Goal: Transaction & Acquisition: Purchase product/service

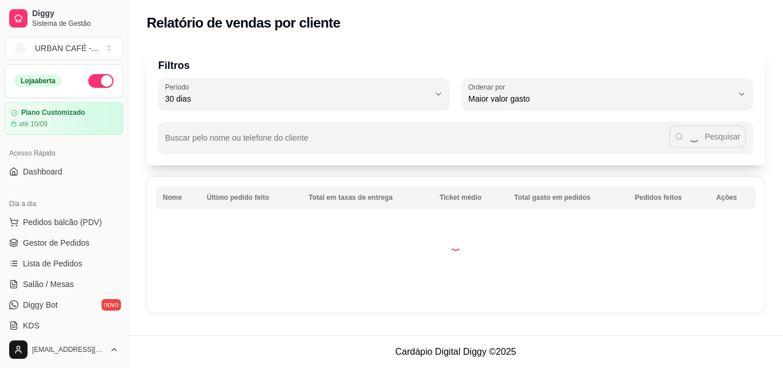
select select "30"
select select "HIGHEST_TOTAL_SPENT_WITH_ORDERS"
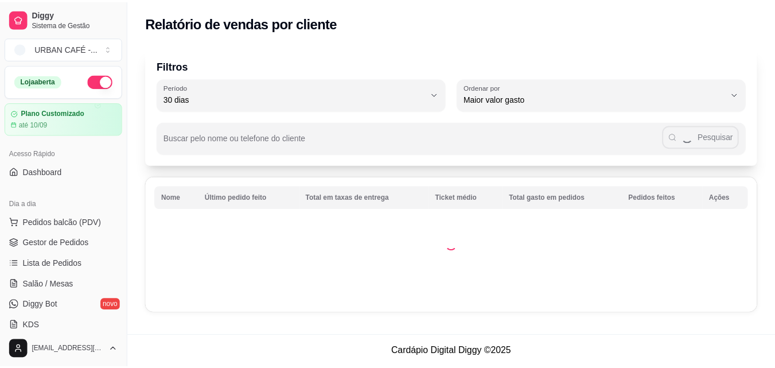
scroll to position [304, 0]
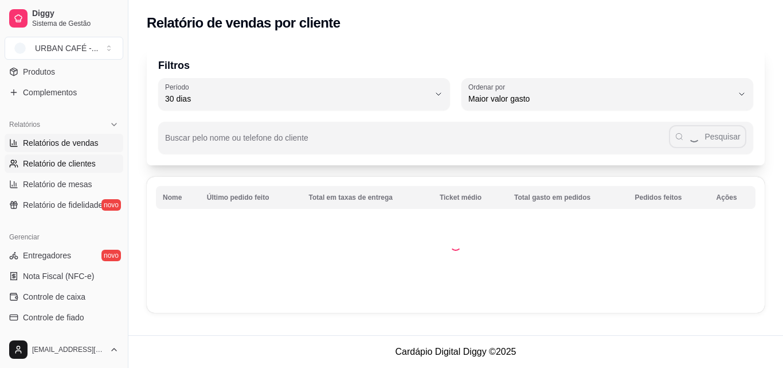
click at [40, 146] on span "Relatórios de vendas" at bounding box center [61, 142] width 76 height 11
select select "ALL"
select select "0"
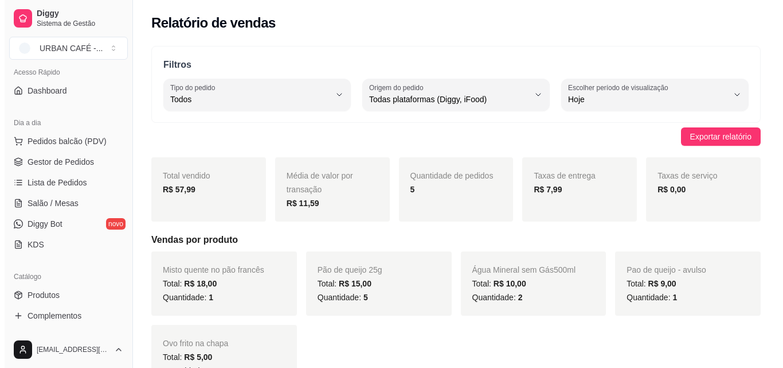
scroll to position [76, 0]
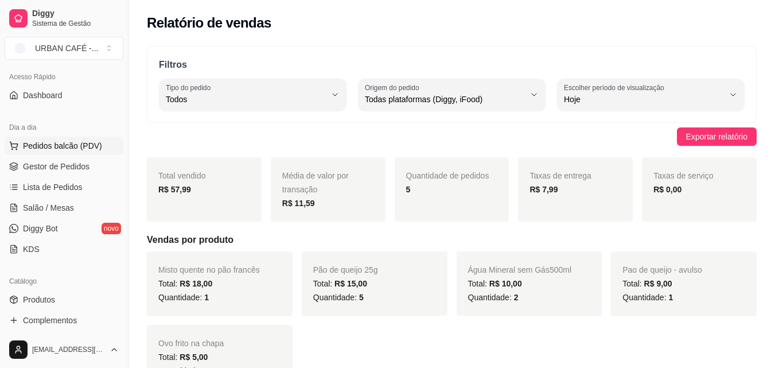
click at [51, 154] on button "Pedidos balcão (PDV)" at bounding box center [64, 145] width 119 height 18
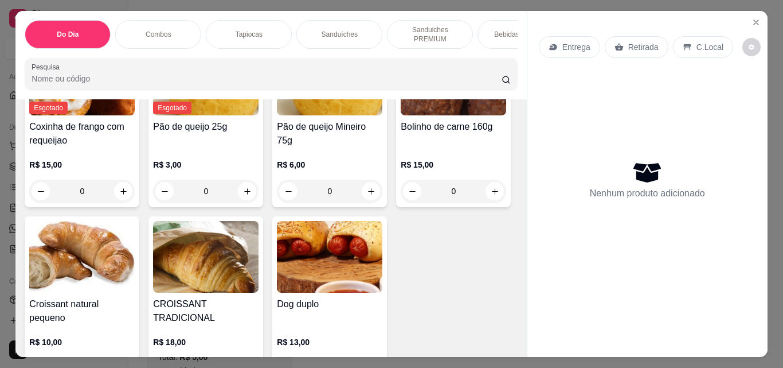
scroll to position [3873, 0]
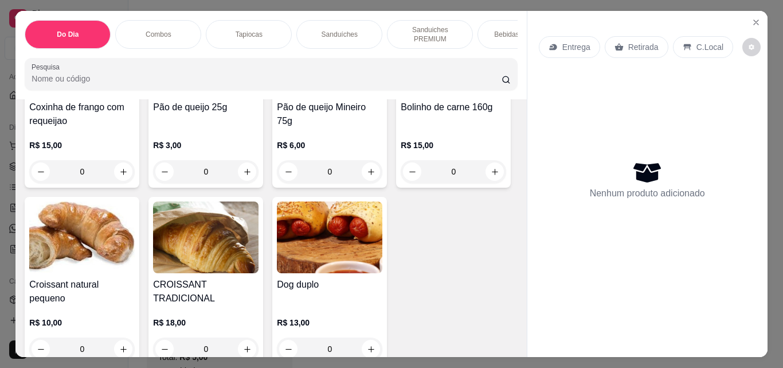
drag, startPoint x: 512, startPoint y: 233, endPoint x: 514, endPoint y: 255, distance: 22.5
click at [514, 255] on div "Item avulso Do Dia Guaraná da Amazônia R$ 15,00 0 Açaí puro de Anorí 350ml R$ 2…" at bounding box center [270, 227] width 511 height 257
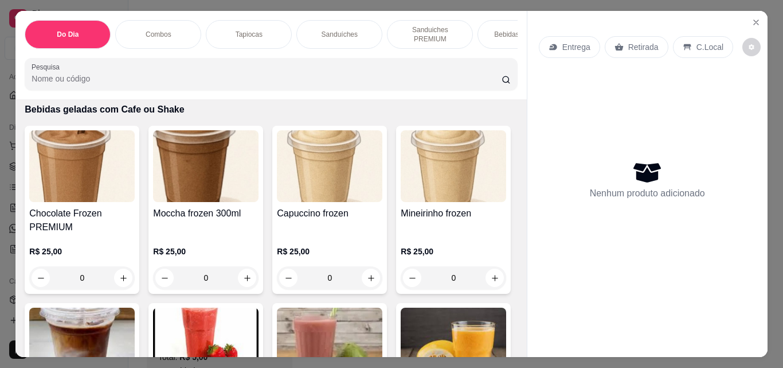
scroll to position [4266, 0]
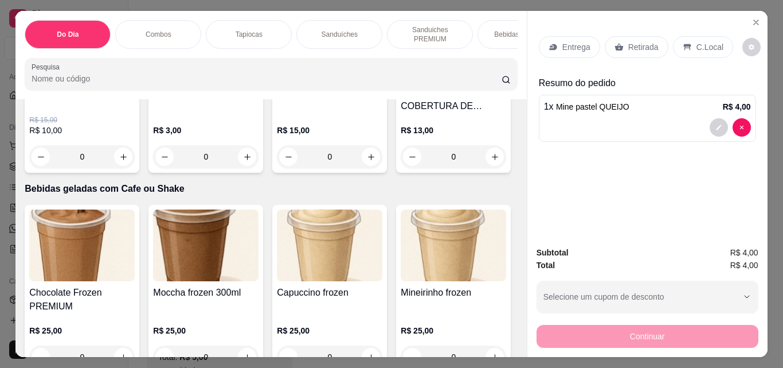
type input "1"
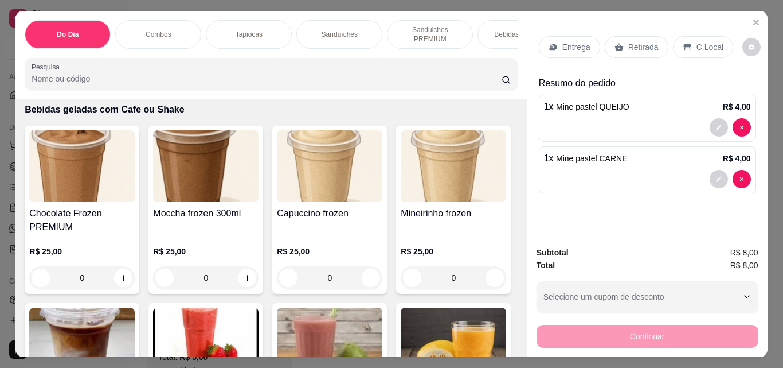
scroll to position [4404, 0]
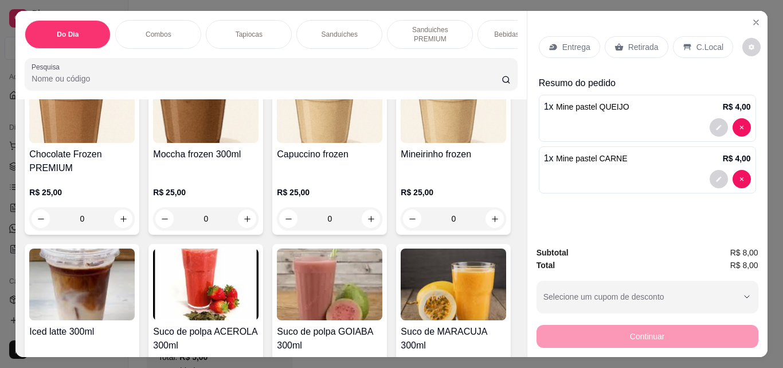
type input "1"
click at [629, 42] on p "Retirada" at bounding box center [644, 46] width 30 height 11
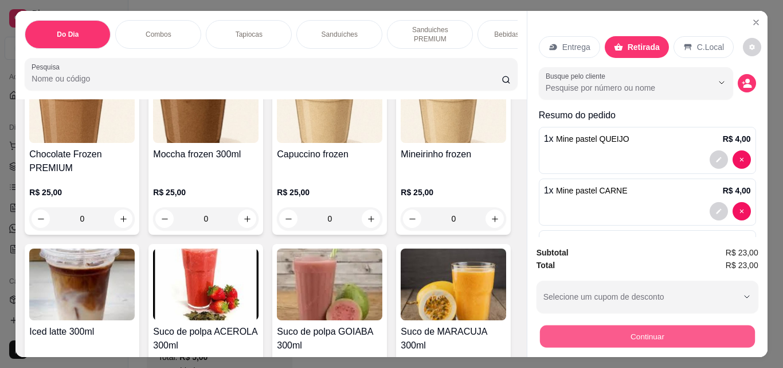
click at [590, 325] on button "Continuar" at bounding box center [647, 336] width 215 height 22
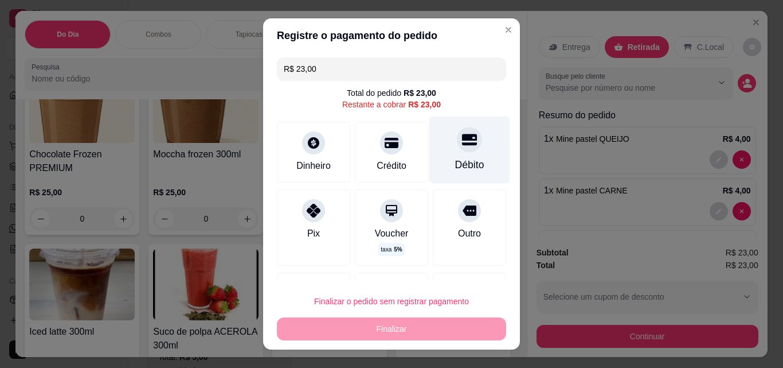
click at [463, 153] on div "Débito" at bounding box center [470, 149] width 81 height 67
type input "R$ 0,00"
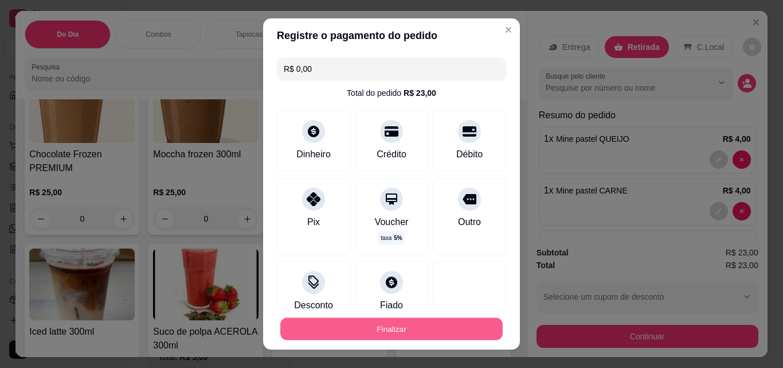
click at [402, 323] on button "Finalizar" at bounding box center [391, 329] width 223 height 22
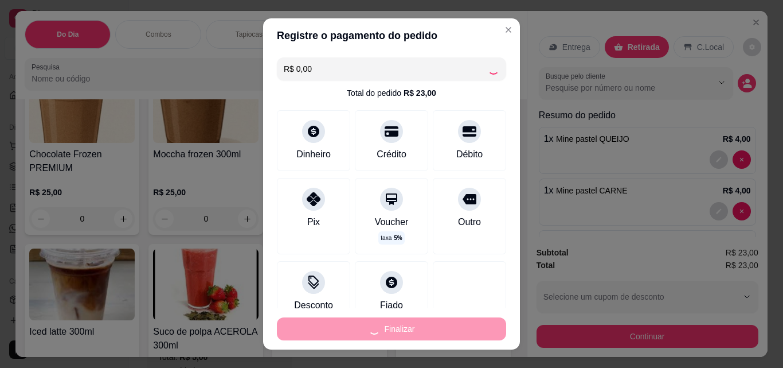
type input "0"
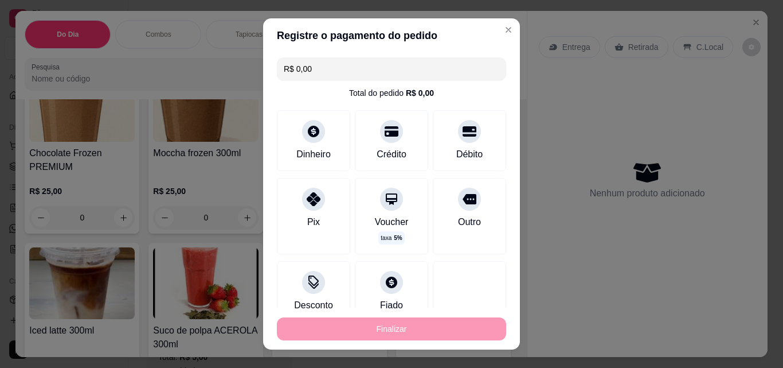
type input "-R$ 23,00"
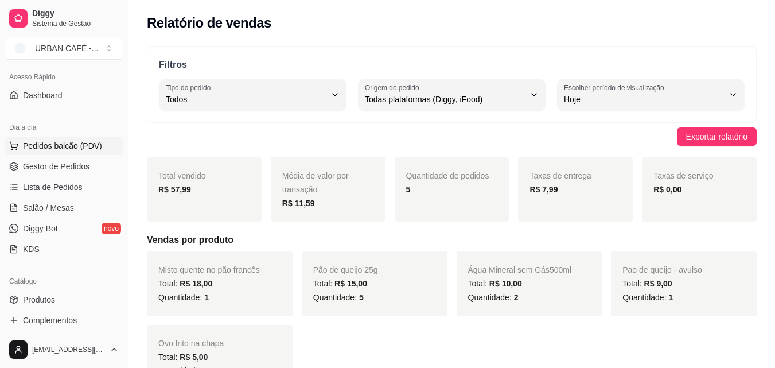
click at [45, 149] on span "Pedidos balcão (PDV)" at bounding box center [62, 145] width 79 height 11
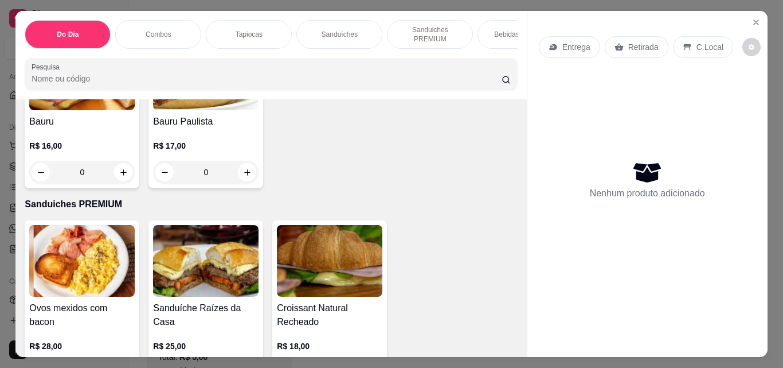
scroll to position [1042, 0]
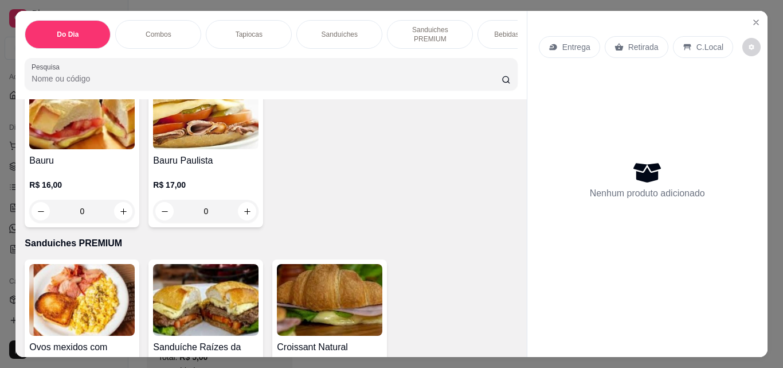
click at [259, 59] on div "0" at bounding box center [206, 47] width 106 height 23
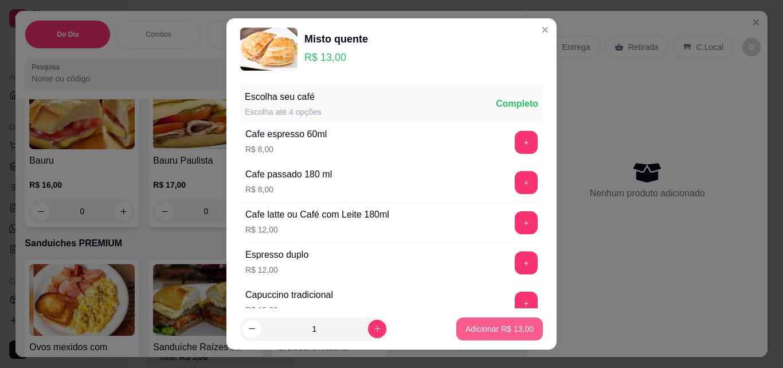
click at [466, 332] on p "Adicionar R$ 13,00" at bounding box center [500, 328] width 68 height 11
type input "1"
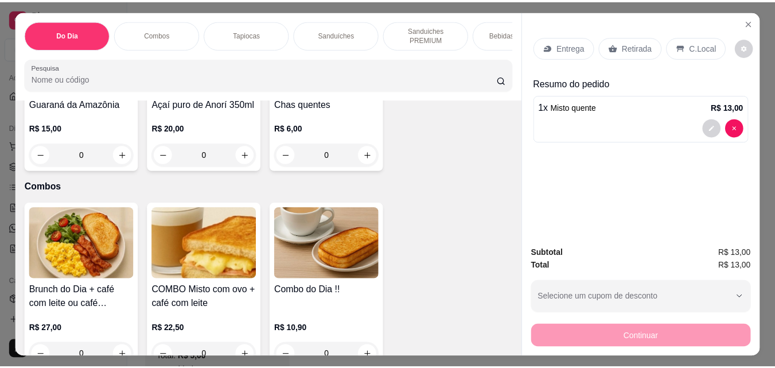
scroll to position [0, 0]
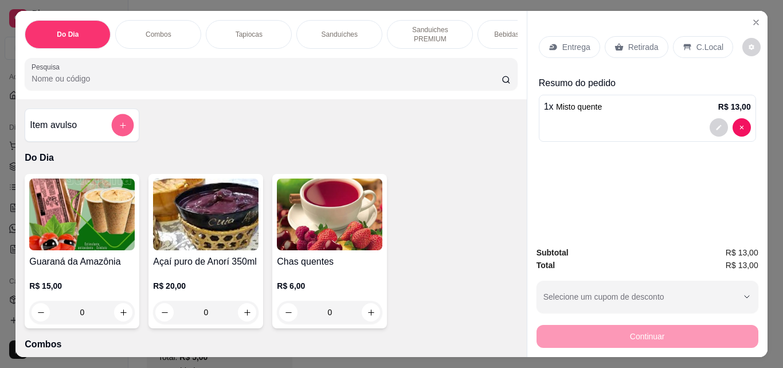
click at [122, 124] on button "add-separate-item" at bounding box center [123, 125] width 22 height 22
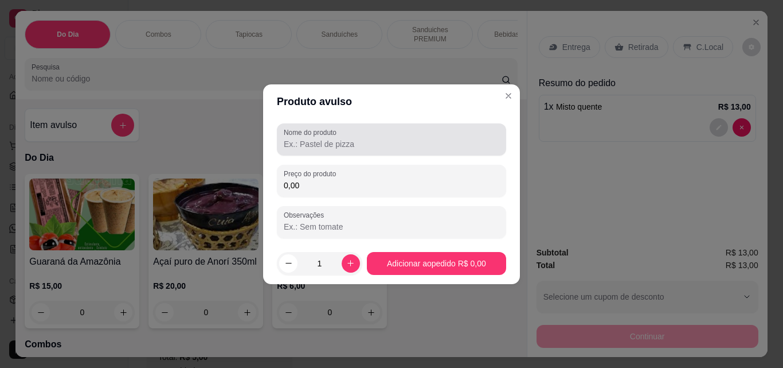
click at [354, 153] on div "Nome do produto" at bounding box center [391, 139] width 229 height 32
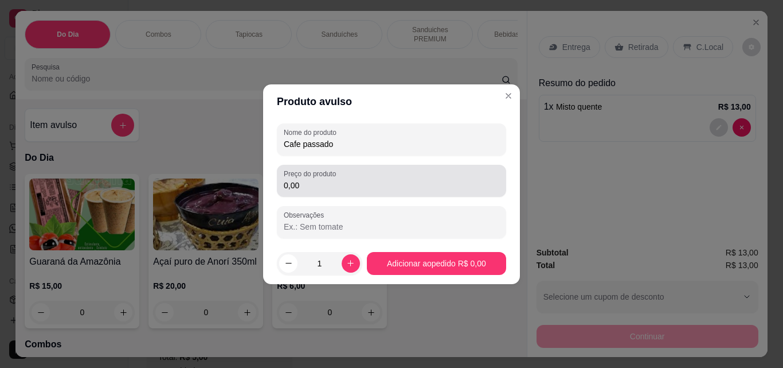
type input "Cafe passado"
click at [338, 177] on label "Preço do produto" at bounding box center [312, 174] width 56 height 10
click at [338, 179] on input "0,00" at bounding box center [392, 184] width 216 height 11
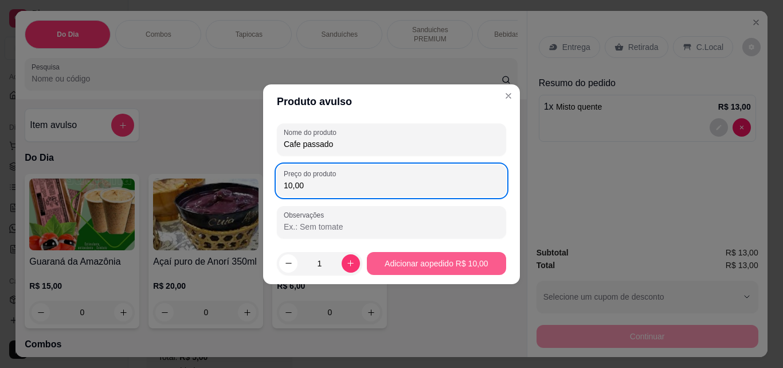
type input "10,00"
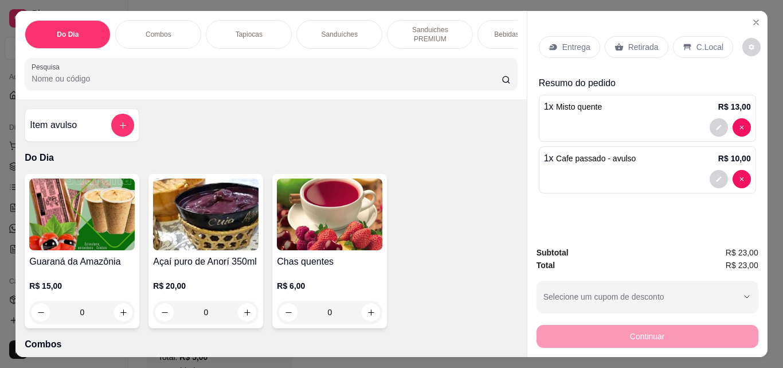
click at [627, 36] on div "Retirada" at bounding box center [637, 47] width 64 height 22
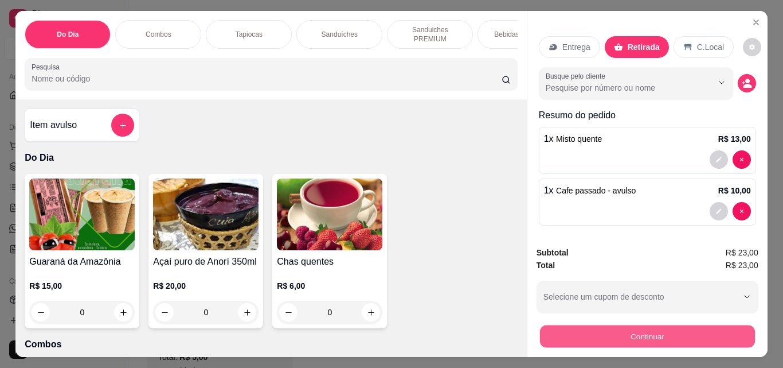
click at [692, 325] on button "Continuar" at bounding box center [647, 336] width 215 height 22
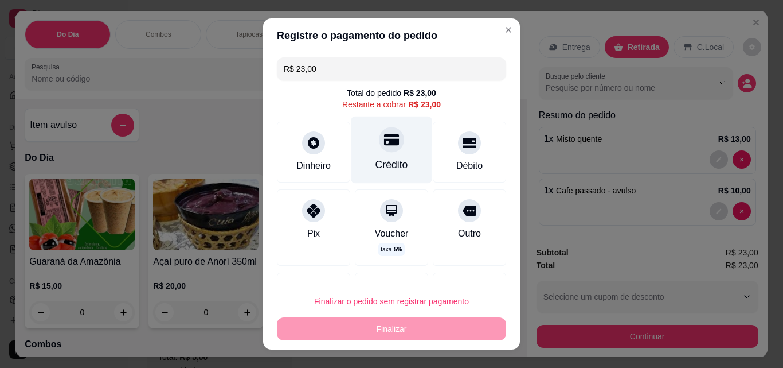
click at [381, 157] on div "Crédito" at bounding box center [392, 164] width 33 height 15
type input "R$ 0,00"
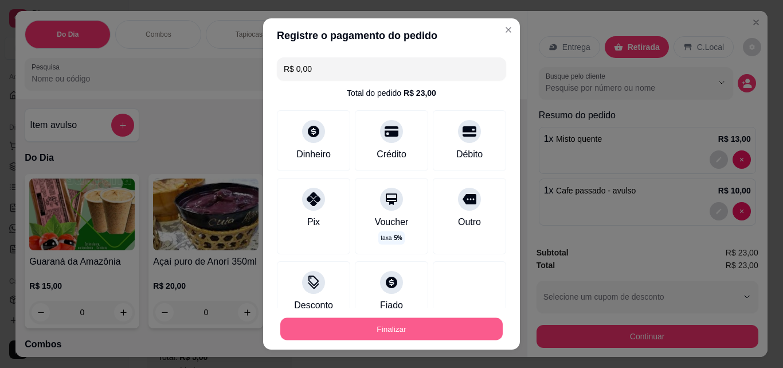
click at [404, 338] on button "Finalizar" at bounding box center [391, 329] width 223 height 22
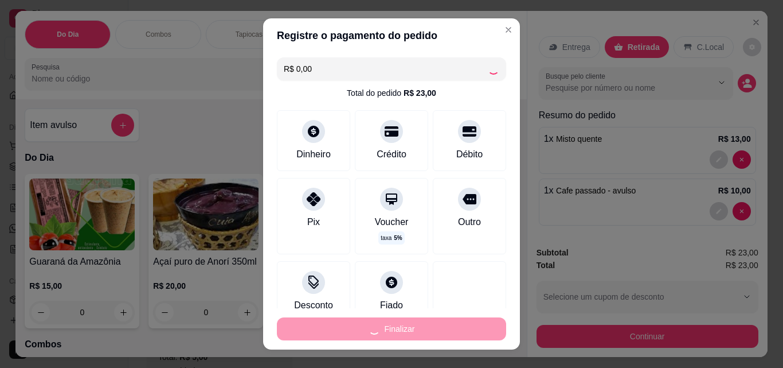
type input "0"
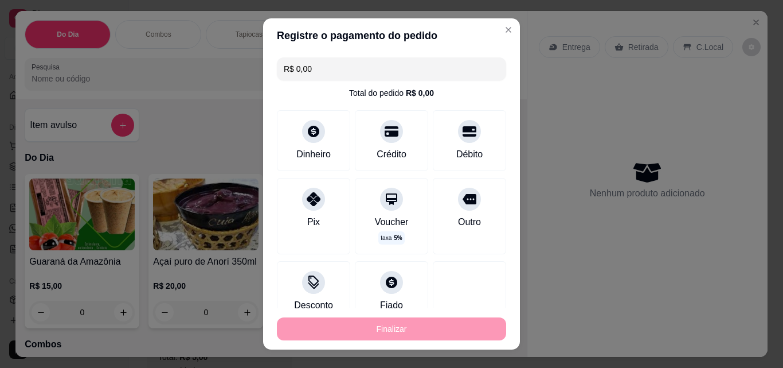
type input "-R$ 23,00"
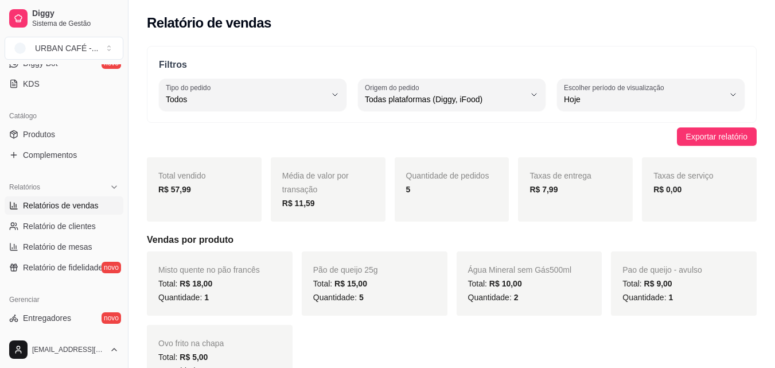
scroll to position [252, 0]
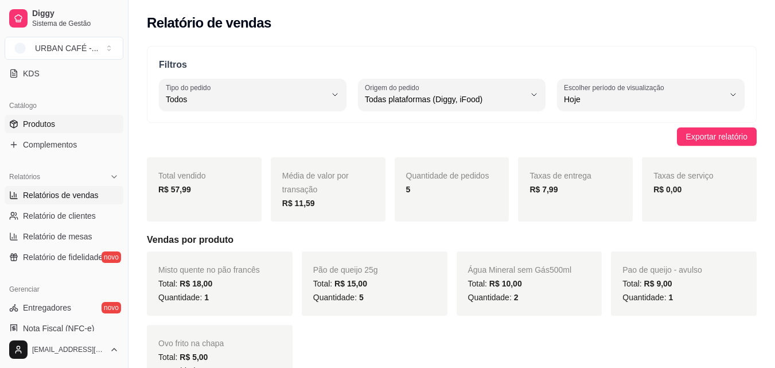
click at [70, 128] on link "Produtos" at bounding box center [64, 124] width 119 height 18
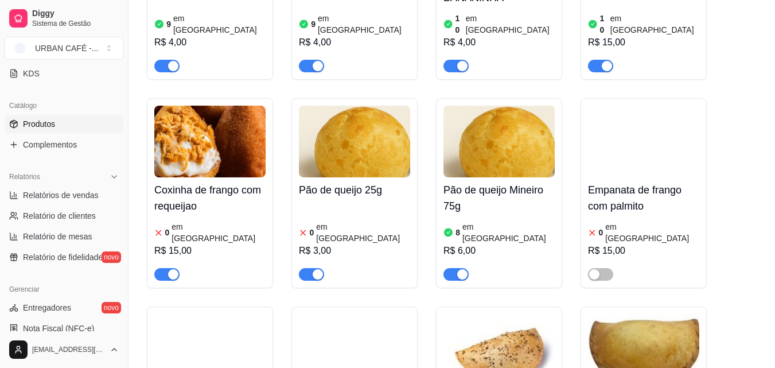
scroll to position [4707, 0]
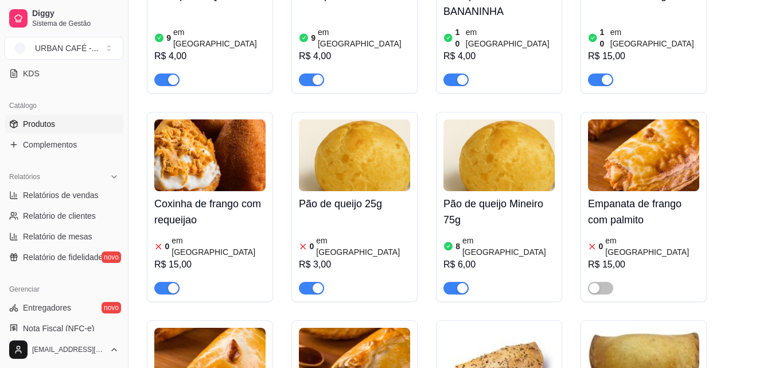
click at [335, 257] on div "R$ 3,00" at bounding box center [354, 264] width 111 height 14
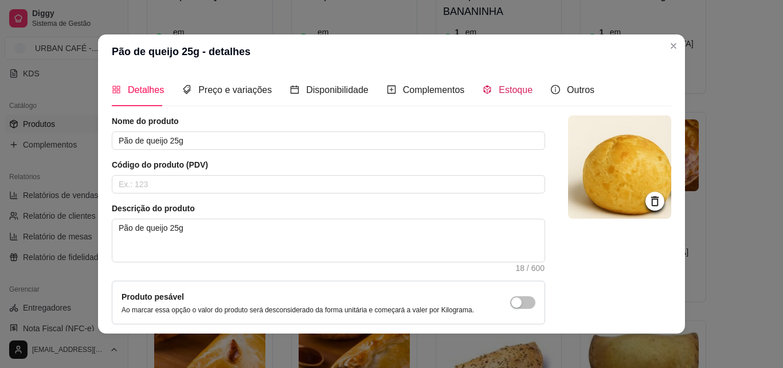
click at [508, 96] on div "Estoque" at bounding box center [508, 90] width 50 height 14
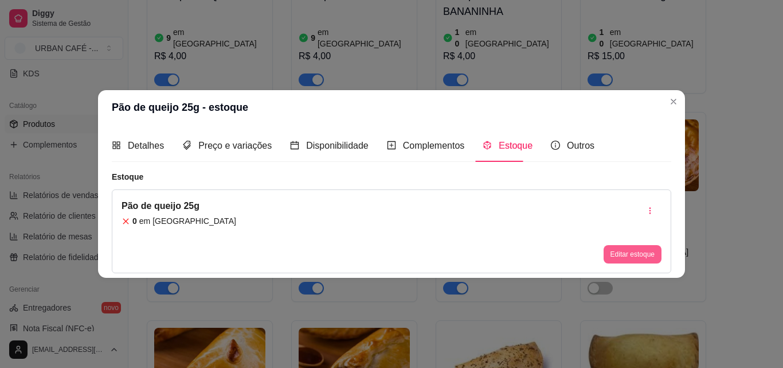
click at [630, 253] on button "Editar estoque" at bounding box center [633, 254] width 58 height 18
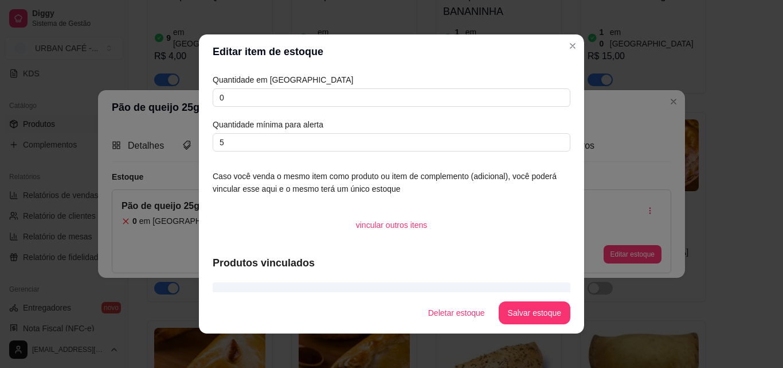
click at [305, 84] on article "Quantidade em [GEOGRAPHIC_DATA]" at bounding box center [392, 79] width 358 height 13
click at [287, 93] on input "0" at bounding box center [392, 97] width 358 height 18
type input "80"
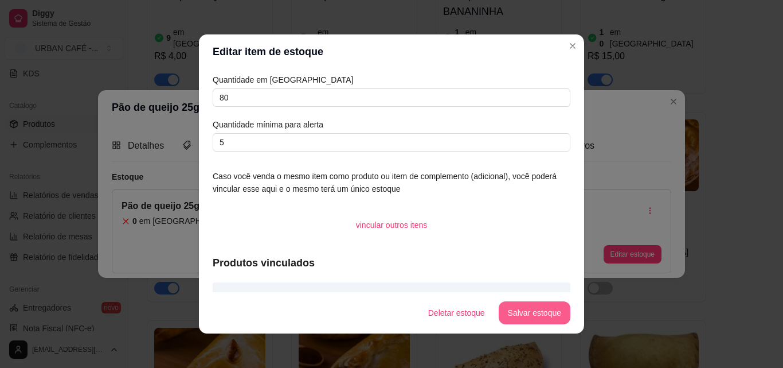
click at [537, 317] on button "Salvar estoque" at bounding box center [535, 312] width 72 height 23
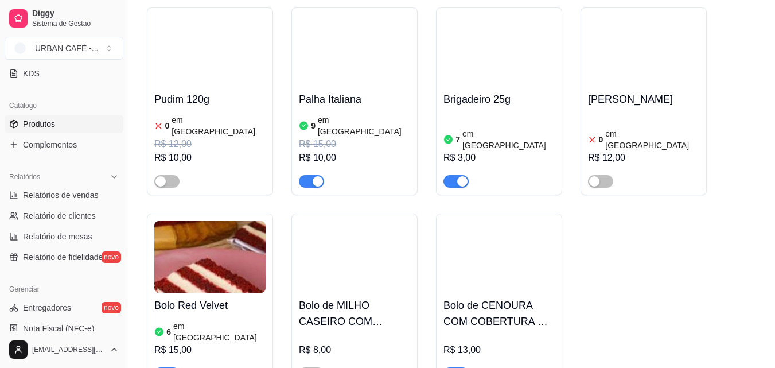
scroll to position [5703, 0]
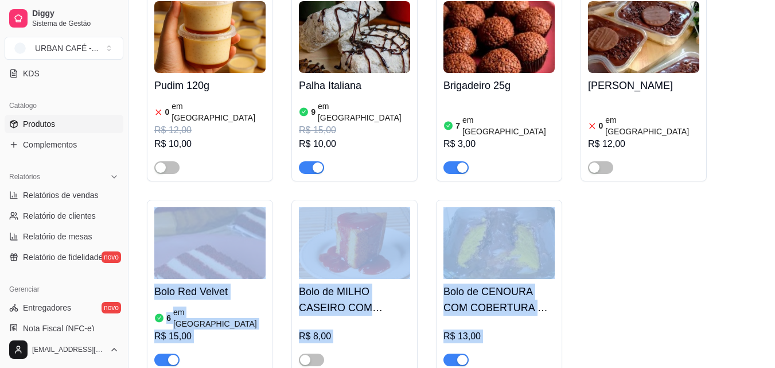
drag, startPoint x: 774, startPoint y: 254, endPoint x: 774, endPoint y: 265, distance: 10.9
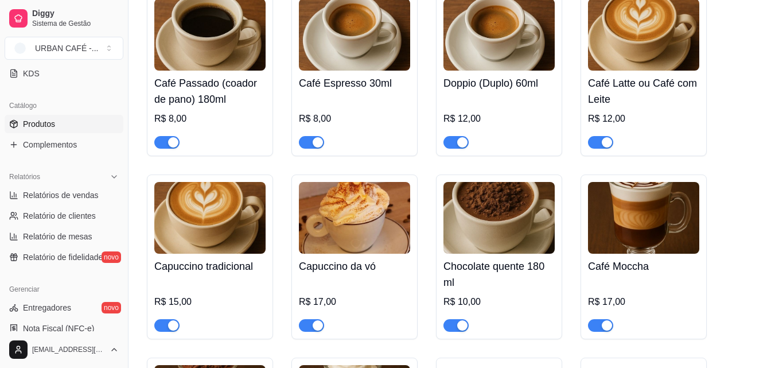
scroll to position [1883, 0]
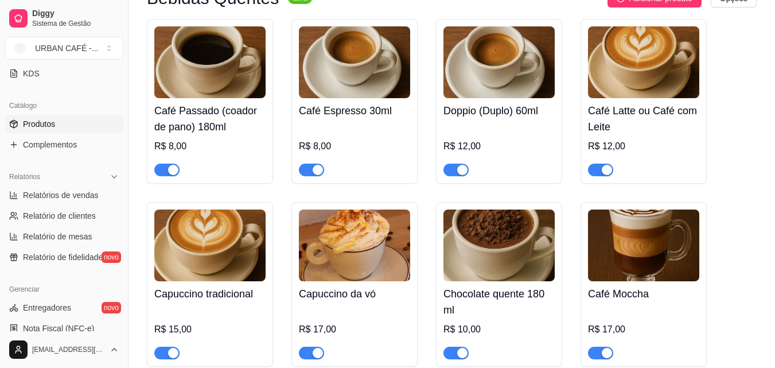
drag, startPoint x: 774, startPoint y: 99, endPoint x: 780, endPoint y: 95, distance: 7.5
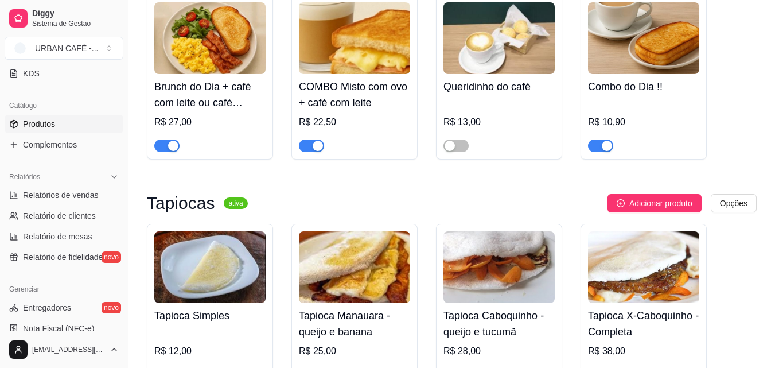
scroll to position [57, 0]
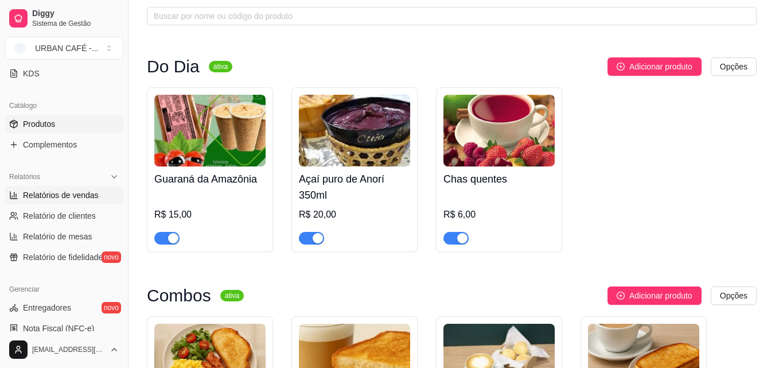
click at [68, 190] on span "Relatórios de vendas" at bounding box center [61, 194] width 76 height 11
select select "ALL"
select select "0"
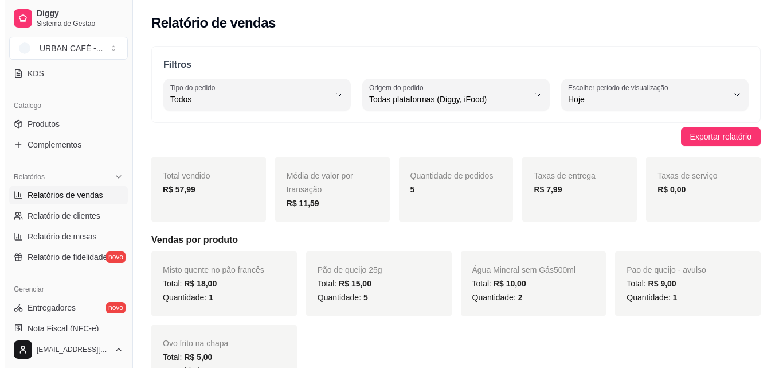
scroll to position [18, 0]
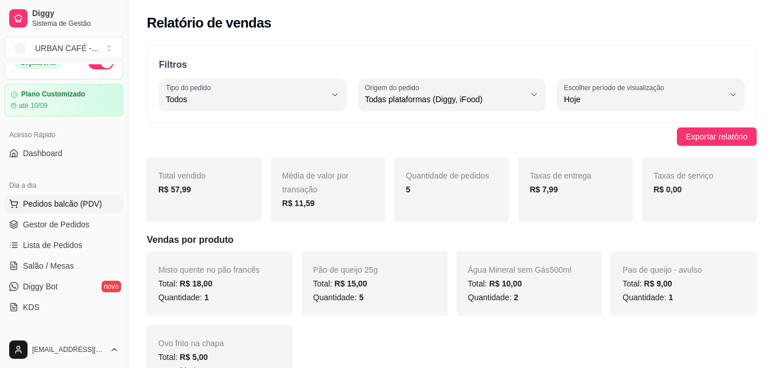
click at [84, 204] on span "Pedidos balcão (PDV)" at bounding box center [62, 203] width 79 height 11
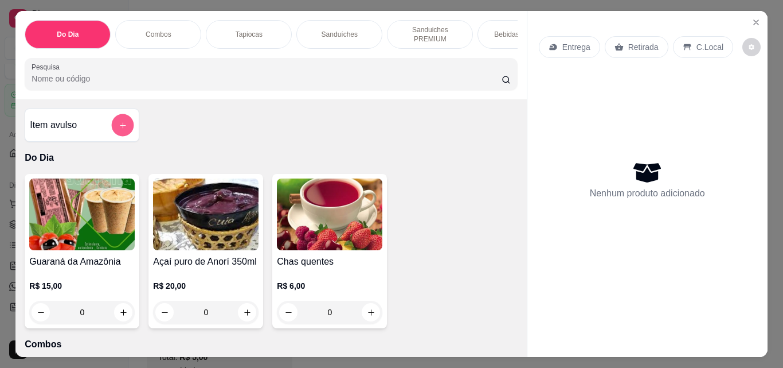
click at [122, 122] on button "add-separate-item" at bounding box center [123, 125] width 22 height 22
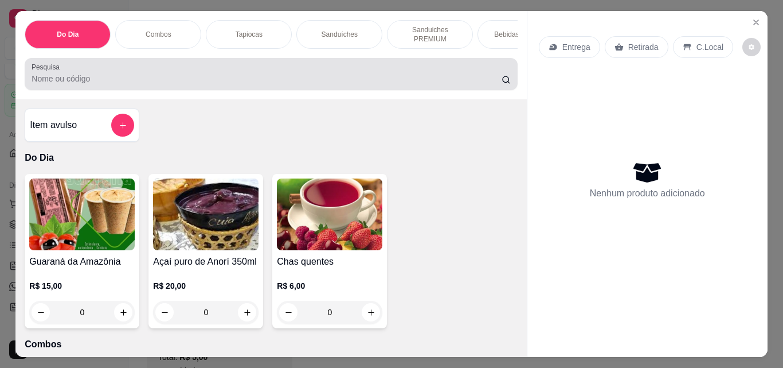
click at [401, 89] on div "Pesquisa" at bounding box center [271, 74] width 493 height 32
click at [401, 85] on div at bounding box center [271, 74] width 479 height 23
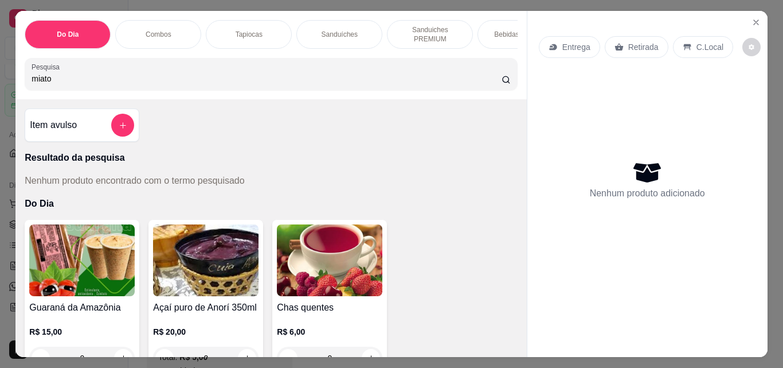
type input "miato"
click at [331, 32] on p "Sanduíches" at bounding box center [340, 34] width 36 height 9
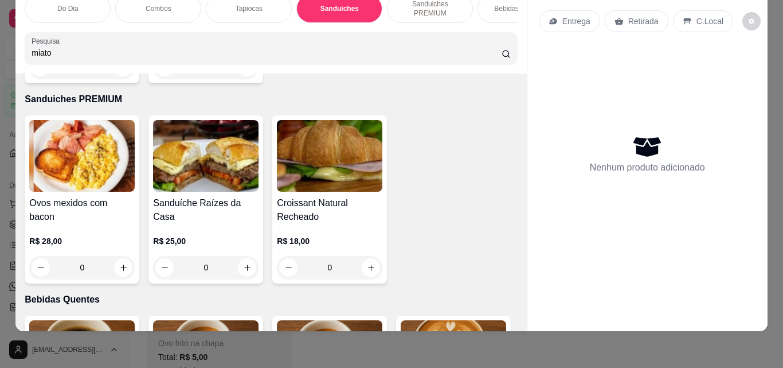
scroll to position [1148, 0]
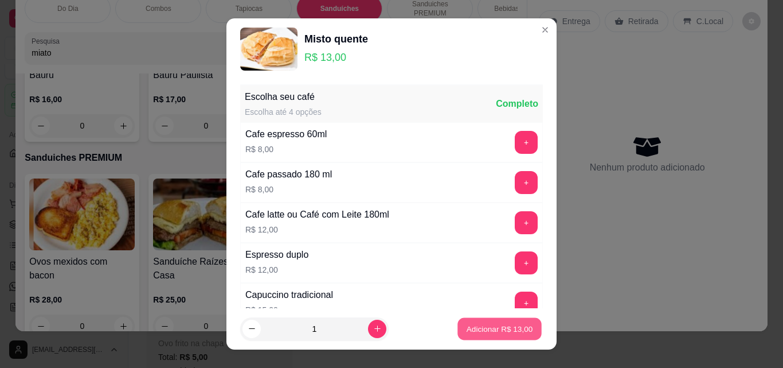
click at [498, 329] on p "Adicionar R$ 13,00" at bounding box center [500, 328] width 67 height 11
type input "1"
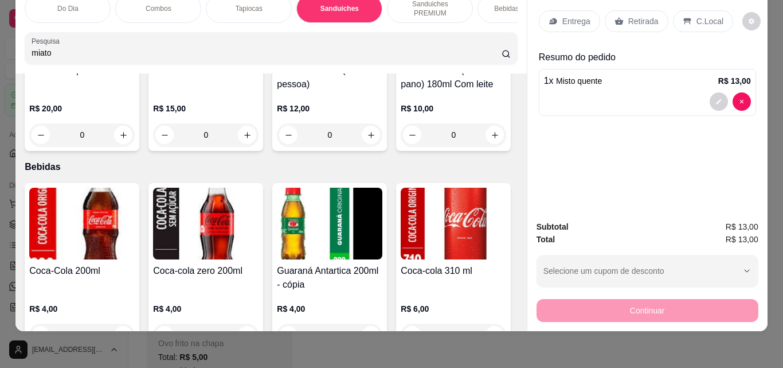
scroll to position [1919, 0]
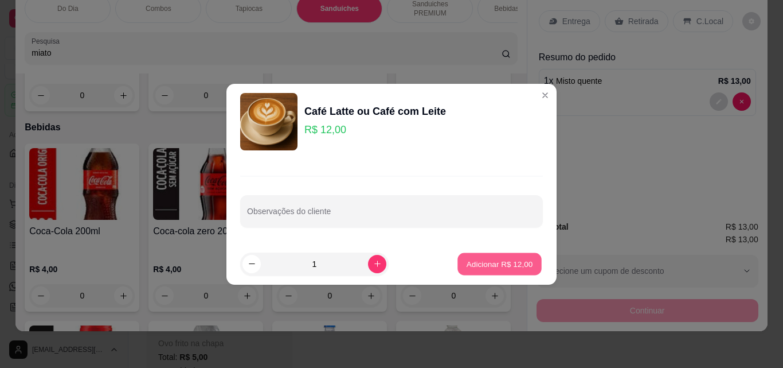
click at [503, 261] on p "Adicionar R$ 12,00" at bounding box center [500, 263] width 67 height 11
type input "1"
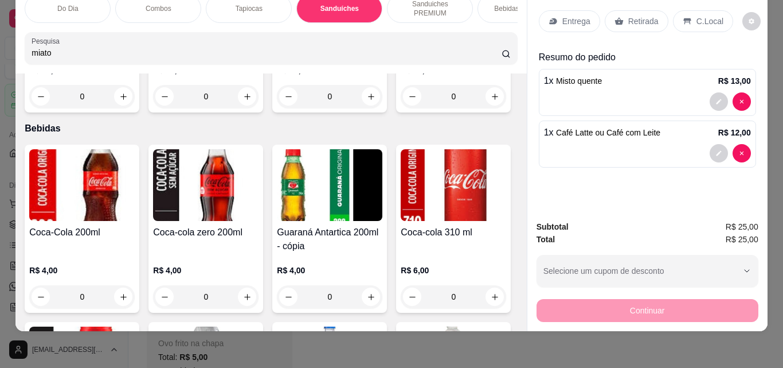
click at [626, 21] on div "Retirada" at bounding box center [637, 21] width 64 height 22
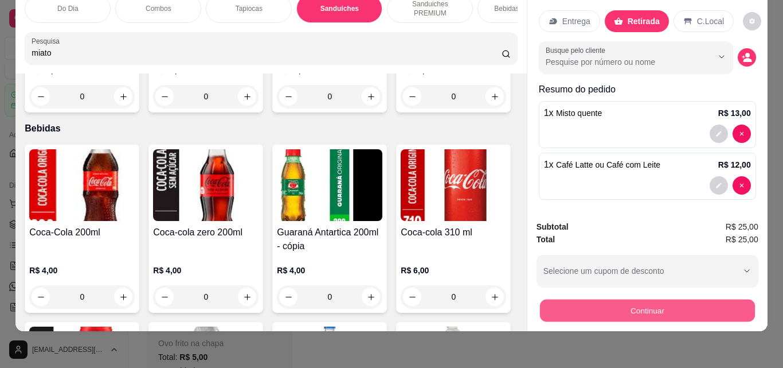
click at [647, 305] on button "Continuar" at bounding box center [647, 310] width 215 height 22
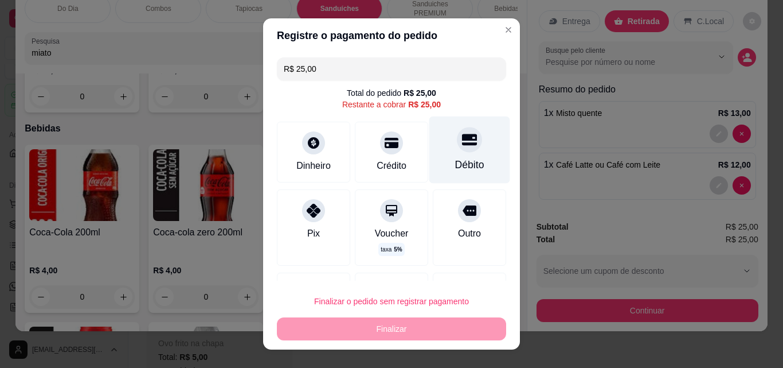
click at [455, 159] on div "Débito" at bounding box center [469, 164] width 29 height 15
type input "R$ 0,00"
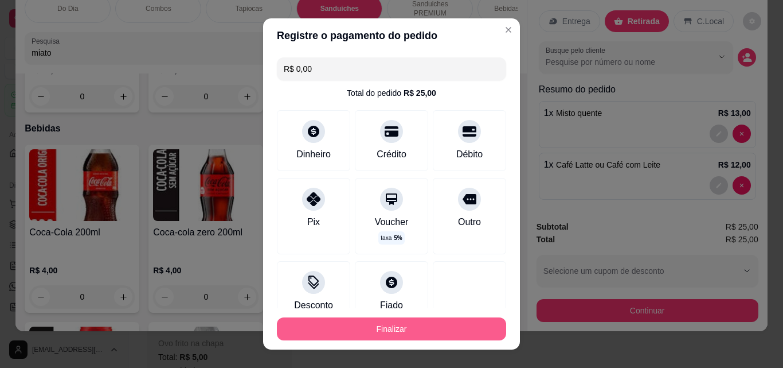
click at [350, 320] on button "Finalizar" at bounding box center [391, 328] width 229 height 23
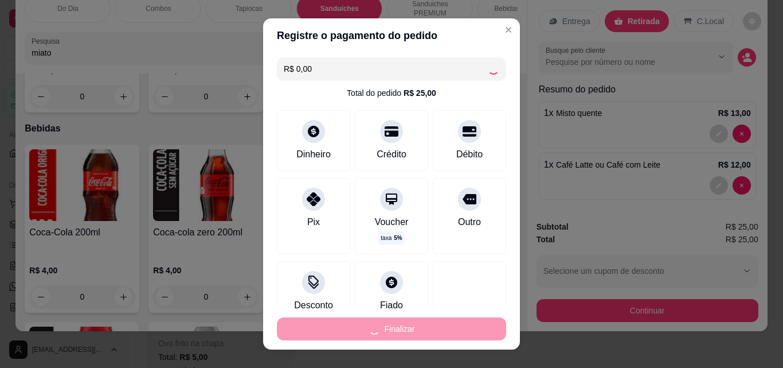
type input "0"
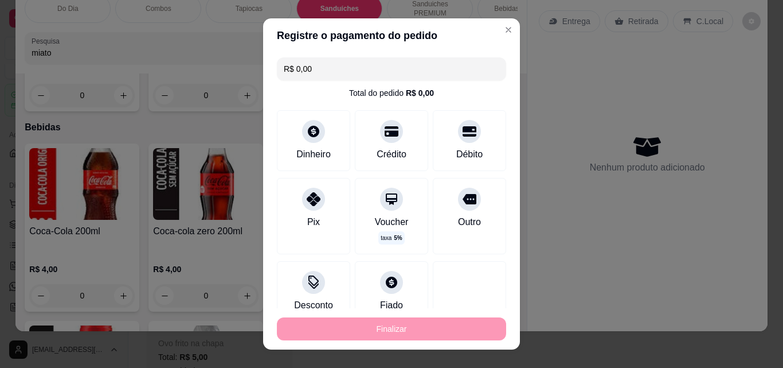
type input "-R$ 25,00"
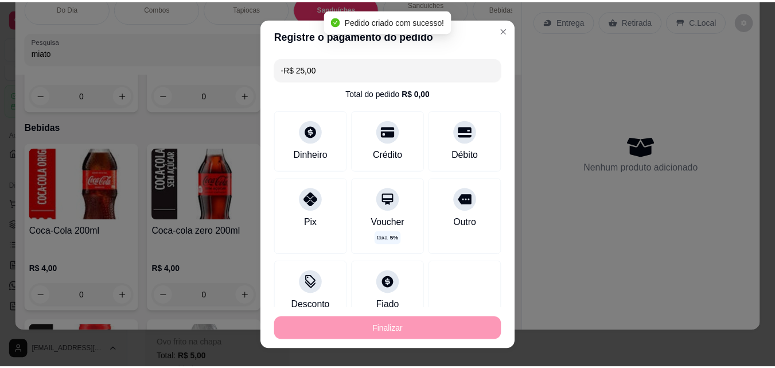
scroll to position [1918, 0]
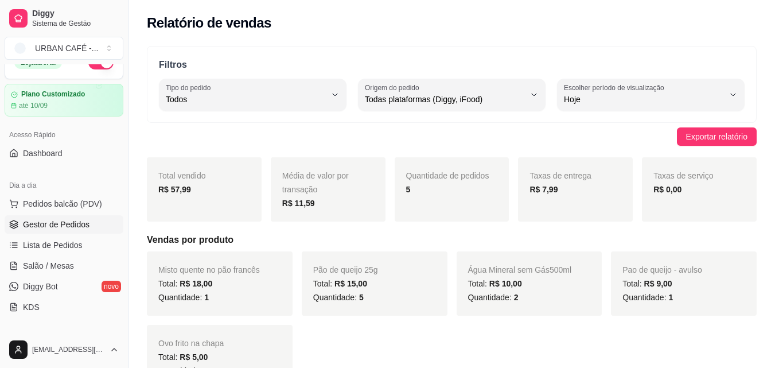
click at [56, 221] on span "Gestor de Pedidos" at bounding box center [56, 223] width 67 height 11
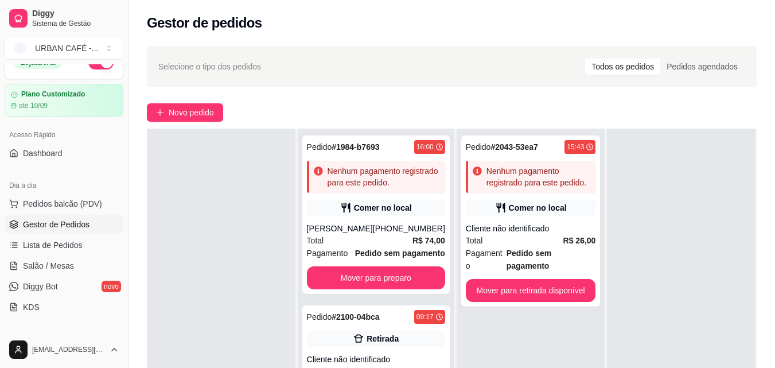
scroll to position [175, 0]
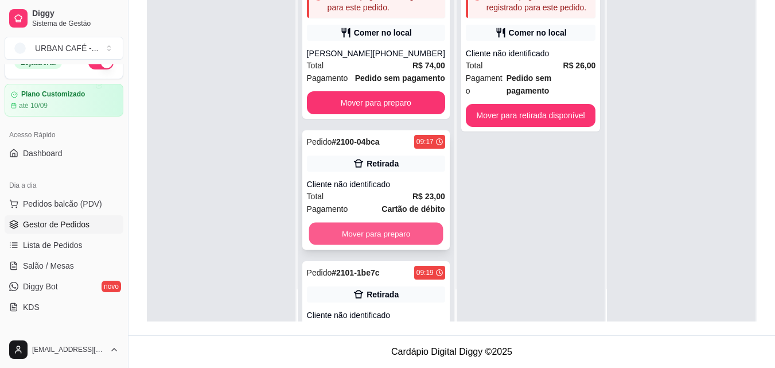
click at [411, 245] on button "Mover para preparo" at bounding box center [376, 234] width 134 height 22
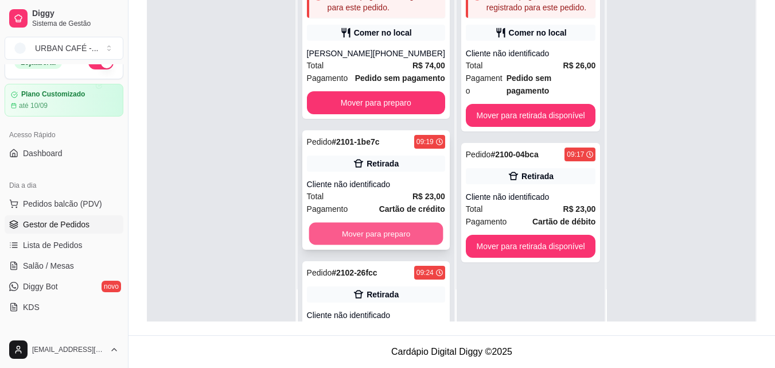
click at [415, 245] on button "Mover para preparo" at bounding box center [376, 234] width 134 height 22
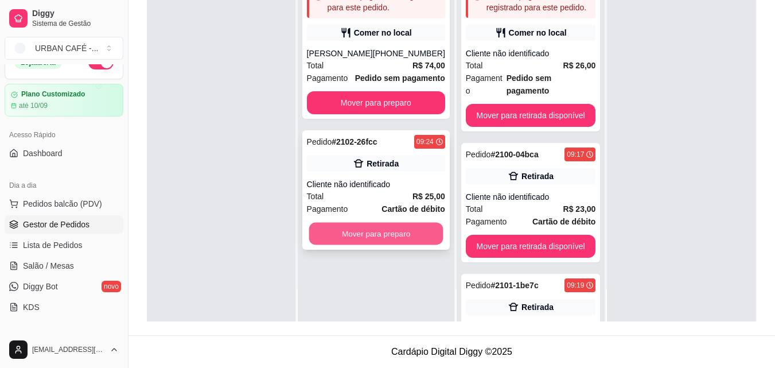
click at [383, 237] on button "Mover para preparo" at bounding box center [376, 234] width 134 height 22
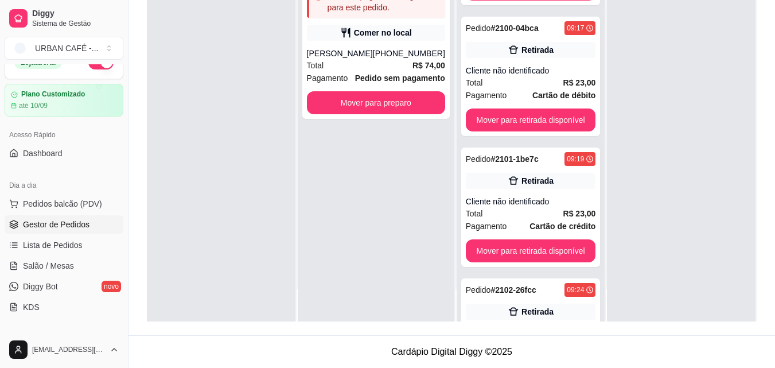
scroll to position [129, 0]
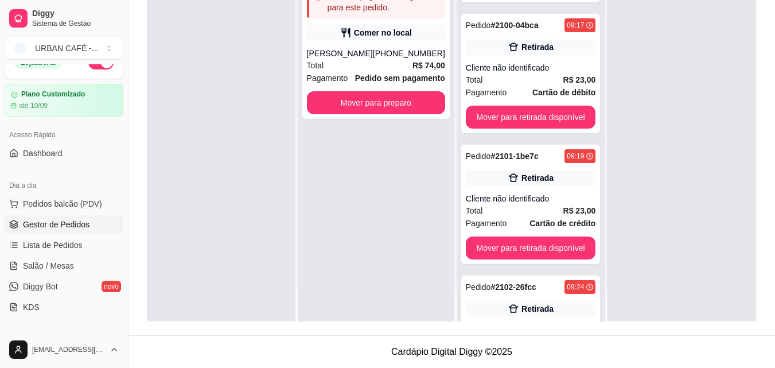
drag, startPoint x: 599, startPoint y: 201, endPoint x: 591, endPoint y: 202, distance: 8.1
click at [591, 202] on div "Preparando 4 Pedido # 2043-53ea7 15:43 Nenhum pagamento registrado para este pe…" at bounding box center [531, 105] width 151 height 368
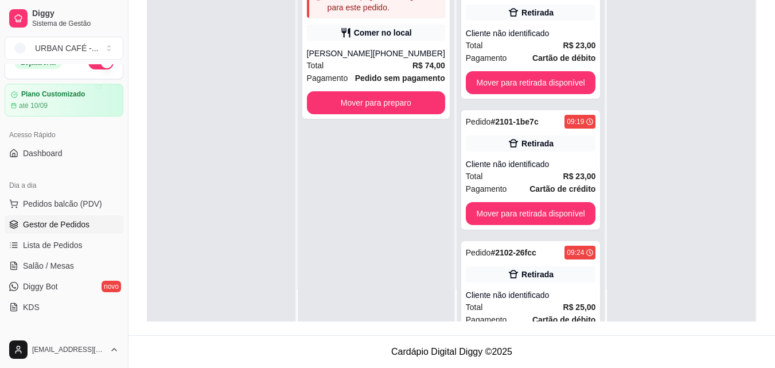
scroll to position [206, 0]
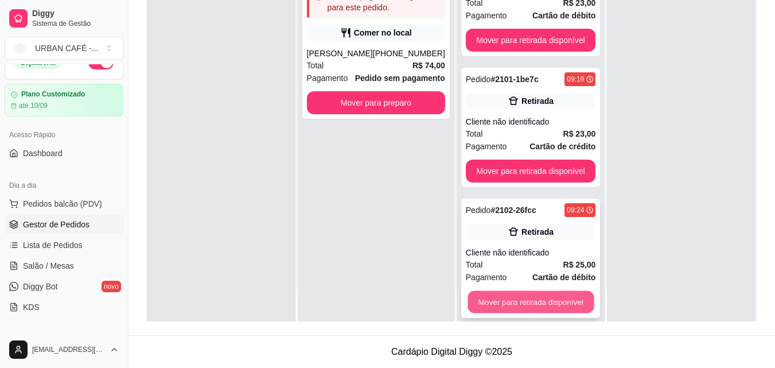
click at [552, 292] on button "Mover para retirada disponível" at bounding box center [530, 302] width 126 height 22
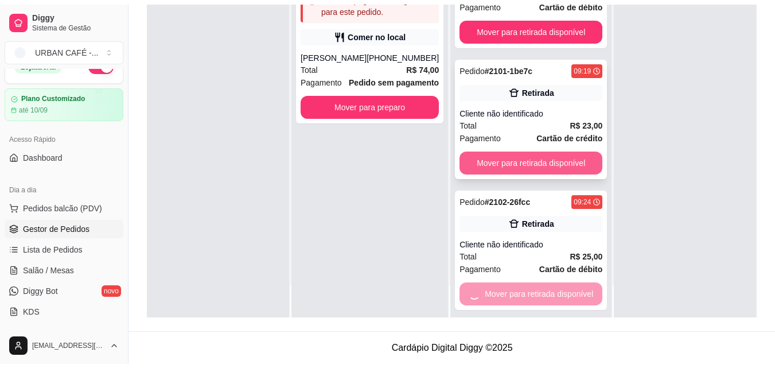
scroll to position [75, 0]
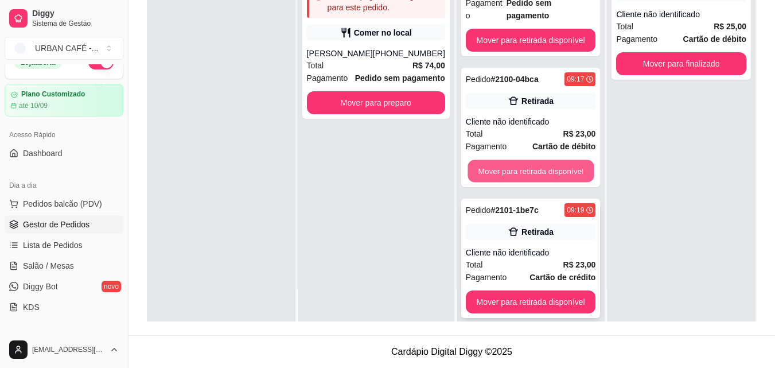
click at [522, 166] on button "Mover para retirada disponível" at bounding box center [530, 171] width 126 height 22
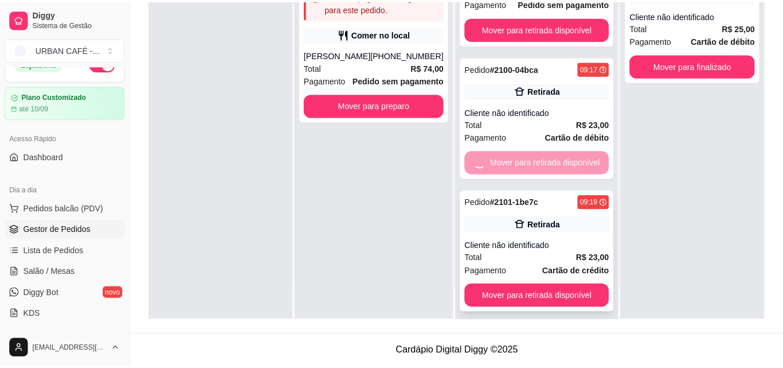
scroll to position [0, 0]
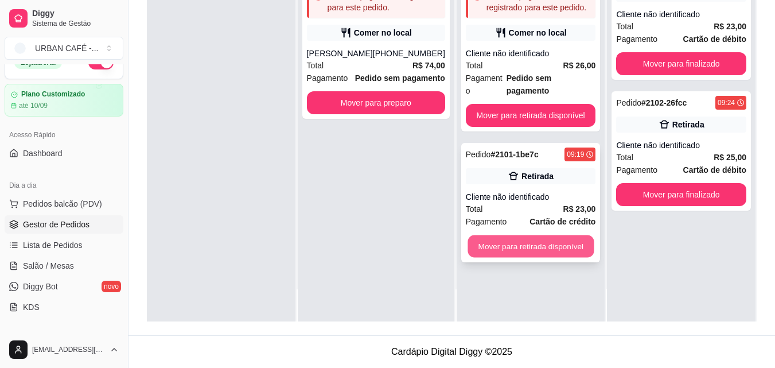
click at [539, 235] on button "Mover para retirada disponível" at bounding box center [530, 246] width 126 height 22
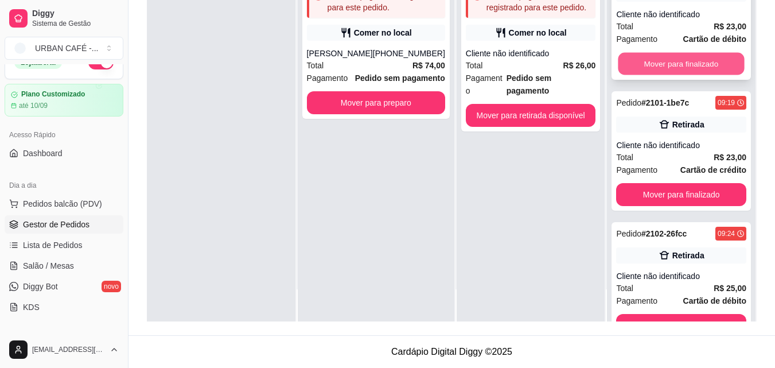
click at [661, 67] on button "Mover para finalizado" at bounding box center [681, 64] width 126 height 22
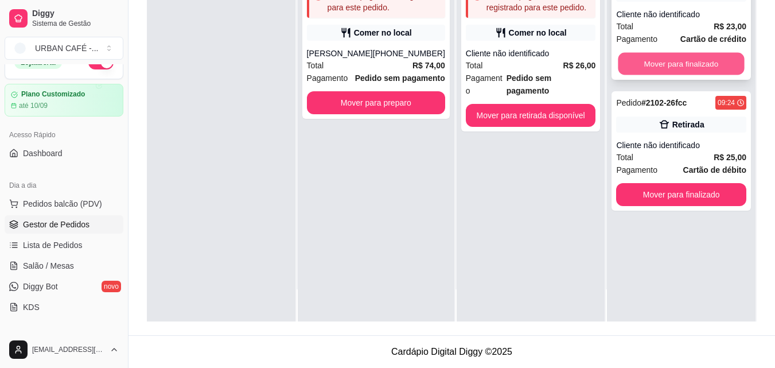
click at [682, 61] on button "Mover para finalizado" at bounding box center [681, 64] width 126 height 22
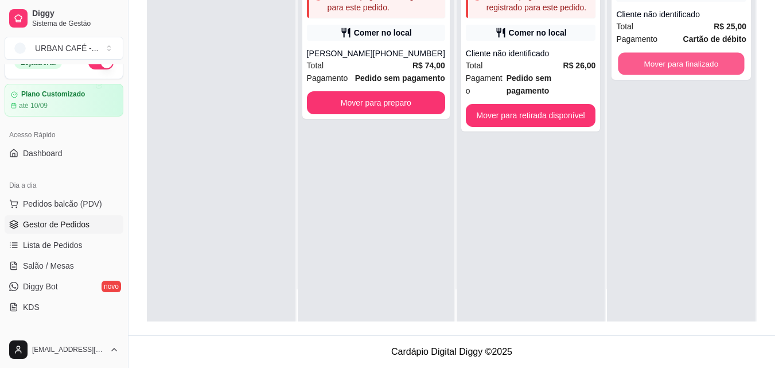
click at [682, 61] on button "Mover para finalizado" at bounding box center [681, 64] width 126 height 22
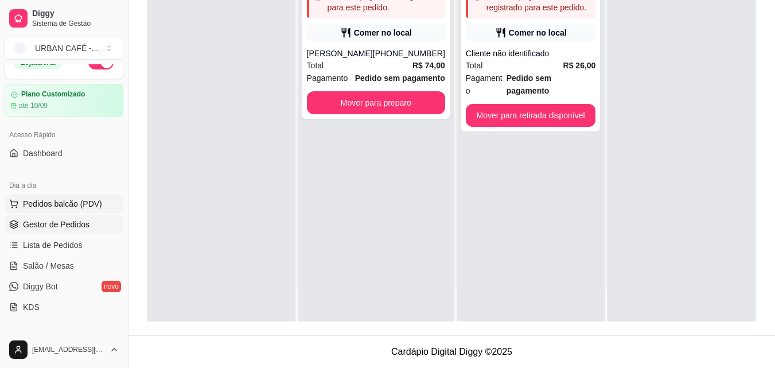
click at [85, 202] on span "Pedidos balcão (PDV)" at bounding box center [62, 203] width 79 height 11
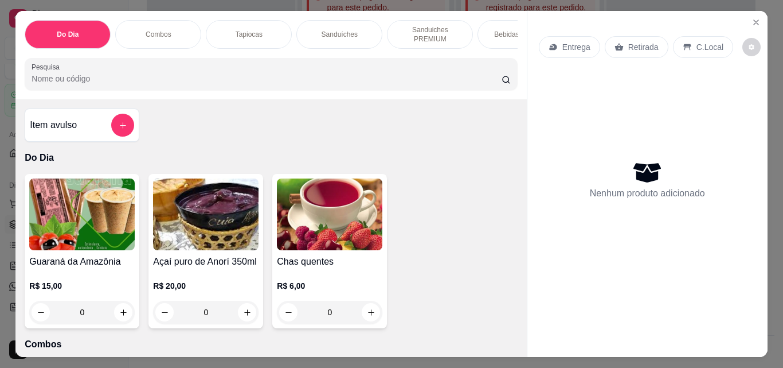
click at [303, 77] on input "Pesquisa" at bounding box center [267, 78] width 470 height 11
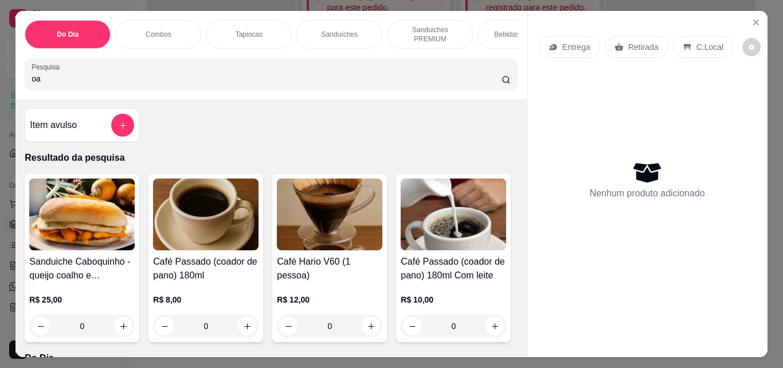
type input "o"
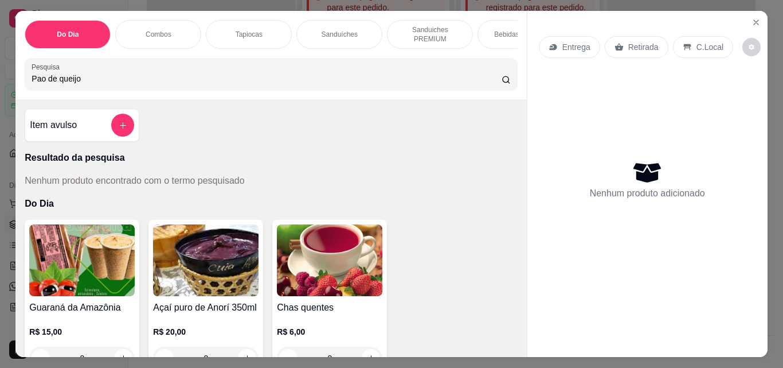
type input "Pao de queijo"
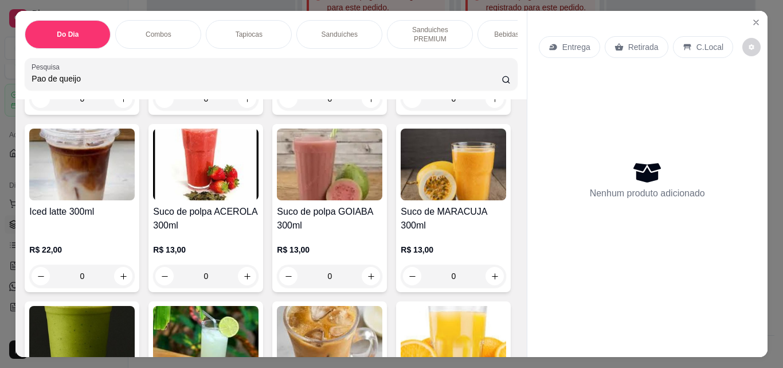
scroll to position [4589, 0]
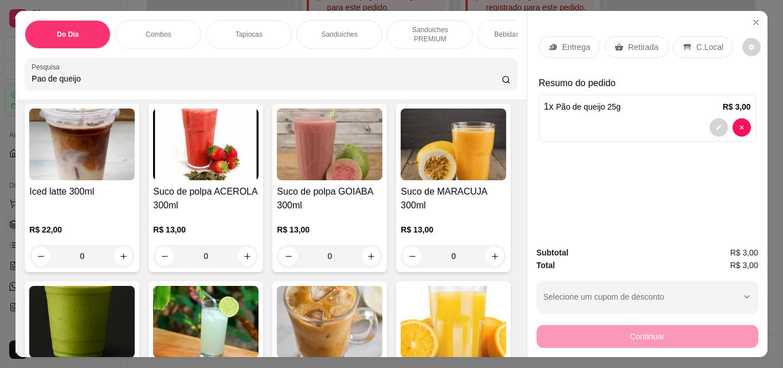
type input "4"
click at [643, 42] on p "Retirada" at bounding box center [644, 46] width 30 height 11
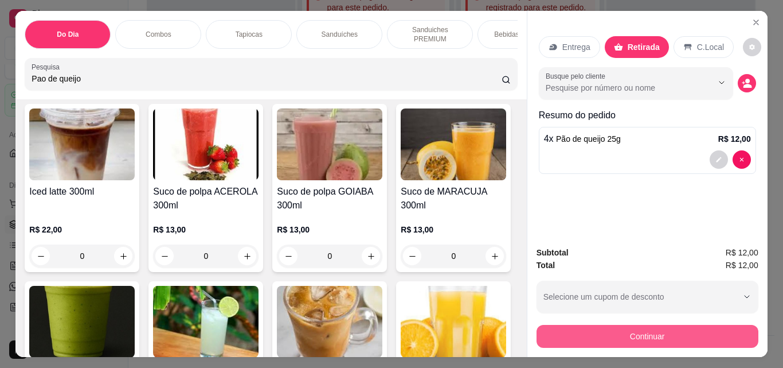
click at [651, 341] on button "Continuar" at bounding box center [648, 336] width 222 height 23
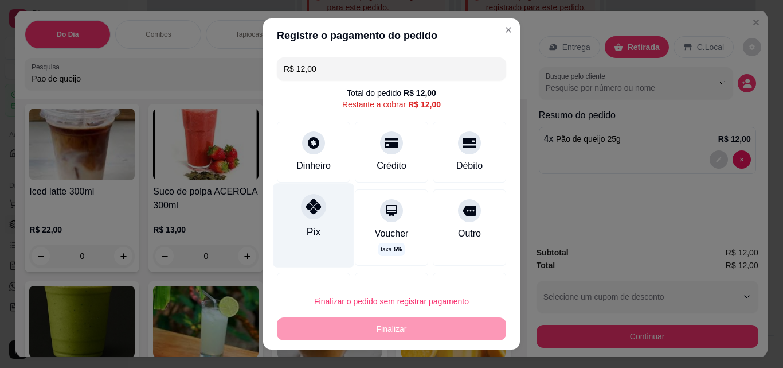
click at [297, 217] on div "Pix" at bounding box center [314, 225] width 81 height 84
type input "R$ 0,00"
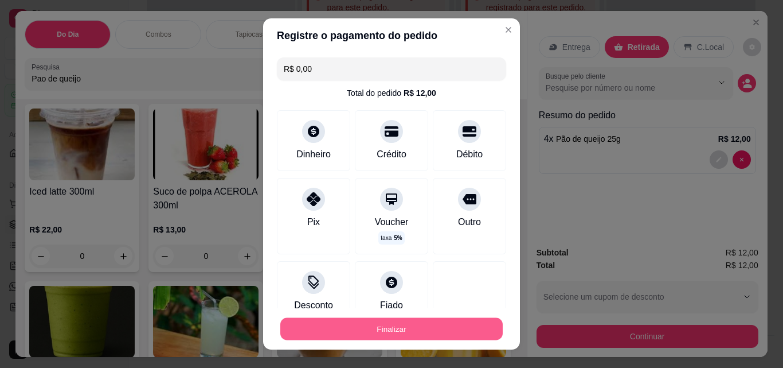
click at [348, 329] on button "Finalizar" at bounding box center [391, 329] width 223 height 22
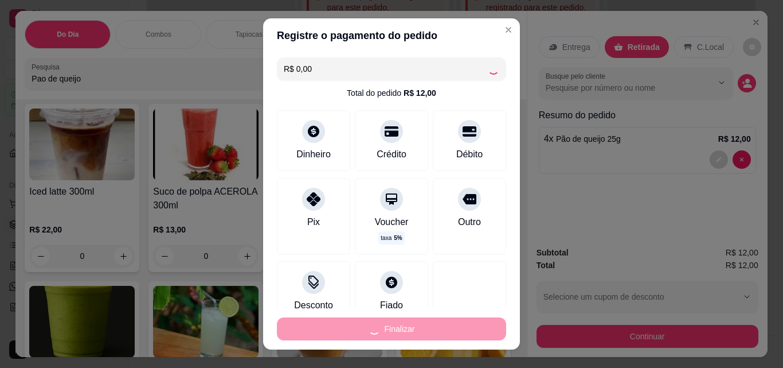
type input "0"
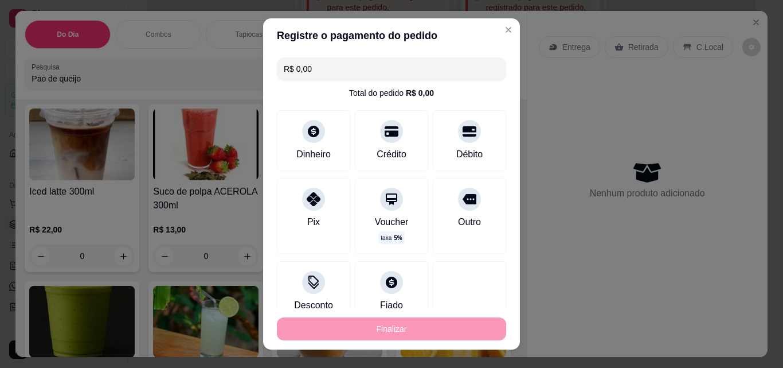
type input "-R$ 12,00"
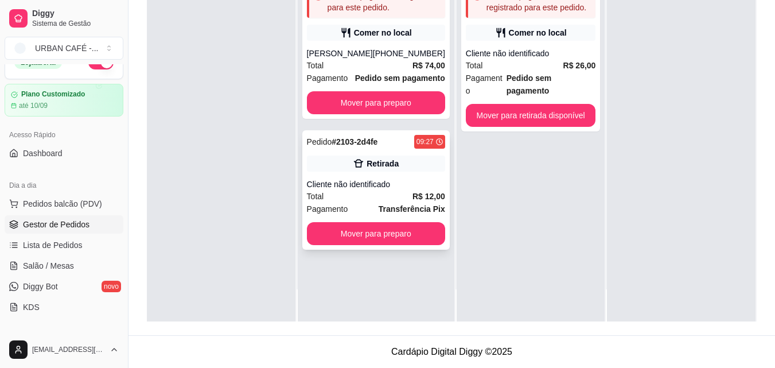
click at [407, 166] on div "Retirada" at bounding box center [376, 163] width 138 height 16
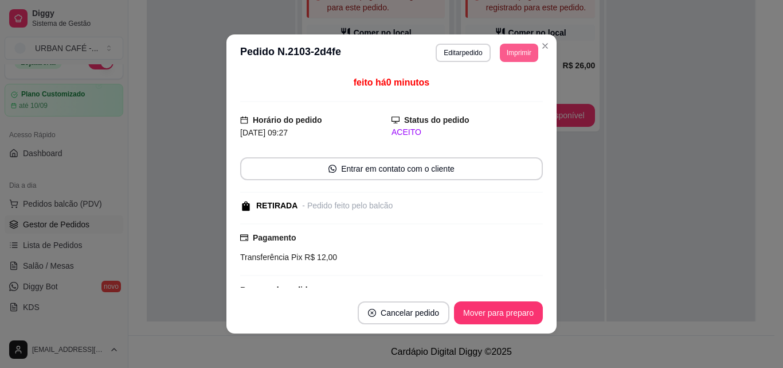
click at [508, 56] on button "Imprimir" at bounding box center [519, 53] width 38 height 18
click at [460, 45] on button "Editar pedido" at bounding box center [463, 53] width 54 height 18
click at [443, 59] on button "Editar pedido" at bounding box center [463, 53] width 53 height 18
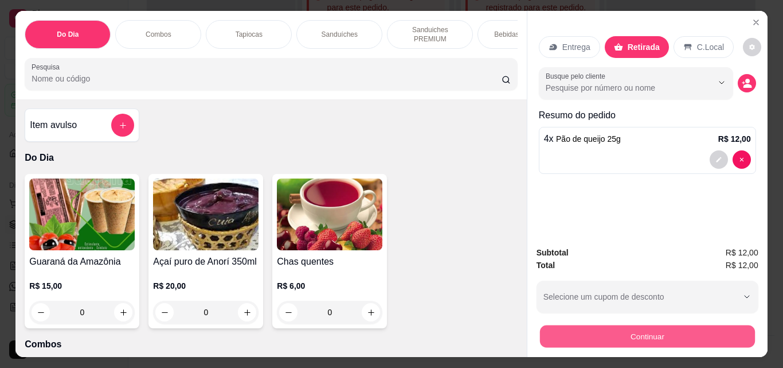
click at [606, 325] on button "Continuar" at bounding box center [647, 336] width 215 height 22
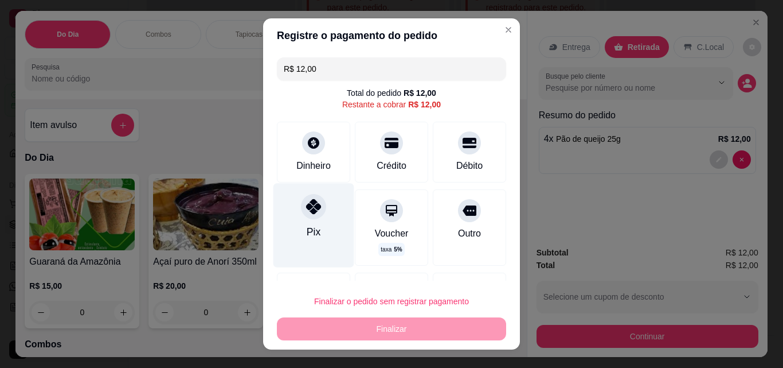
click at [323, 217] on div "Pix" at bounding box center [314, 225] width 81 height 84
type input "R$ 0,00"
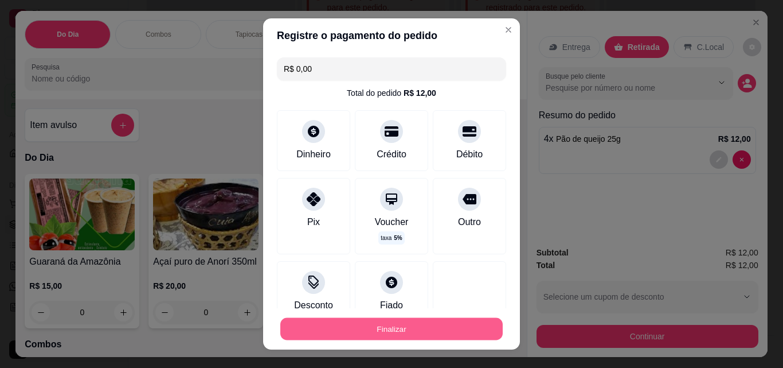
click at [373, 329] on button "Finalizar" at bounding box center [391, 329] width 223 height 22
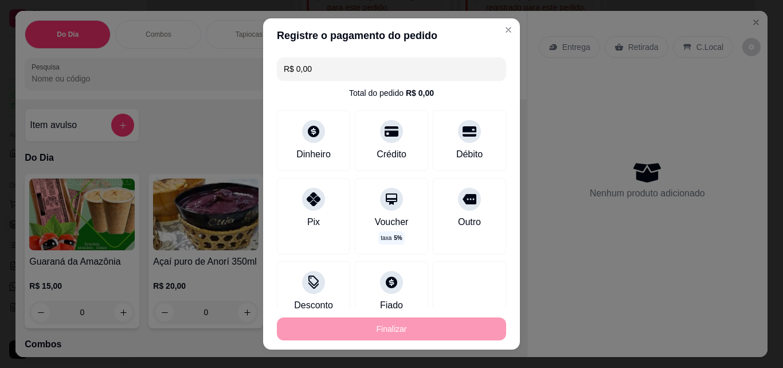
type input "0"
type input "-R$ 12,00"
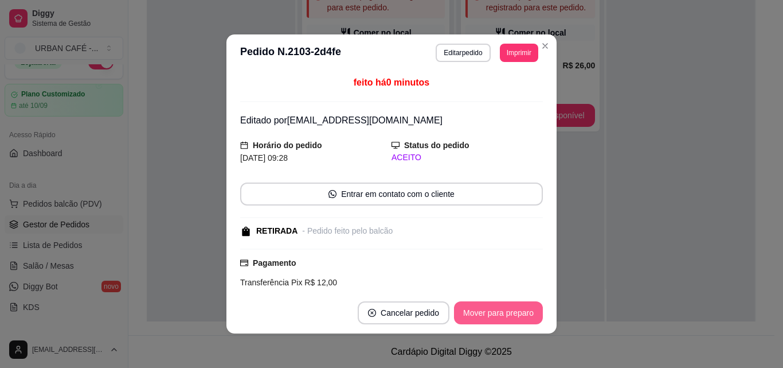
click at [478, 320] on button "Mover para preparo" at bounding box center [498, 312] width 89 height 23
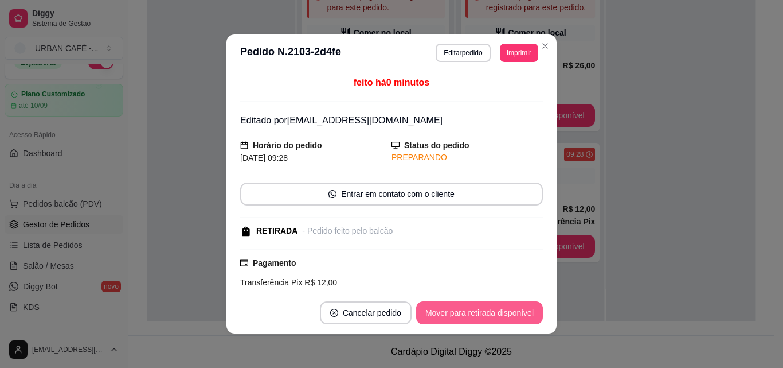
click at [509, 305] on button "Mover para retirada disponível" at bounding box center [479, 312] width 127 height 23
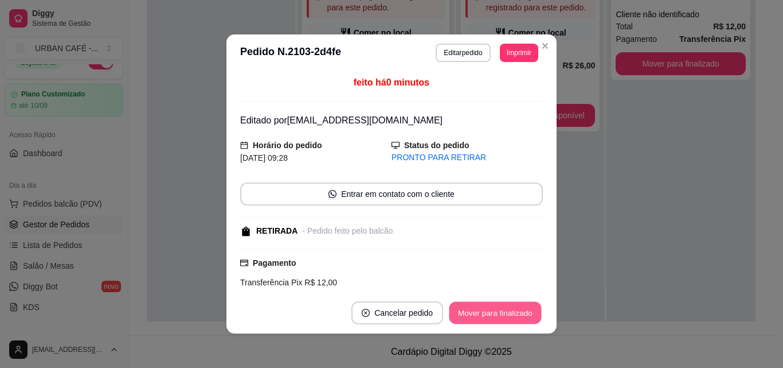
click at [520, 310] on button "Mover para finalizado" at bounding box center [496, 313] width 92 height 22
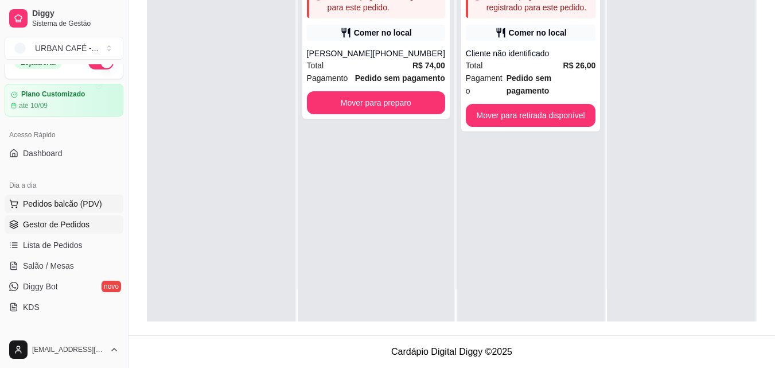
click at [87, 196] on button "Pedidos balcão (PDV)" at bounding box center [64, 203] width 119 height 18
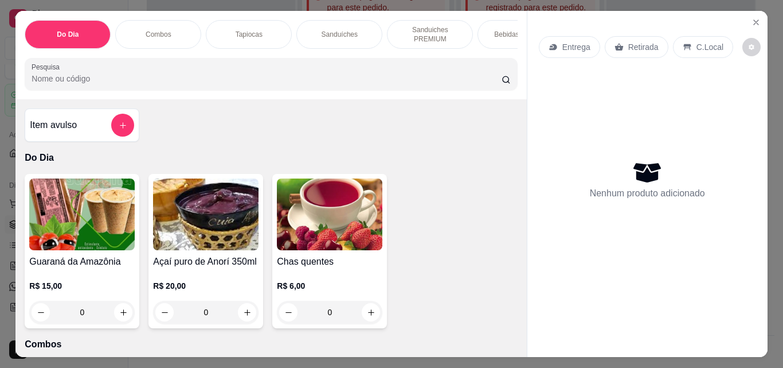
click at [503, 31] on p "Bebidas Quentes" at bounding box center [520, 34] width 53 height 9
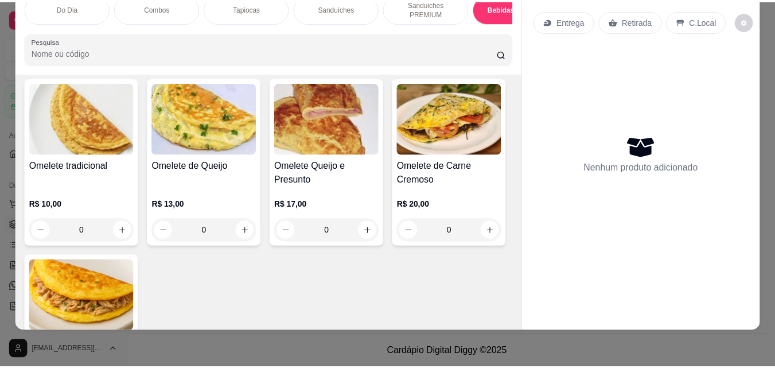
scroll to position [2850, 0]
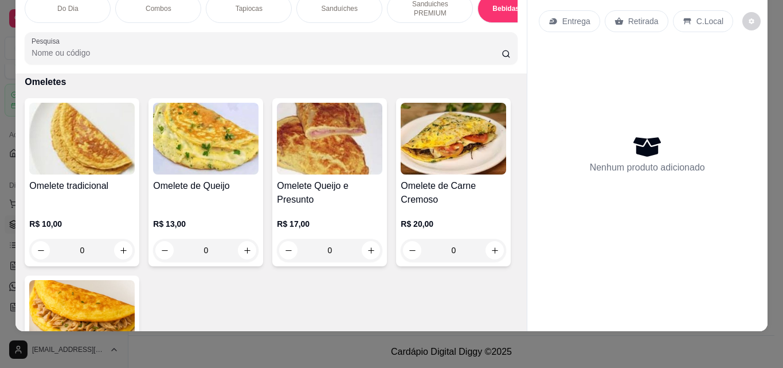
type input "1"
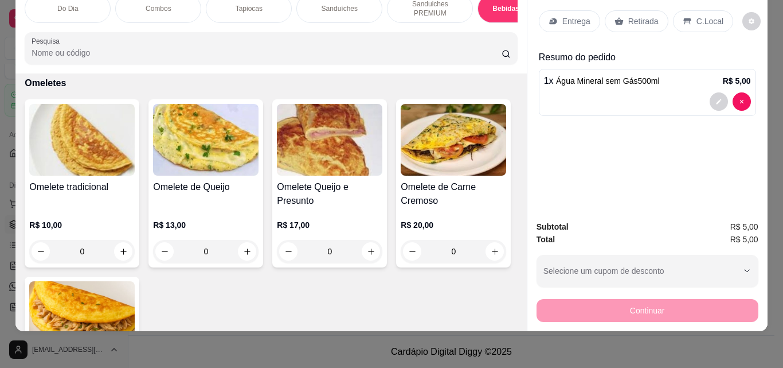
click at [629, 16] on p "Retirada" at bounding box center [644, 20] width 30 height 11
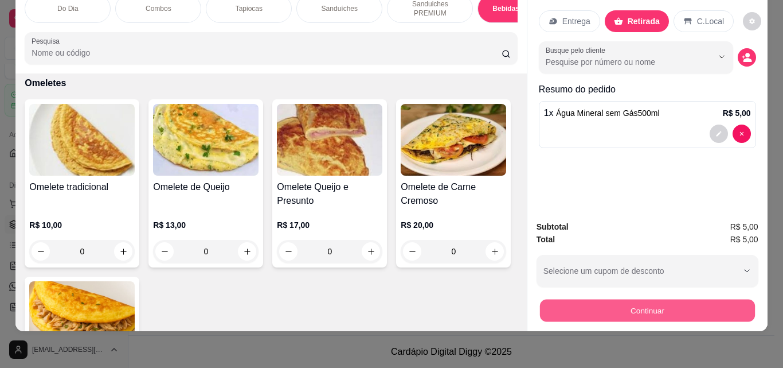
click at [650, 299] on button "Continuar" at bounding box center [647, 310] width 215 height 22
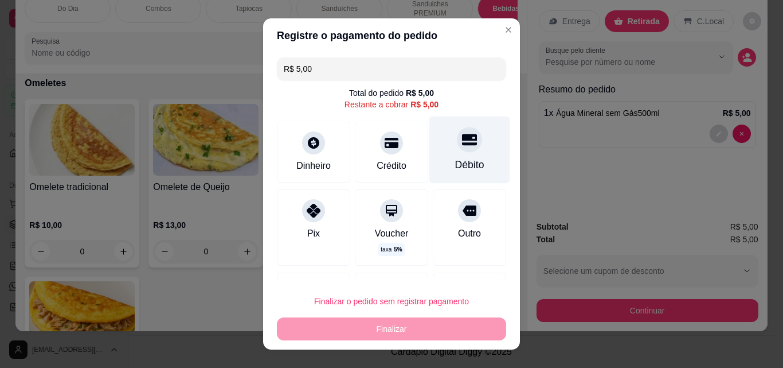
click at [455, 156] on div "Débito" at bounding box center [470, 149] width 81 height 67
type input "R$ 0,00"
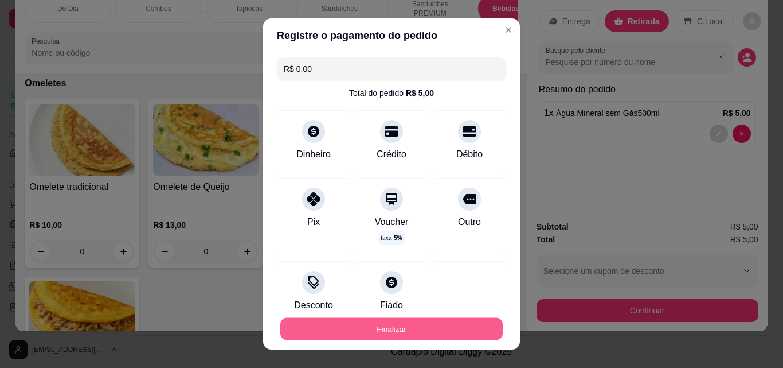
click at [405, 331] on button "Finalizar" at bounding box center [391, 329] width 223 height 22
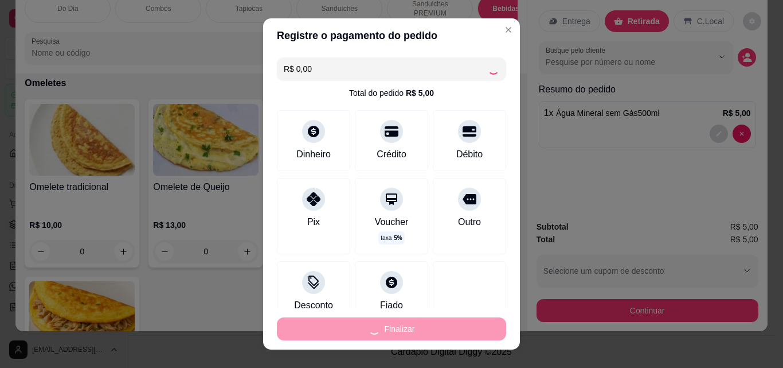
type input "0"
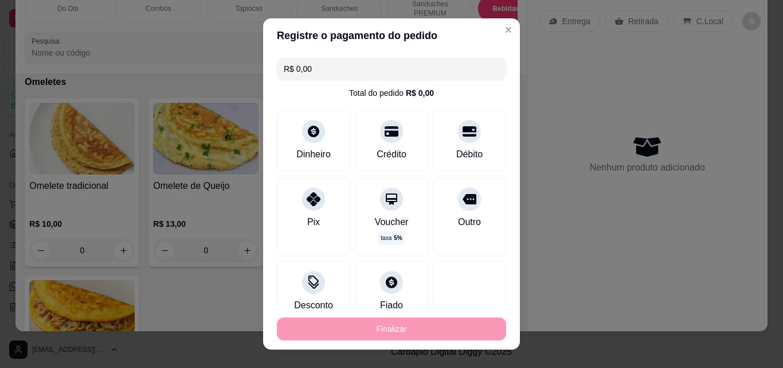
type input "-R$ 5,00"
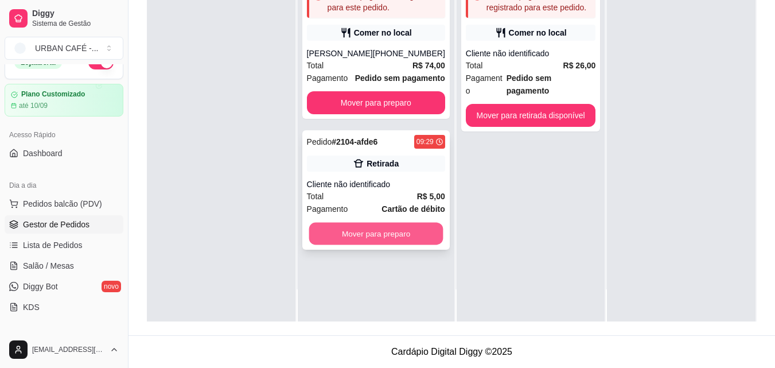
click at [391, 237] on button "Mover para preparo" at bounding box center [376, 234] width 134 height 22
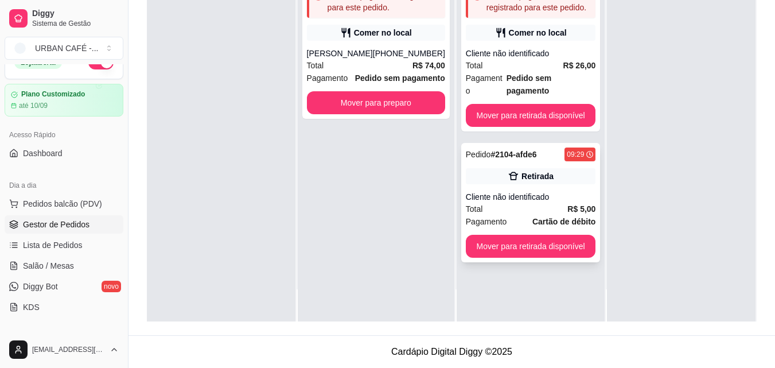
click at [488, 246] on div "Pedido # 2104-afde6 09:29 Retirada Cliente não identificado Total R$ 5,00 Pagam…" at bounding box center [530, 202] width 139 height 119
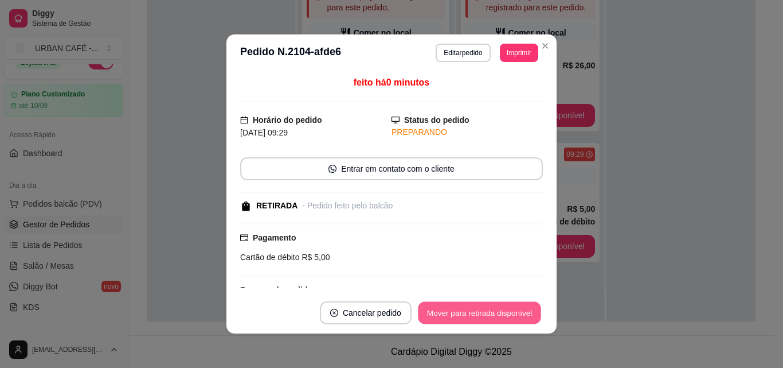
click at [458, 322] on button "Mover para retirada disponível" at bounding box center [479, 313] width 123 height 22
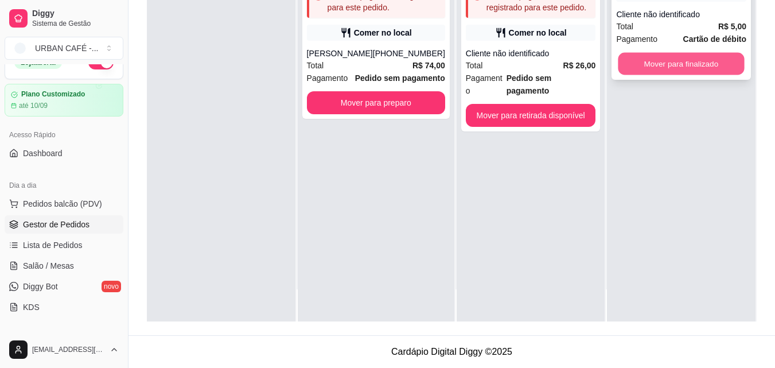
click at [661, 58] on button "Mover para finalizado" at bounding box center [681, 64] width 126 height 22
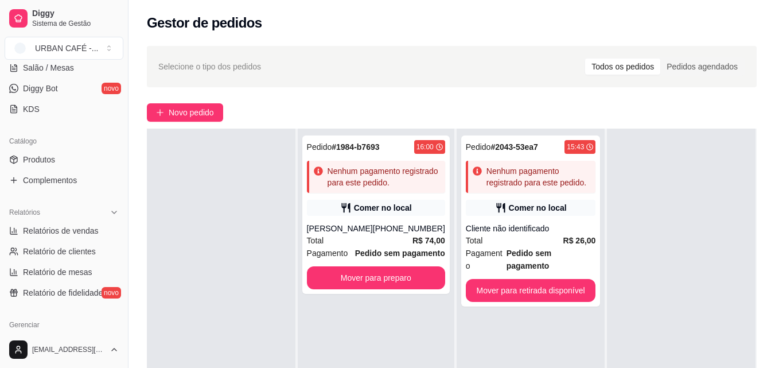
scroll to position [221, 0]
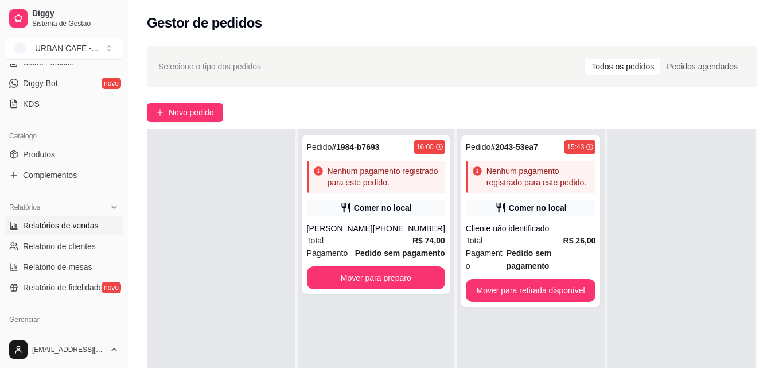
click at [63, 217] on link "Relatórios de vendas" at bounding box center [64, 225] width 119 height 18
select select "ALL"
select select "0"
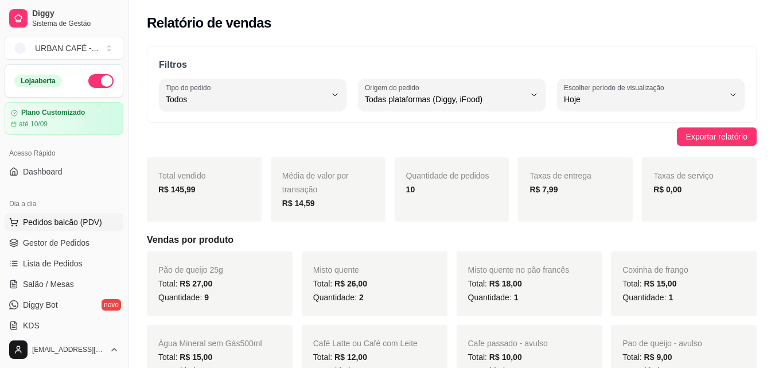
click at [74, 219] on span "Pedidos balcão (PDV)" at bounding box center [62, 221] width 79 height 11
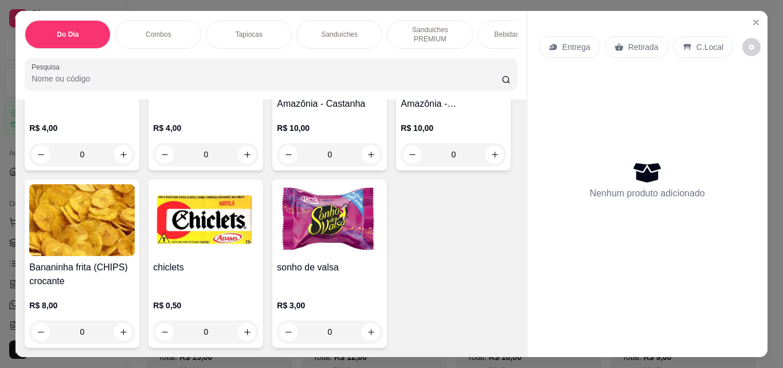
scroll to position [7392, 0]
click at [250, 329] on icon "increase-product-quantity" at bounding box center [247, 332] width 6 height 6
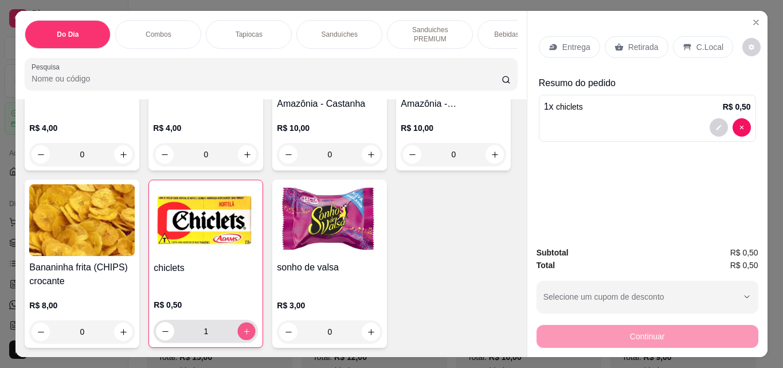
click at [251, 327] on icon "increase-product-quantity" at bounding box center [247, 331] width 9 height 9
type input "4"
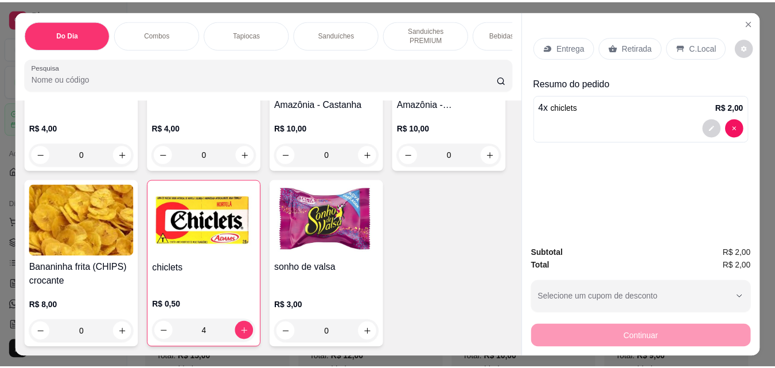
scroll to position [7155, 0]
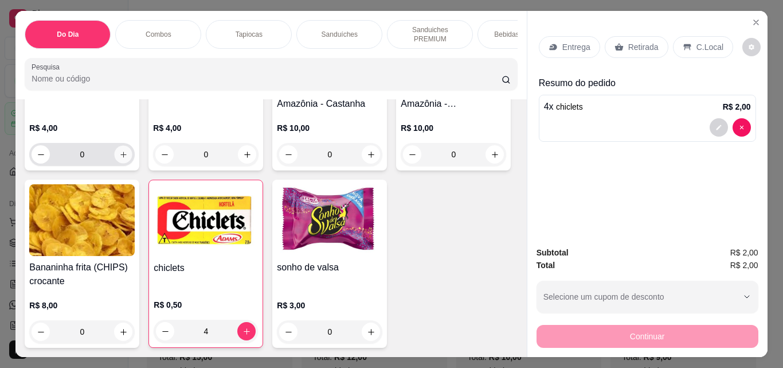
click at [119, 159] on icon "increase-product-quantity" at bounding box center [123, 154] width 9 height 9
click at [119, 158] on icon "increase-product-quantity" at bounding box center [123, 154] width 9 height 9
type input "2"
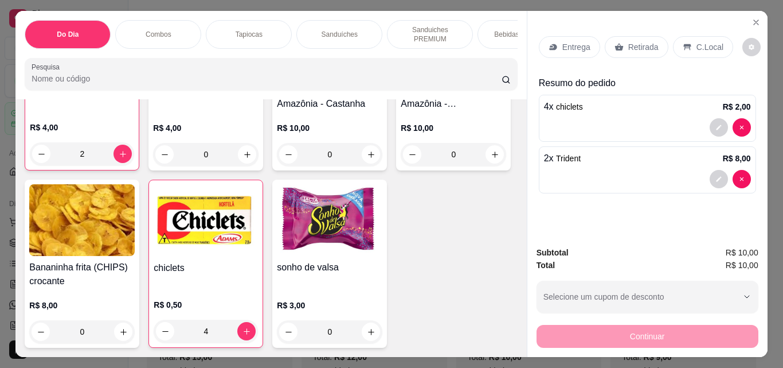
click at [640, 41] on p "Retirada" at bounding box center [644, 46] width 30 height 11
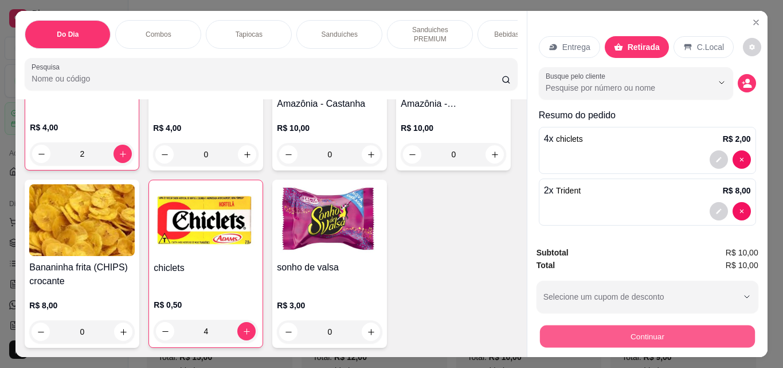
click at [635, 334] on button "Continuar" at bounding box center [647, 336] width 215 height 22
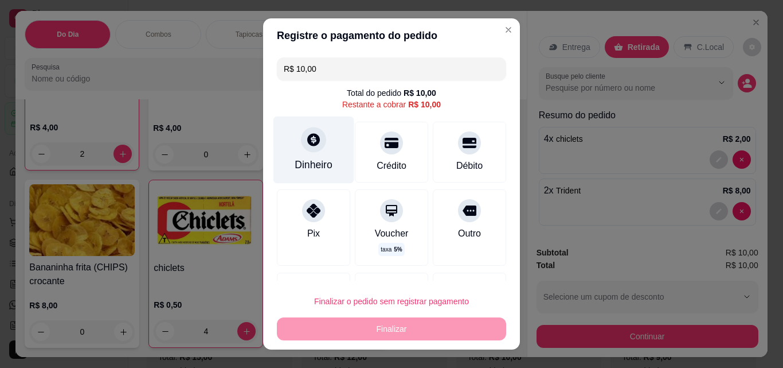
click at [304, 151] on div at bounding box center [313, 139] width 25 height 25
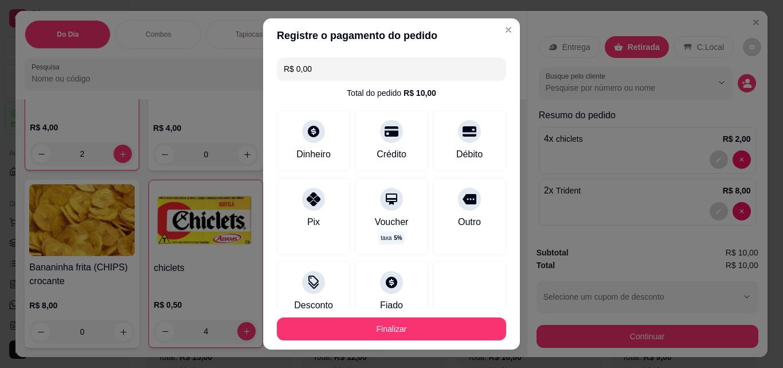
type input "R$ 0,00"
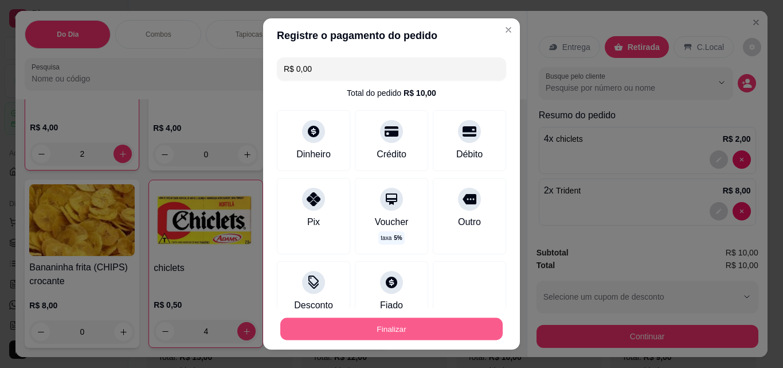
click at [440, 330] on button "Finalizar" at bounding box center [391, 329] width 223 height 22
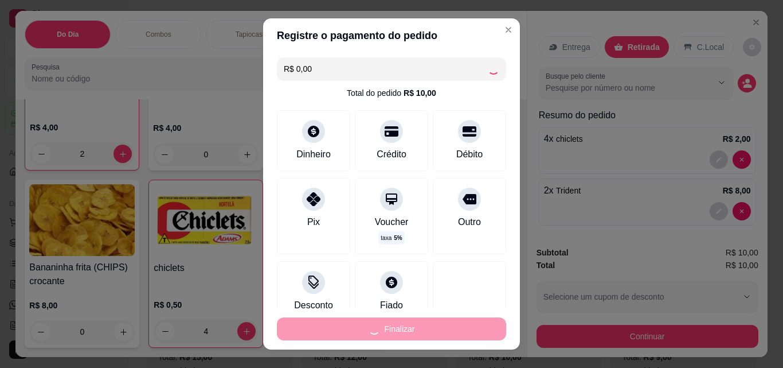
type input "0"
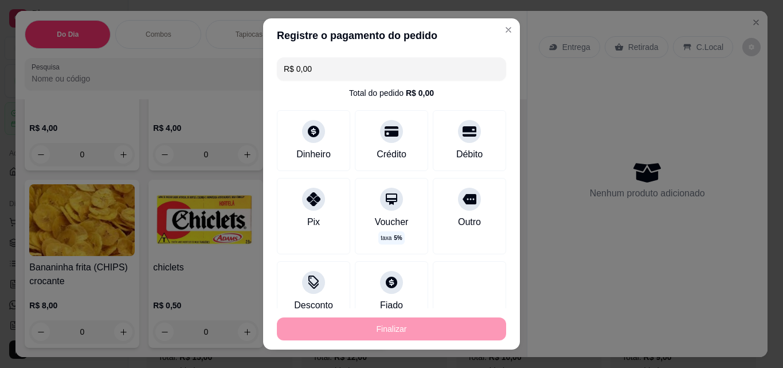
type input "-R$ 10,00"
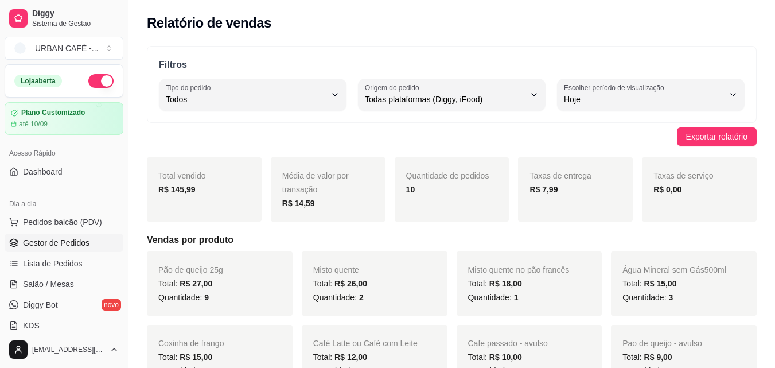
click at [82, 249] on link "Gestor de Pedidos" at bounding box center [64, 242] width 119 height 18
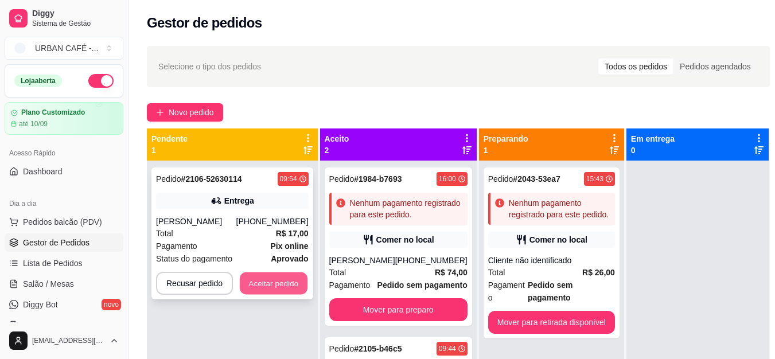
click at [273, 290] on button "Aceitar pedido" at bounding box center [274, 283] width 68 height 22
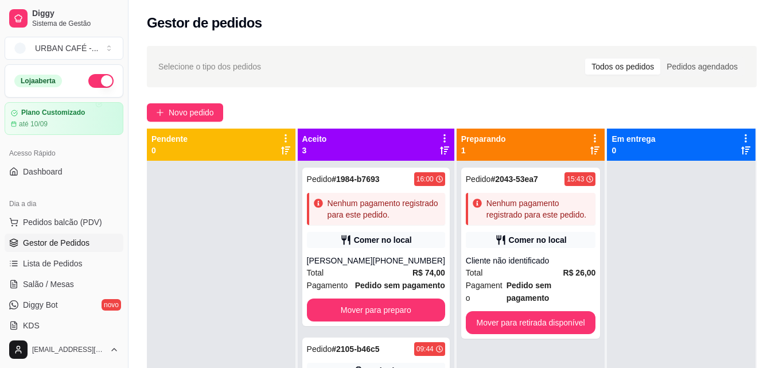
scroll to position [175, 0]
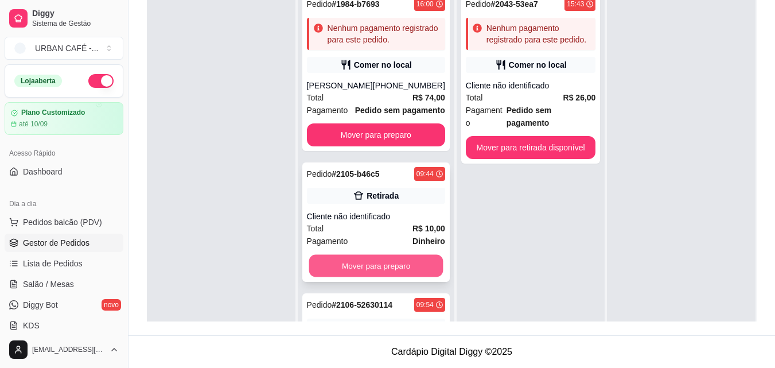
click at [387, 277] on button "Mover para preparo" at bounding box center [376, 266] width 134 height 22
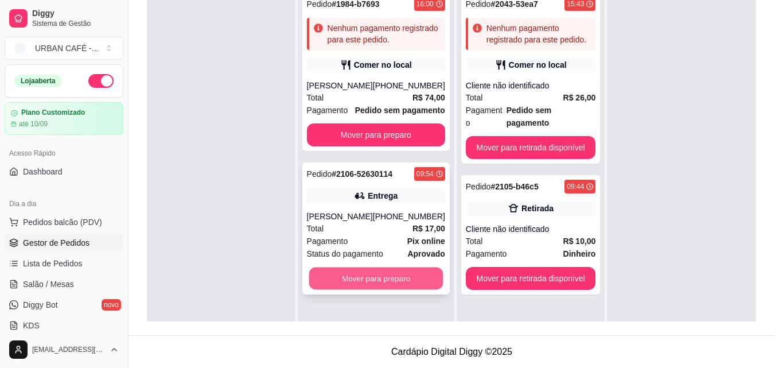
click at [388, 290] on button "Mover para preparo" at bounding box center [376, 278] width 134 height 22
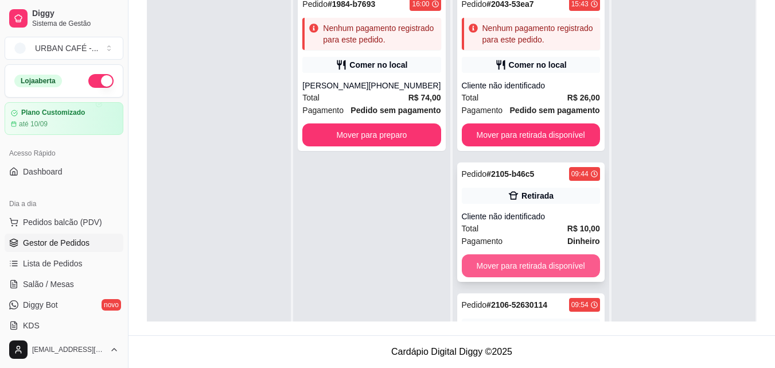
click at [523, 267] on button "Mover para retirada disponível" at bounding box center [531, 265] width 138 height 23
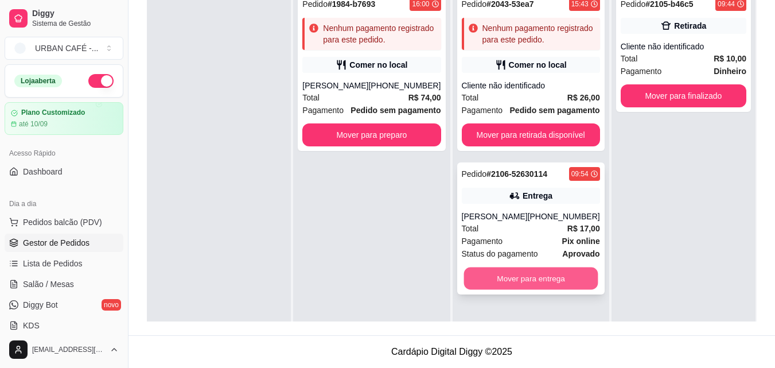
click at [557, 290] on button "Mover para entrega" at bounding box center [530, 278] width 134 height 22
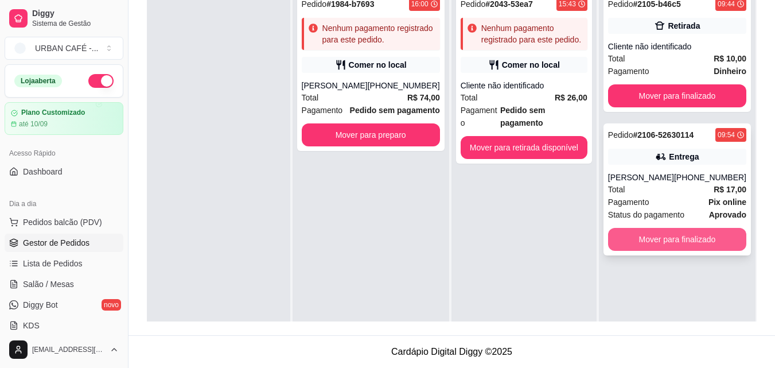
click at [645, 251] on button "Mover para finalizado" at bounding box center [677, 239] width 138 height 23
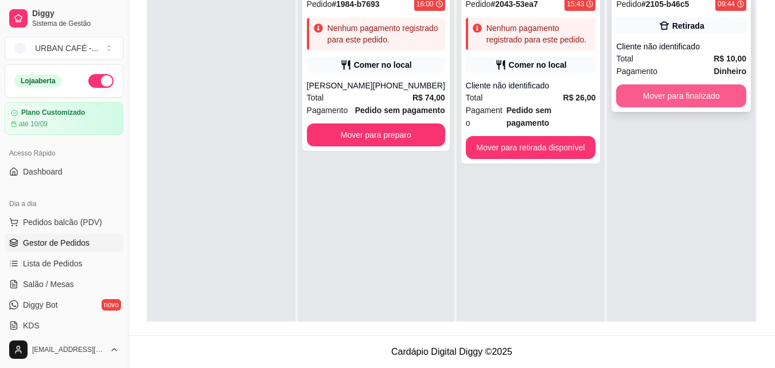
click at [681, 100] on button "Mover para finalizado" at bounding box center [681, 95] width 130 height 23
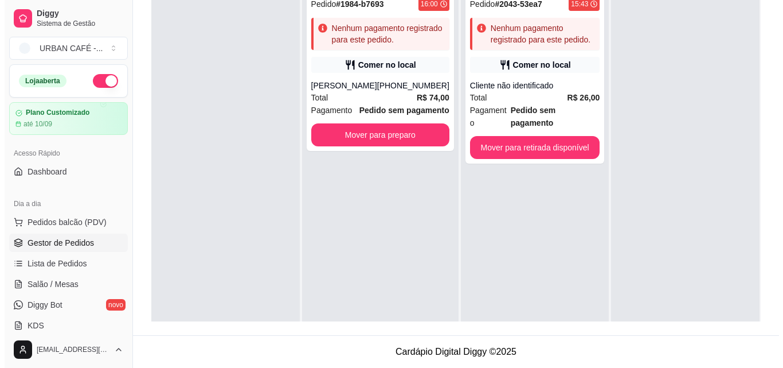
scroll to position [0, 0]
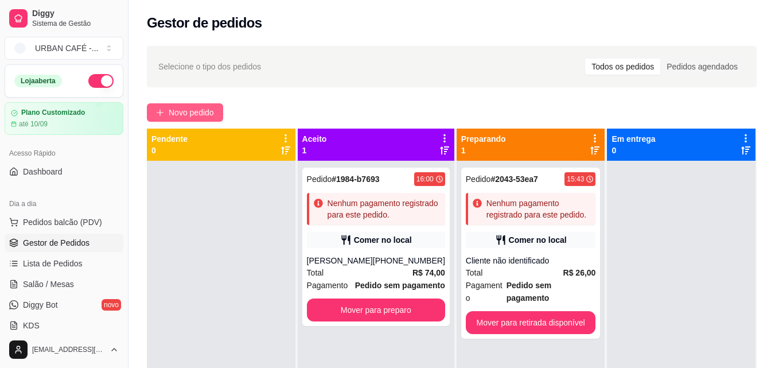
click at [197, 116] on span "Novo pedido" at bounding box center [191, 112] width 45 height 13
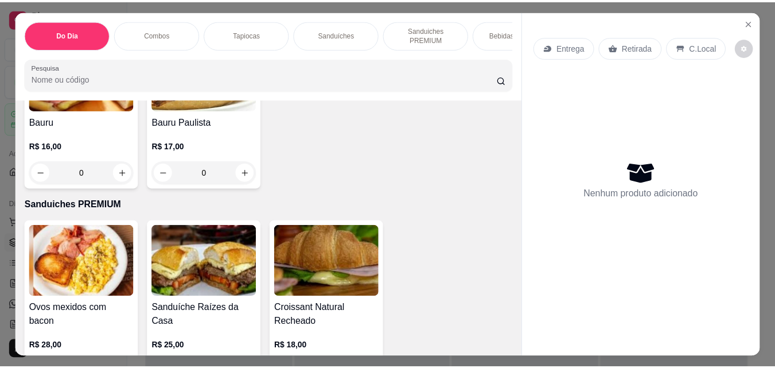
scroll to position [1101, 0]
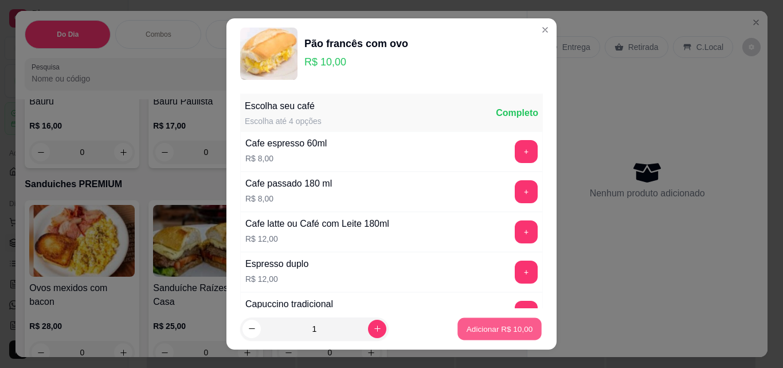
click at [468, 321] on button "Adicionar R$ 10,00" at bounding box center [500, 329] width 84 height 22
type input "1"
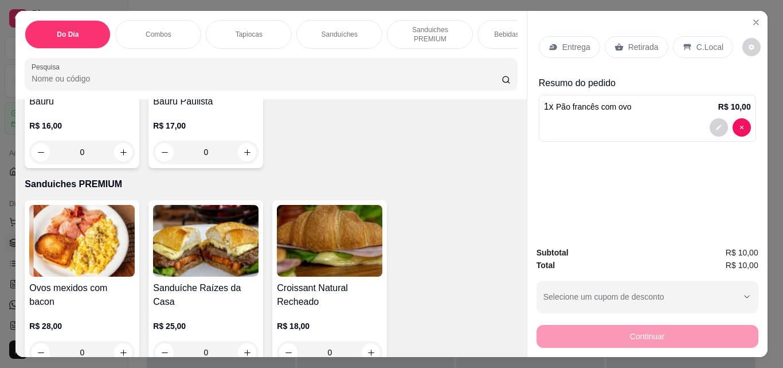
click at [639, 45] on p "Retirada" at bounding box center [644, 46] width 30 height 11
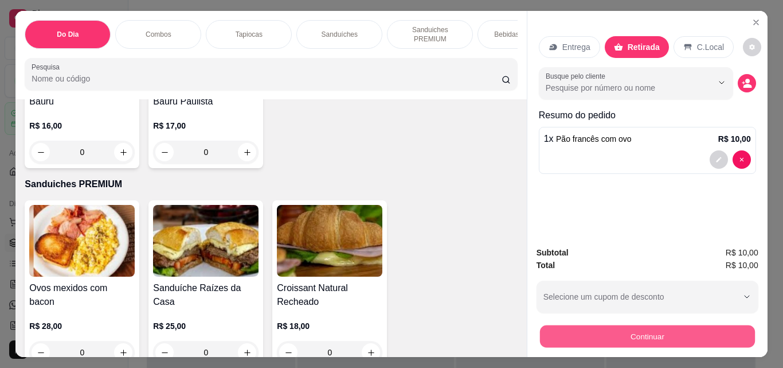
click at [657, 328] on button "Continuar" at bounding box center [647, 336] width 215 height 22
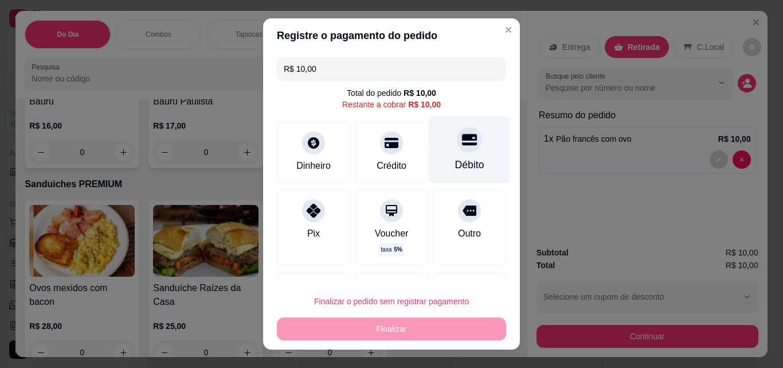
click at [457, 151] on div at bounding box center [469, 139] width 25 height 25
type input "R$ 0,00"
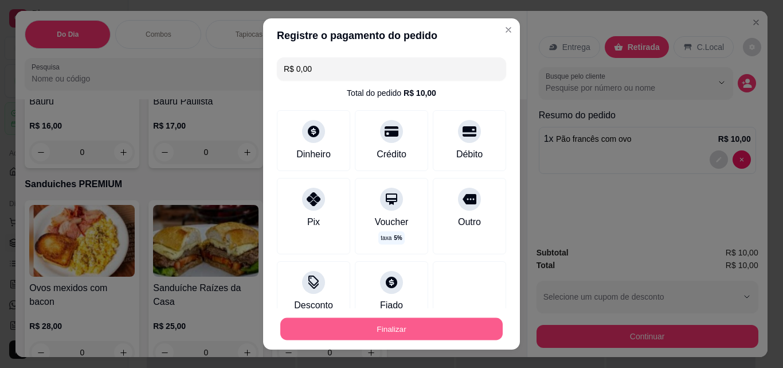
click at [423, 325] on button "Finalizar" at bounding box center [391, 329] width 223 height 22
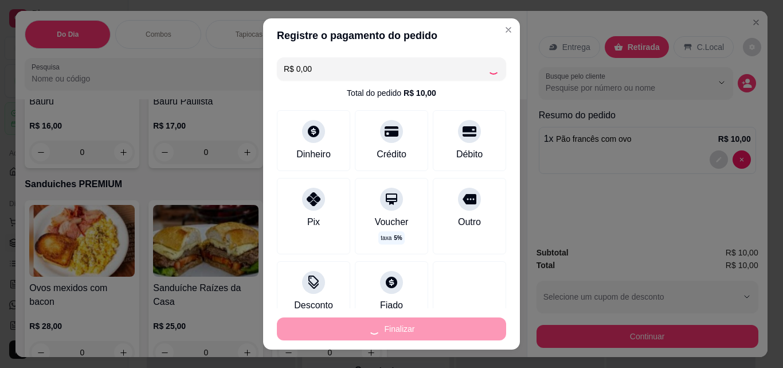
type input "0"
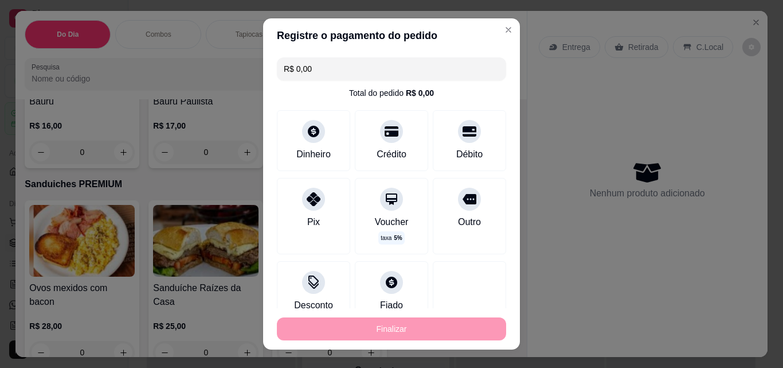
type input "-R$ 10,00"
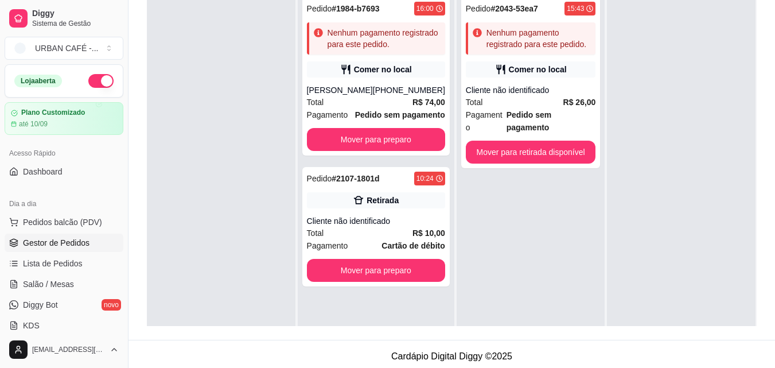
scroll to position [175, 0]
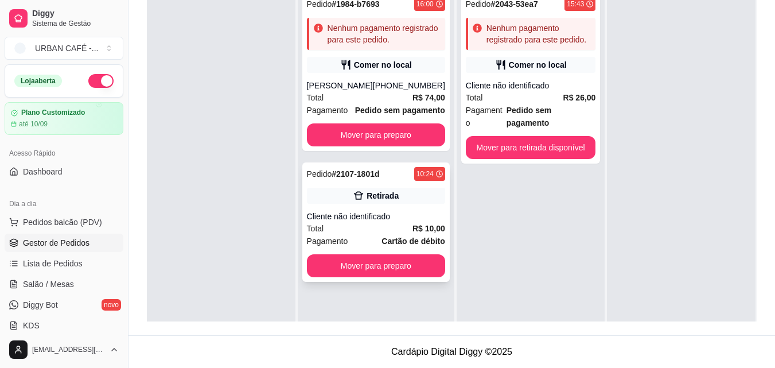
click at [422, 253] on div "Pedido # 2107-1801d 10:24 Retirada Cliente não identificado Total R$ 10,00 Paga…" at bounding box center [375, 221] width 147 height 119
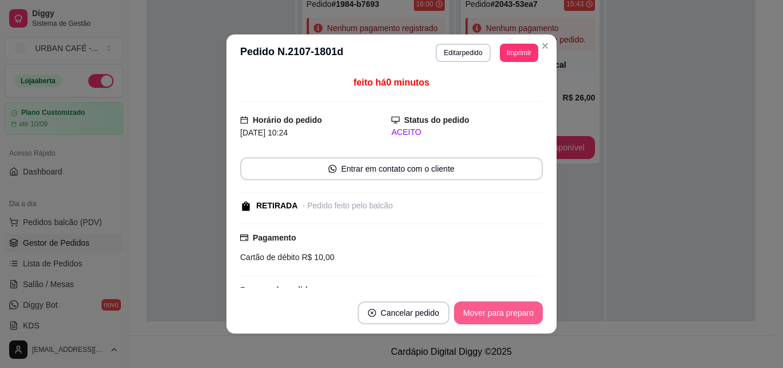
click at [498, 314] on button "Mover para preparo" at bounding box center [498, 312] width 89 height 23
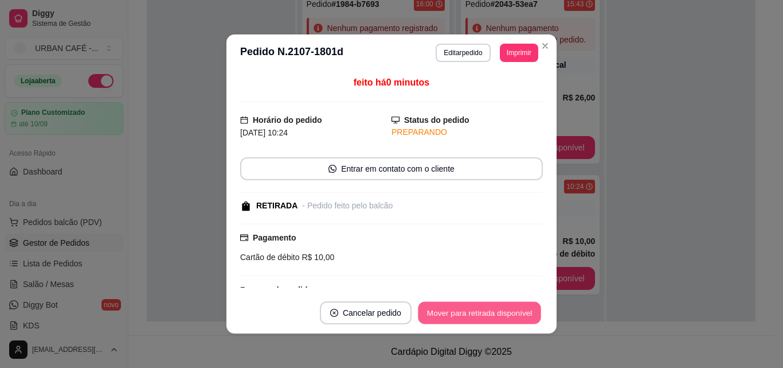
click at [498, 314] on button "Mover para retirada disponível" at bounding box center [479, 313] width 123 height 22
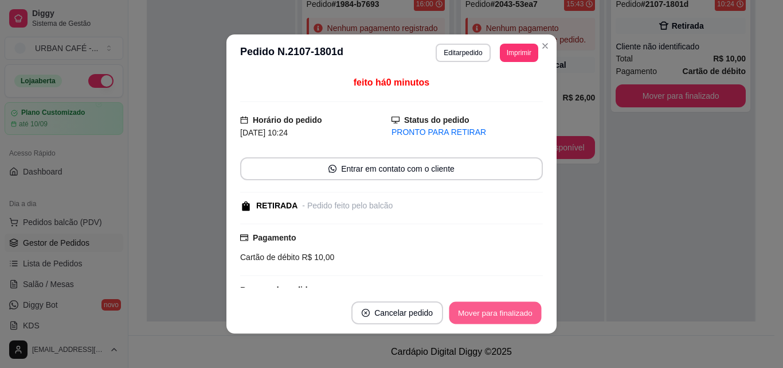
click at [498, 314] on button "Mover para finalizado" at bounding box center [496, 313] width 92 height 22
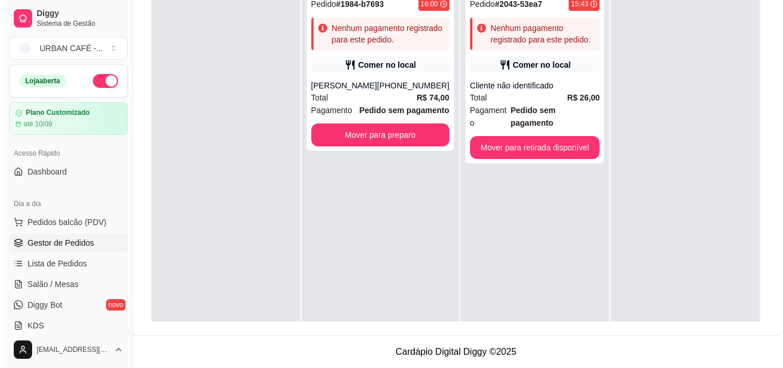
scroll to position [0, 0]
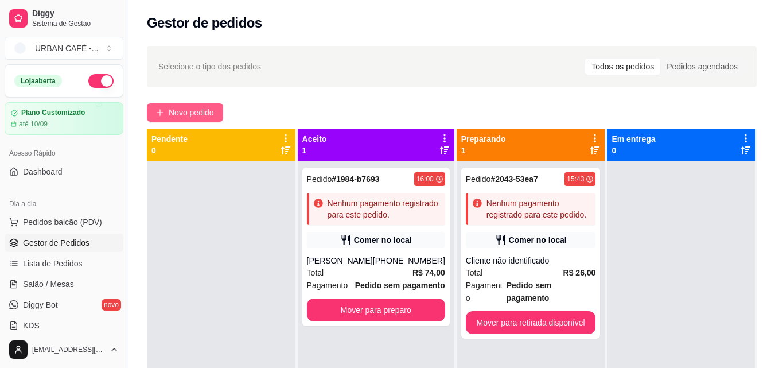
click at [203, 109] on span "Novo pedido" at bounding box center [191, 112] width 45 height 13
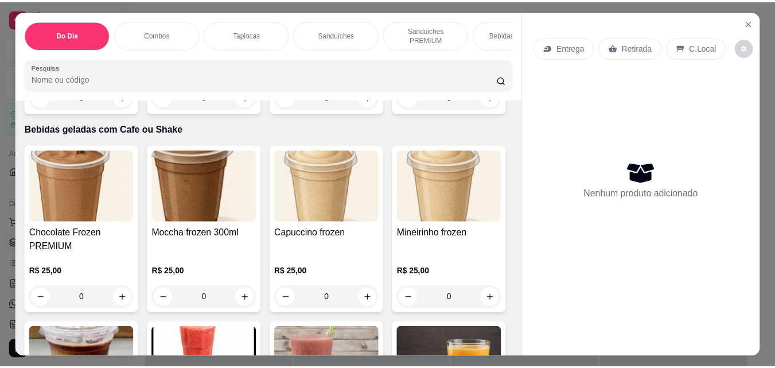
scroll to position [4384, 0]
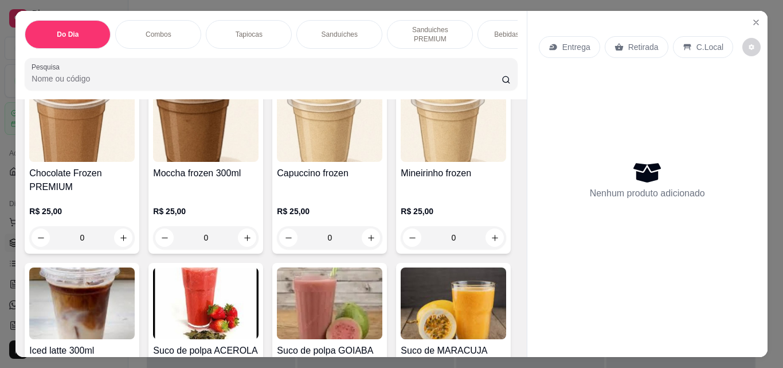
type input "1"
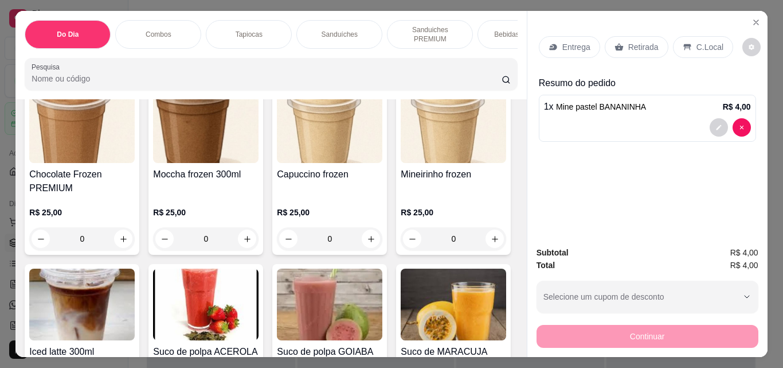
type input "5"
click at [629, 48] on p "Retirada" at bounding box center [644, 46] width 30 height 11
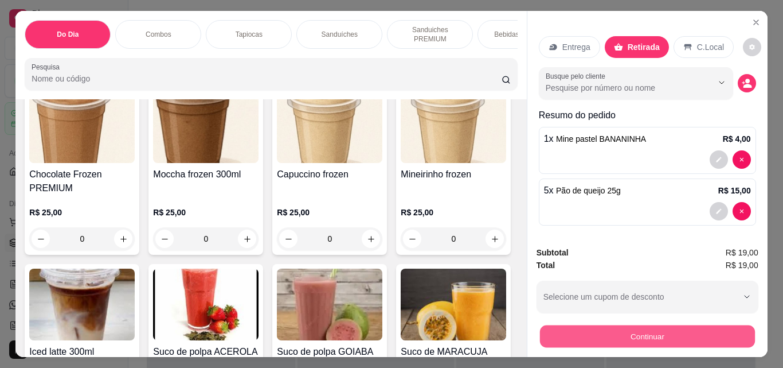
click at [651, 332] on button "Continuar" at bounding box center [647, 336] width 215 height 22
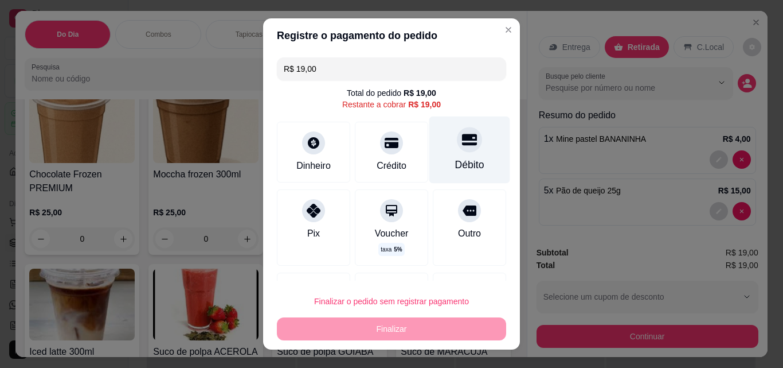
click at [457, 147] on div at bounding box center [469, 139] width 25 height 25
type input "R$ 0,00"
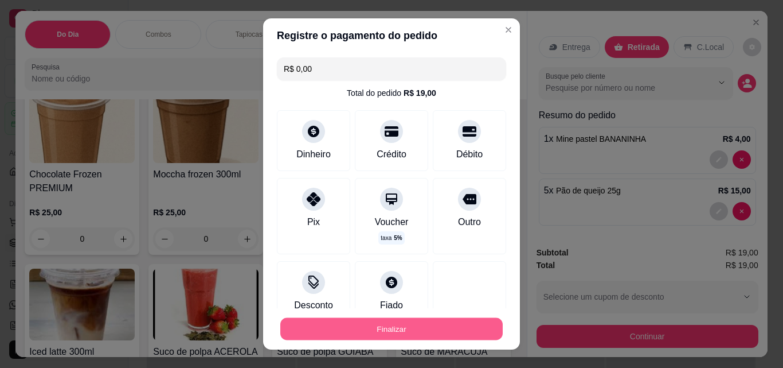
click at [411, 322] on button "Finalizar" at bounding box center [391, 329] width 223 height 22
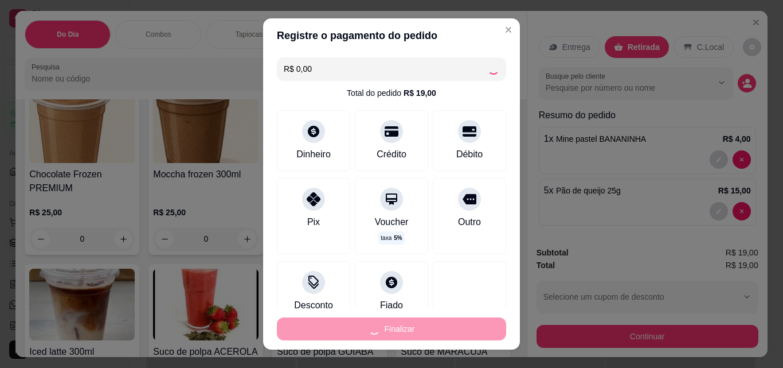
type input "0"
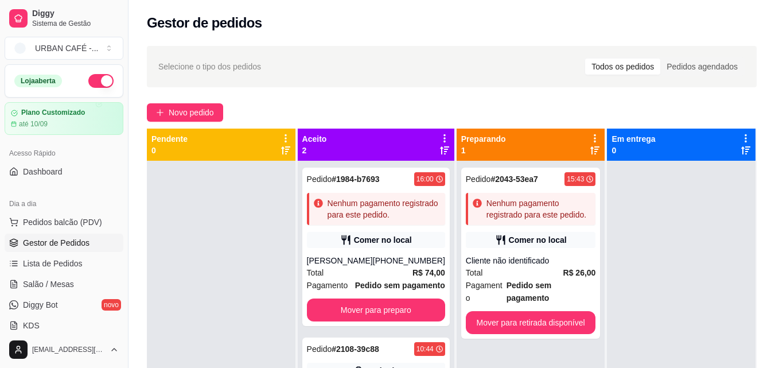
scroll to position [175, 0]
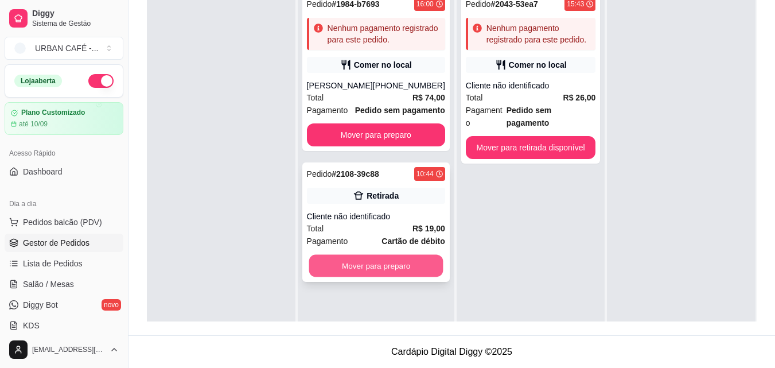
click at [422, 272] on button "Mover para preparo" at bounding box center [376, 266] width 134 height 22
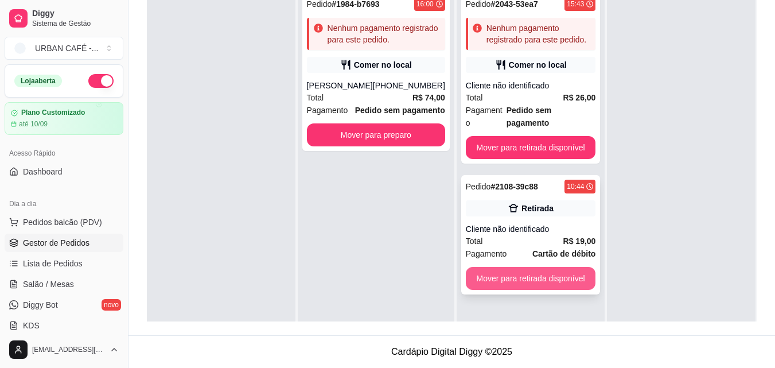
click at [554, 267] on button "Mover para retirada disponível" at bounding box center [531, 278] width 130 height 23
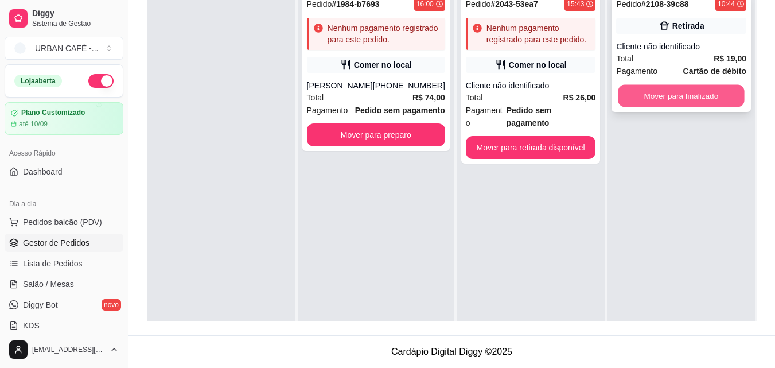
click at [698, 91] on button "Mover para finalizado" at bounding box center [681, 96] width 126 height 22
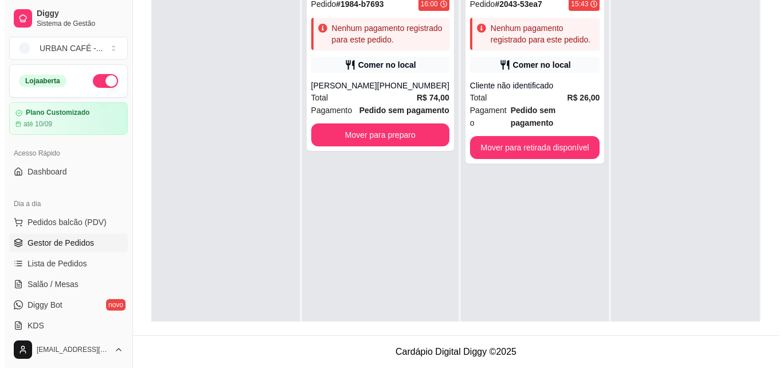
scroll to position [0, 0]
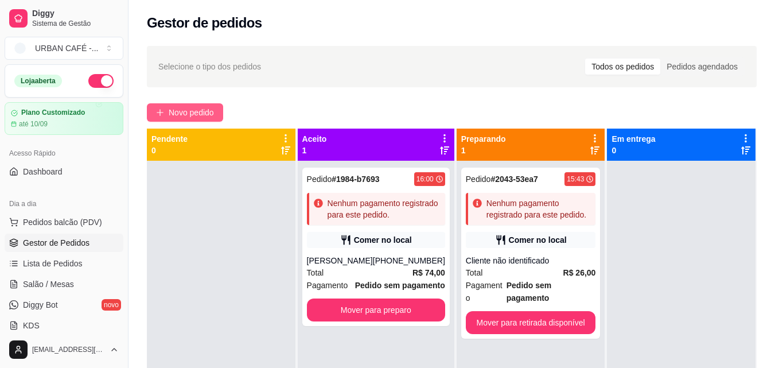
click at [209, 112] on span "Novo pedido" at bounding box center [191, 112] width 45 height 13
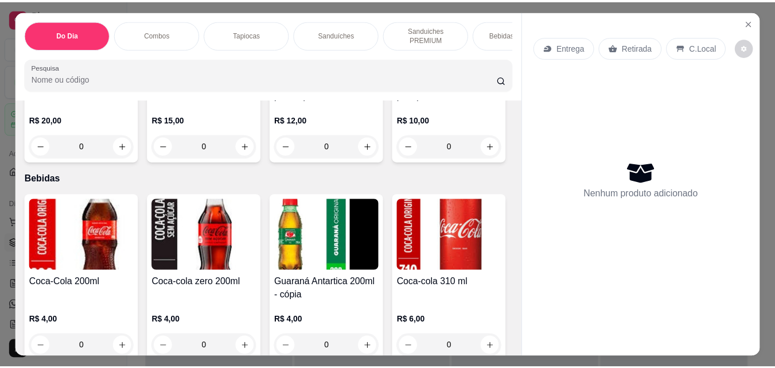
scroll to position [1789, 0]
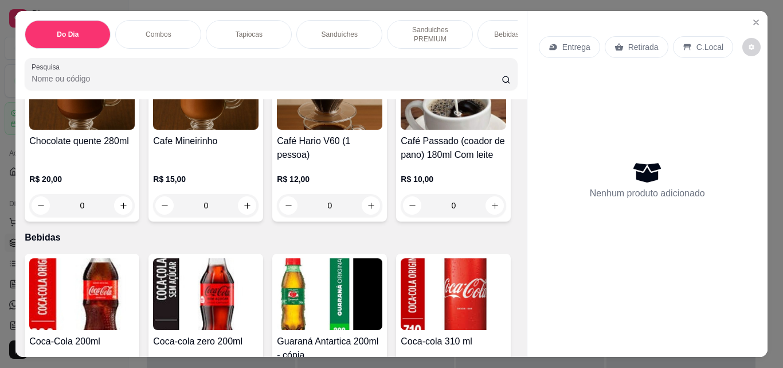
type input "1"
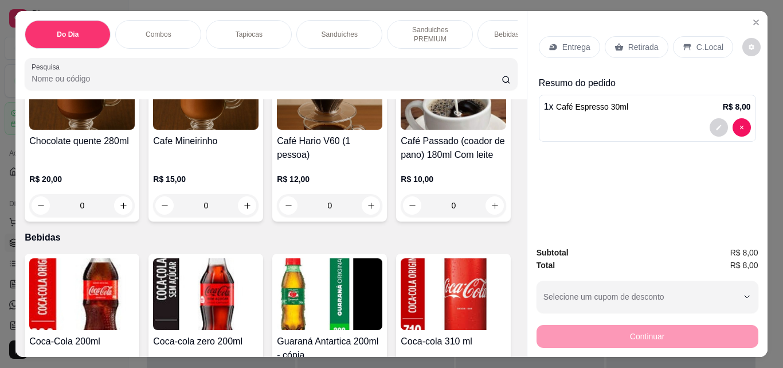
click at [688, 46] on div "C.Local" at bounding box center [703, 47] width 60 height 22
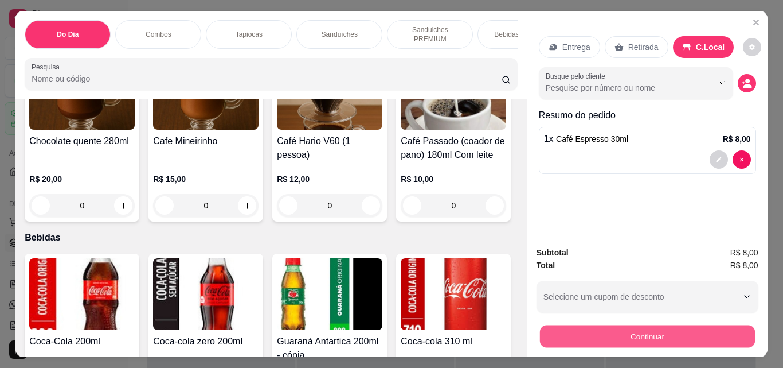
click at [626, 326] on button "Continuar" at bounding box center [647, 336] width 215 height 22
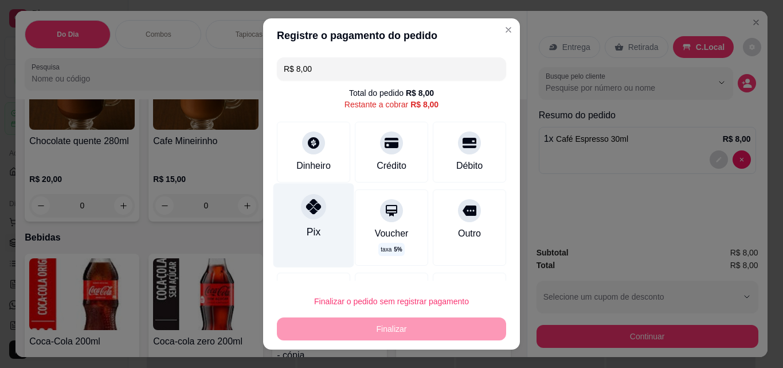
click at [313, 215] on div at bounding box center [313, 206] width 25 height 25
type input "R$ 0,00"
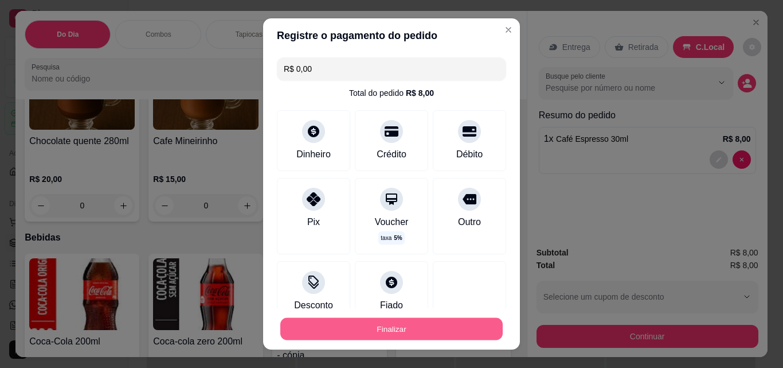
click at [409, 325] on button "Finalizar" at bounding box center [391, 329] width 223 height 22
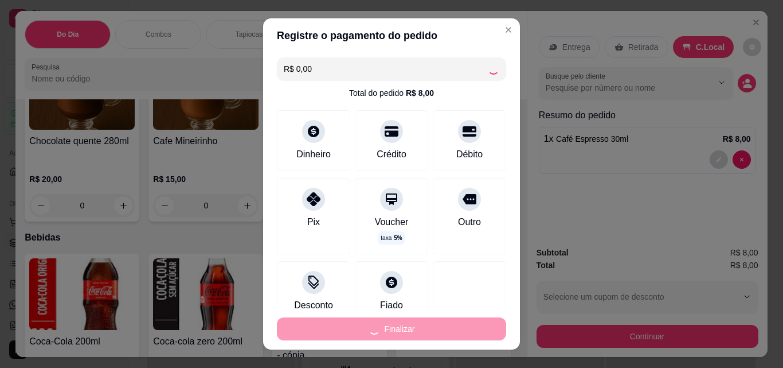
type input "0"
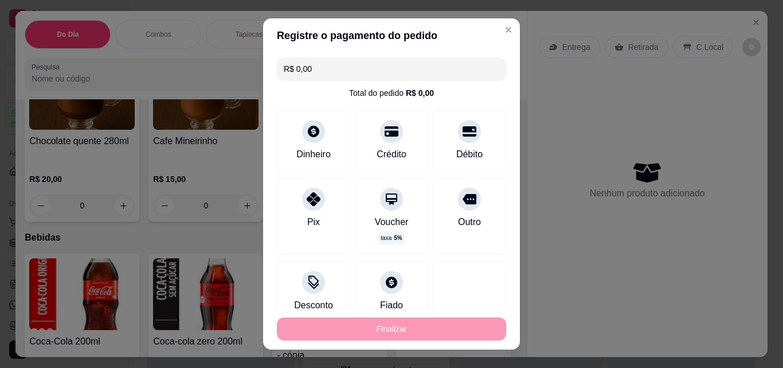
type input "-R$ 8,00"
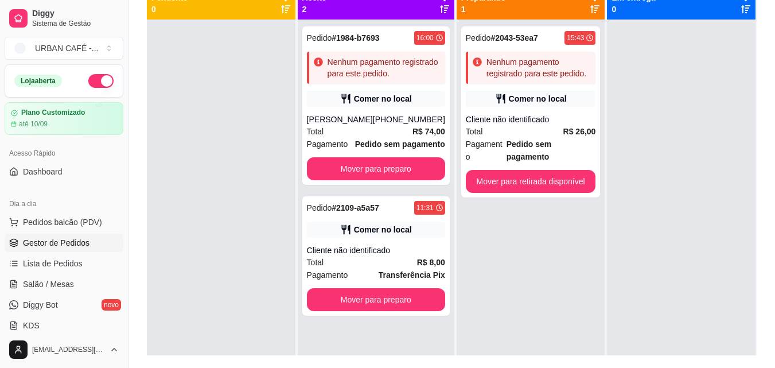
scroll to position [142, 0]
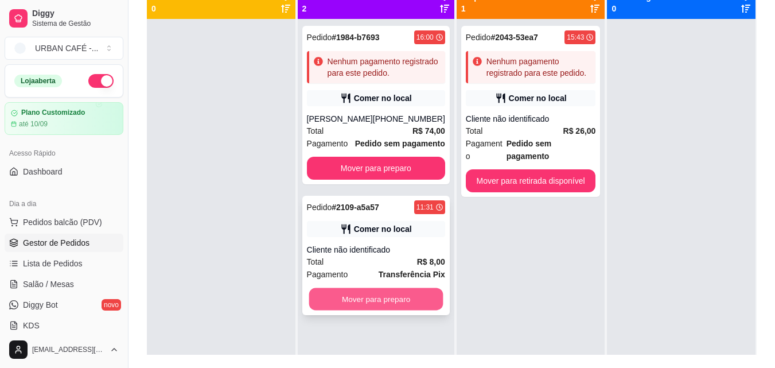
click at [399, 300] on button "Mover para preparo" at bounding box center [376, 299] width 134 height 22
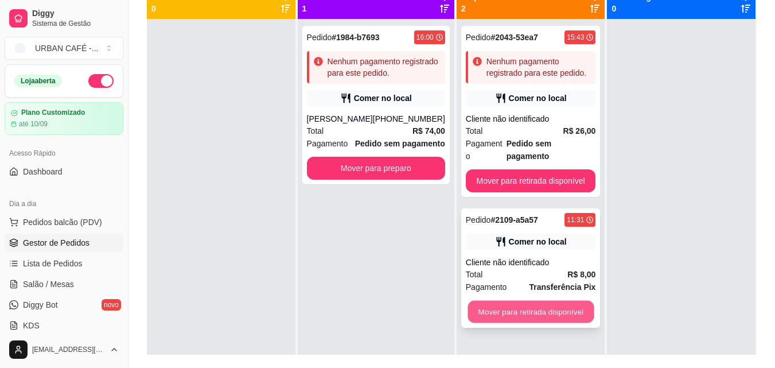
click at [532, 301] on button "Mover para retirada disponível" at bounding box center [530, 312] width 126 height 22
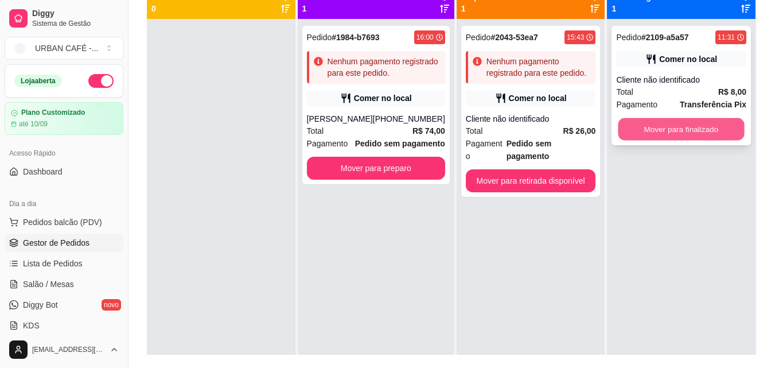
click at [674, 128] on button "Mover para finalizado" at bounding box center [681, 129] width 126 height 22
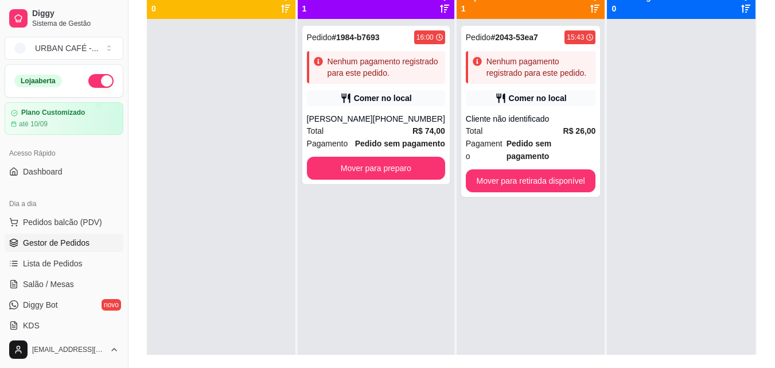
scroll to position [0, 0]
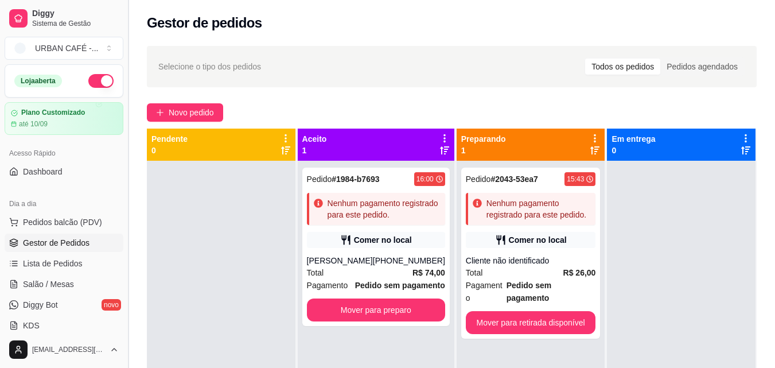
drag, startPoint x: 123, startPoint y: 99, endPoint x: 125, endPoint y: 133, distance: 34.5
click at [125, 133] on button "Toggle Sidebar" at bounding box center [127, 184] width 9 height 368
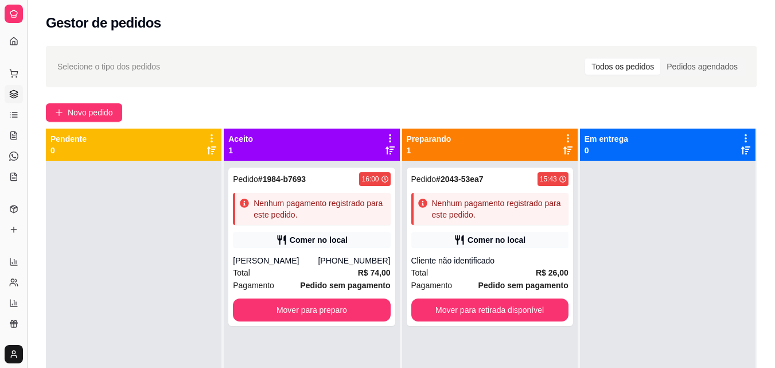
click at [28, 105] on button "Toggle Sidebar" at bounding box center [26, 184] width 9 height 368
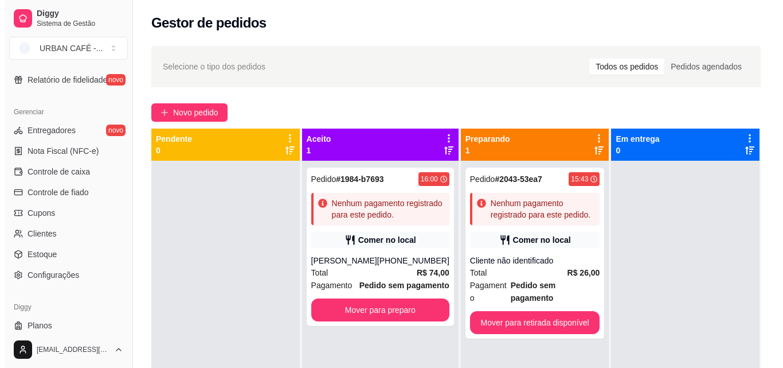
scroll to position [431, 0]
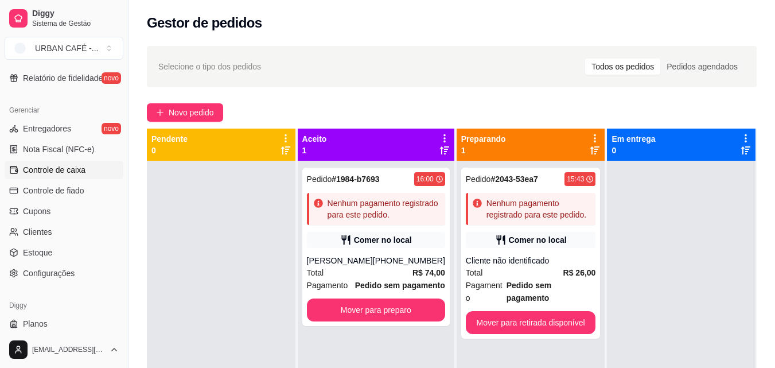
click at [84, 173] on link "Controle de caixa" at bounding box center [64, 170] width 119 height 18
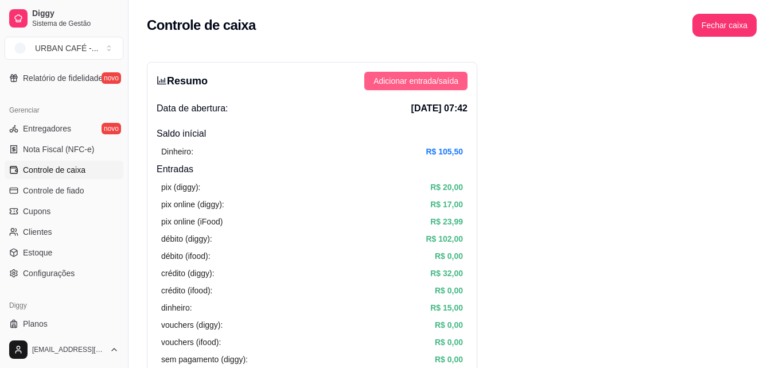
click at [417, 76] on span "Adicionar entrada/saída" at bounding box center [415, 81] width 85 height 13
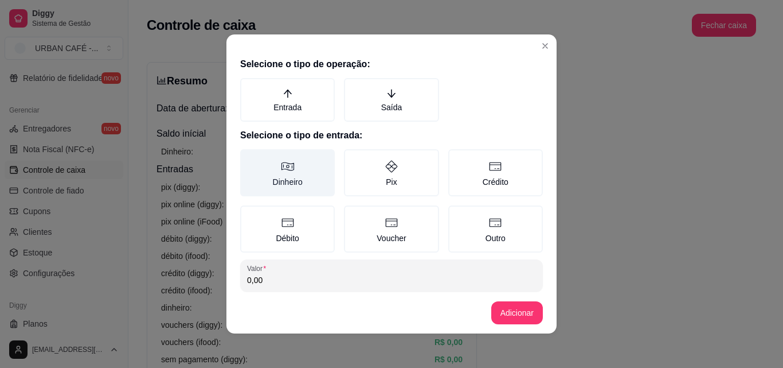
click at [284, 172] on icon at bounding box center [288, 166] width 14 height 14
click at [249, 158] on button "Dinheiro" at bounding box center [244, 153] width 9 height 9
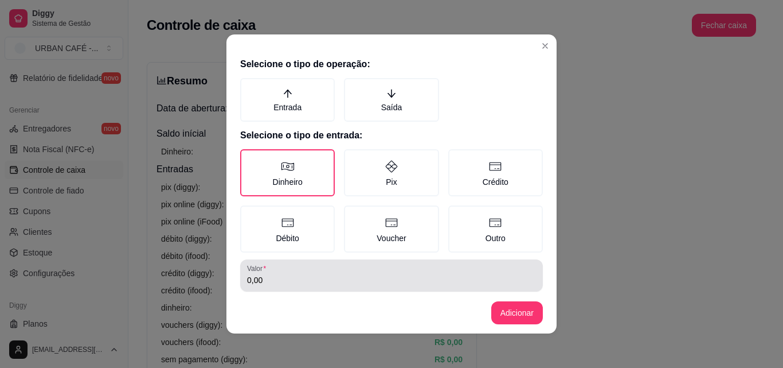
click at [275, 276] on input "0,00" at bounding box center [391, 279] width 289 height 11
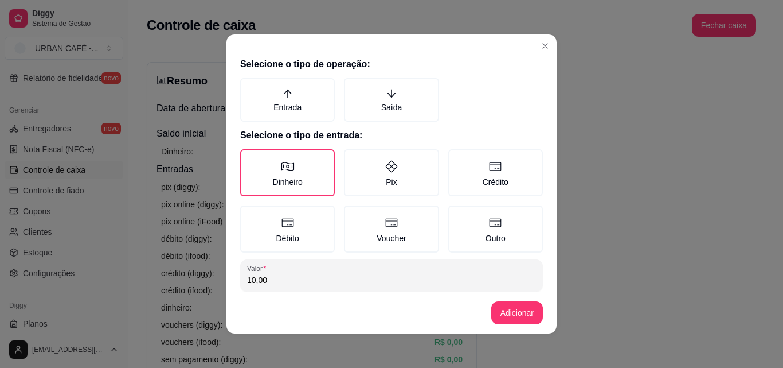
type input "10,00"
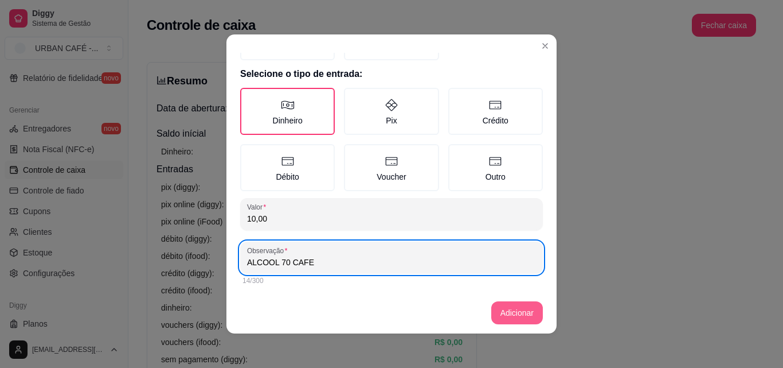
type input "ALCOOL 70 CAFE"
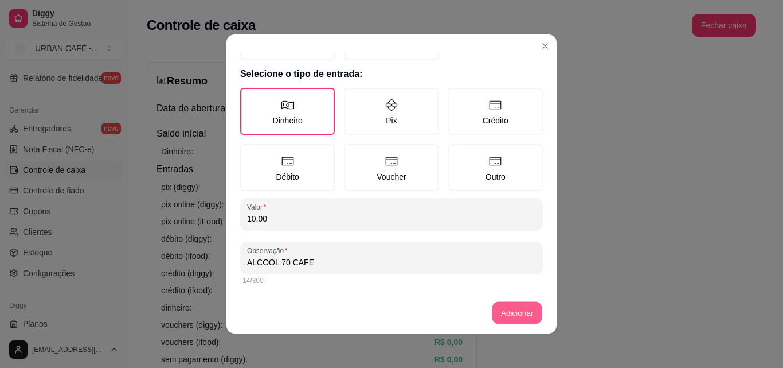
click at [514, 314] on button "Adicionar" at bounding box center [517, 313] width 50 height 22
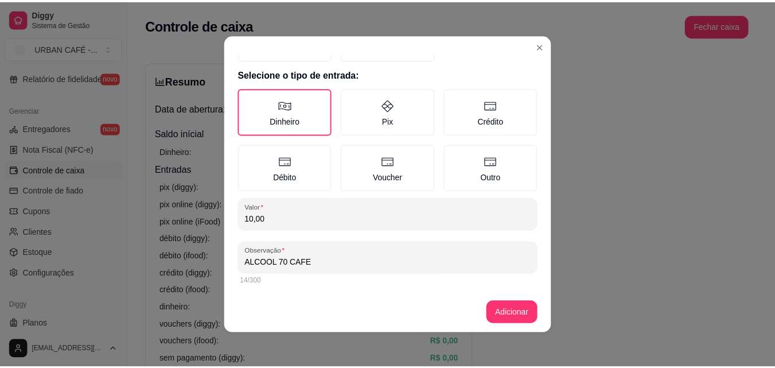
scroll to position [0, 0]
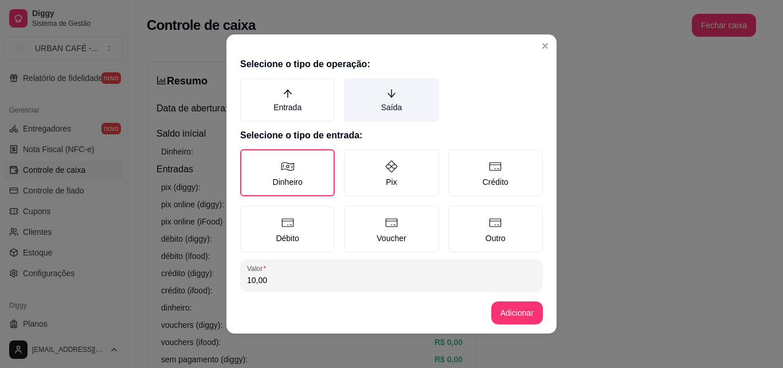
click at [387, 108] on label "Saída" at bounding box center [391, 100] width 95 height 44
click at [353, 87] on button "Saída" at bounding box center [348, 81] width 9 height 9
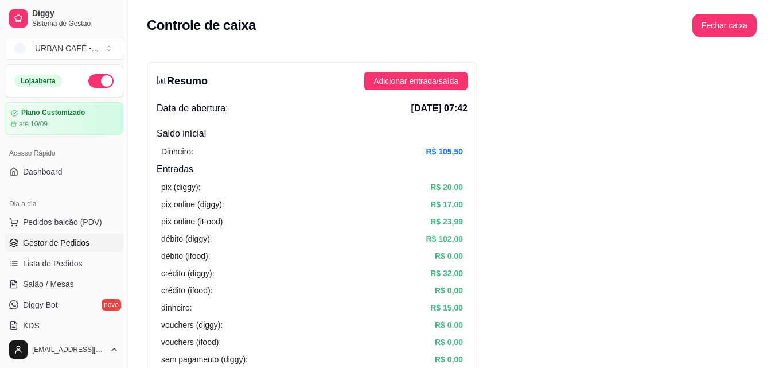
click at [71, 238] on span "Gestor de Pedidos" at bounding box center [56, 242] width 67 height 11
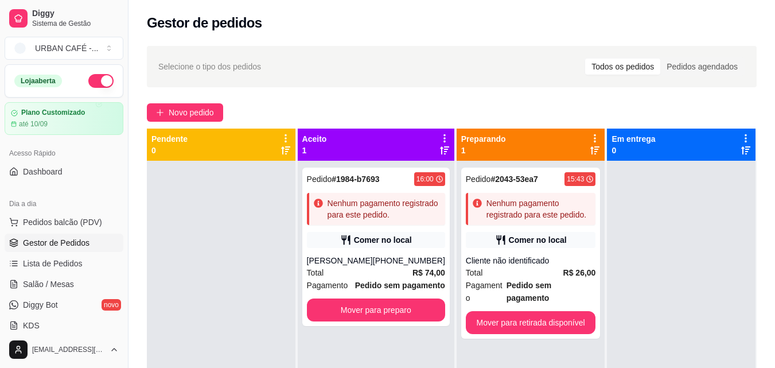
click at [405, 56] on div "Selecione o tipo dos pedidos Todos os pedidos Pedidos agendados" at bounding box center [452, 66] width 610 height 41
click at [188, 112] on span "Novo pedido" at bounding box center [191, 112] width 45 height 13
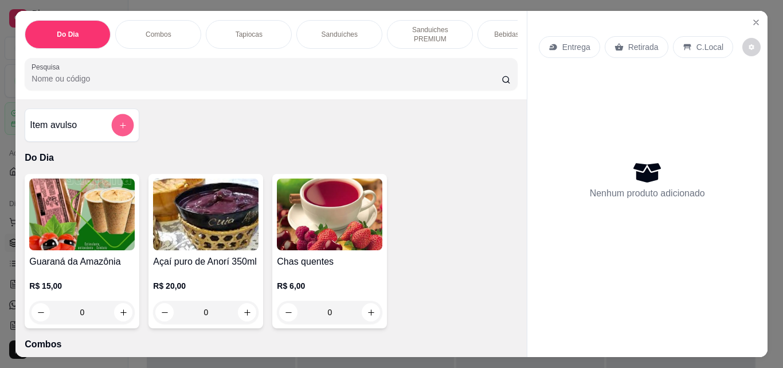
click at [119, 130] on icon "add-separate-item" at bounding box center [123, 125] width 9 height 9
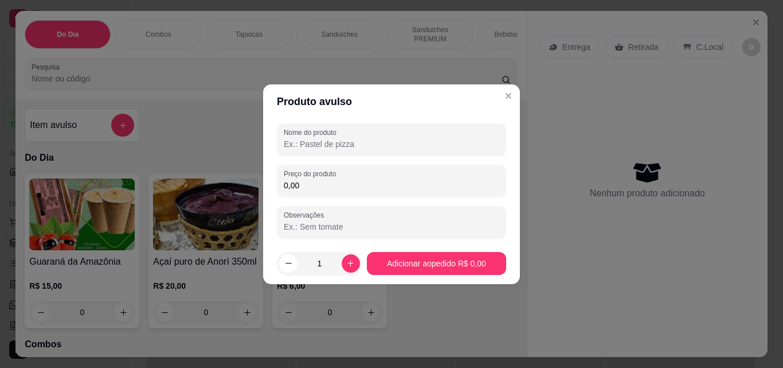
click at [334, 145] on input "Nome do produto" at bounding box center [392, 143] width 216 height 11
type input "c"
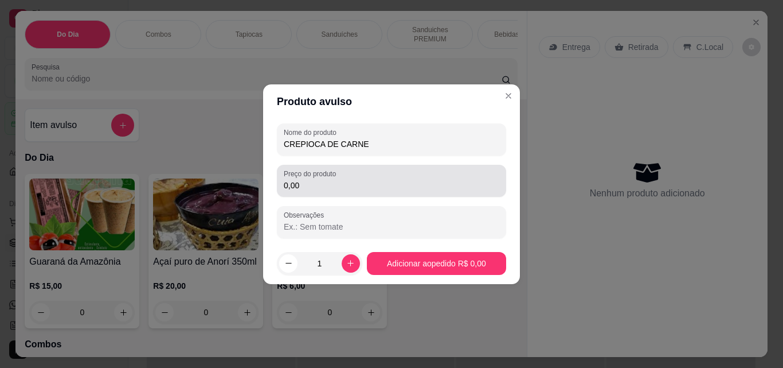
type input "CREPIOCA DE CARNE"
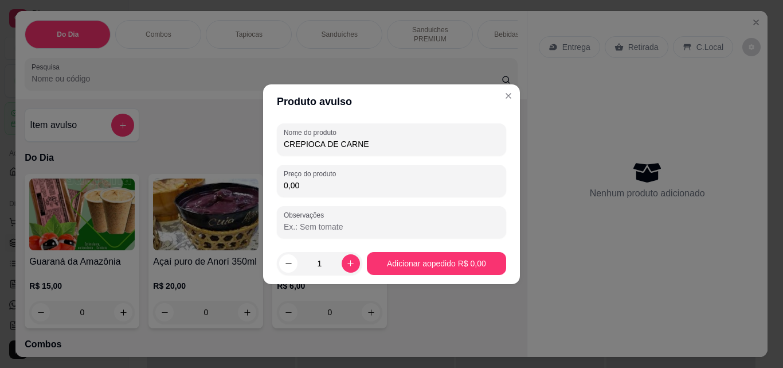
click at [329, 188] on input "0,00" at bounding box center [392, 184] width 216 height 11
type input "23,00"
click at [438, 278] on footer "1 Adicionar ao pedido R$ 23,00" at bounding box center [391, 263] width 257 height 41
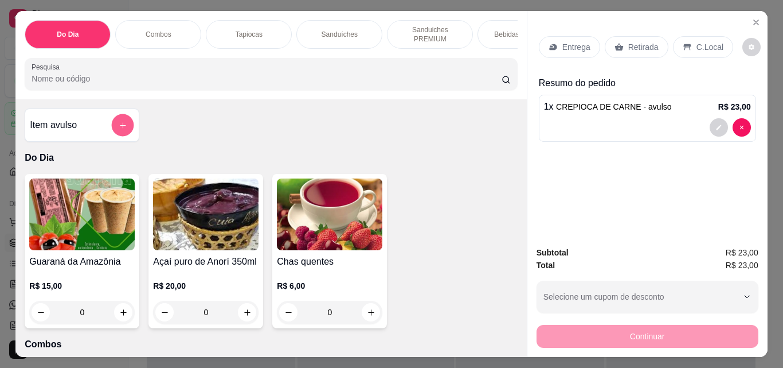
click at [112, 132] on button "add-separate-item" at bounding box center [123, 125] width 22 height 22
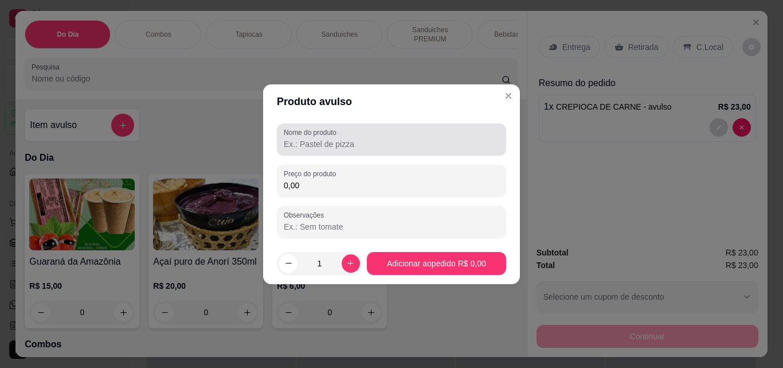
click at [301, 152] on div "Nome do produto" at bounding box center [391, 139] width 229 height 32
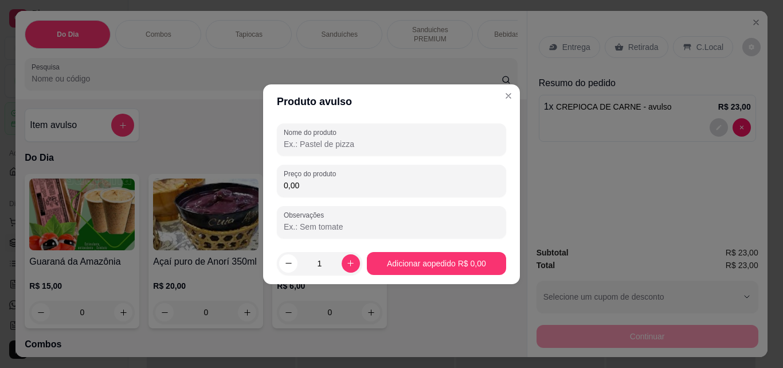
click at [303, 157] on div "Nome do produto Preço do produto 0,00 Observações" at bounding box center [391, 180] width 229 height 115
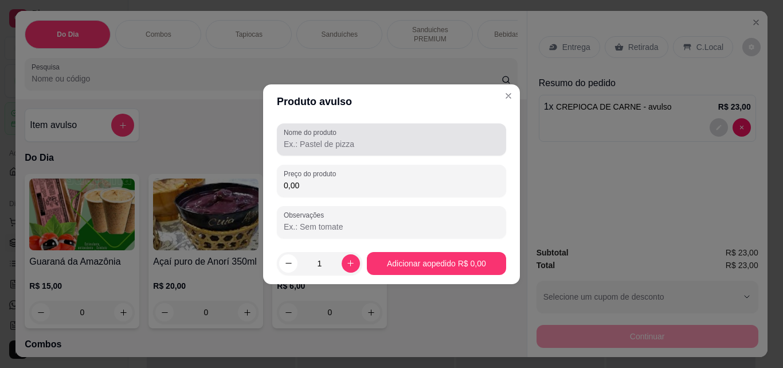
click at [303, 150] on div at bounding box center [392, 139] width 216 height 23
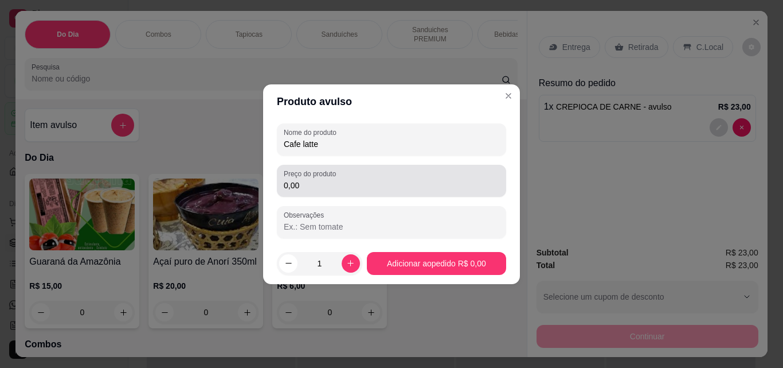
type input "Cafe latte"
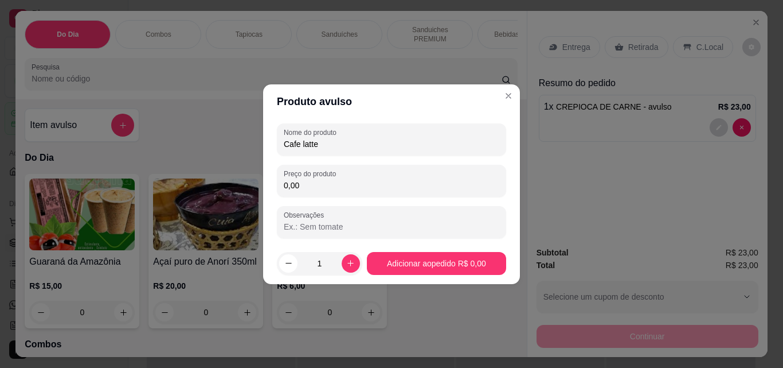
click at [314, 179] on input "0,00" at bounding box center [392, 184] width 216 height 11
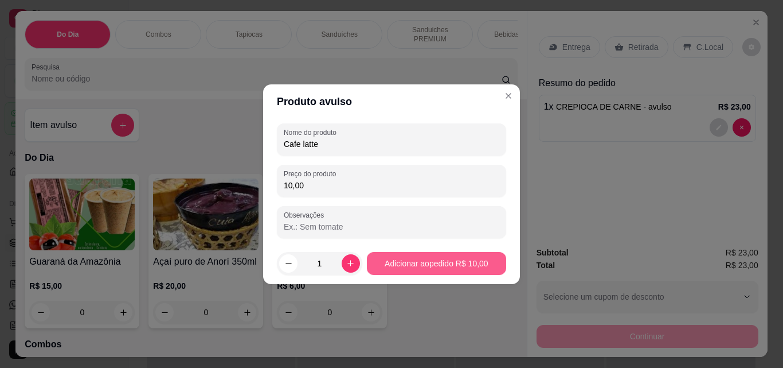
type input "10,00"
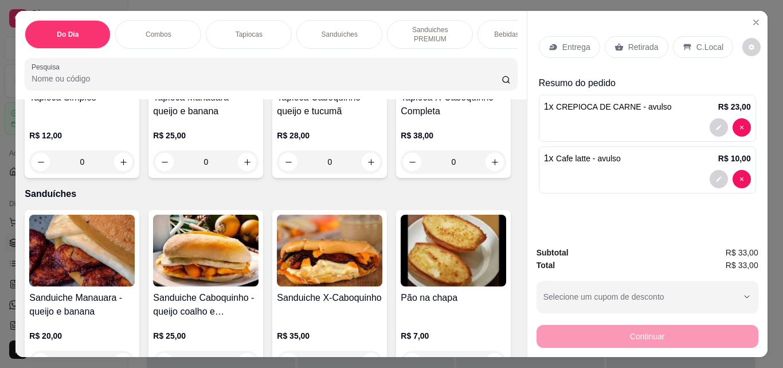
scroll to position [236, 0]
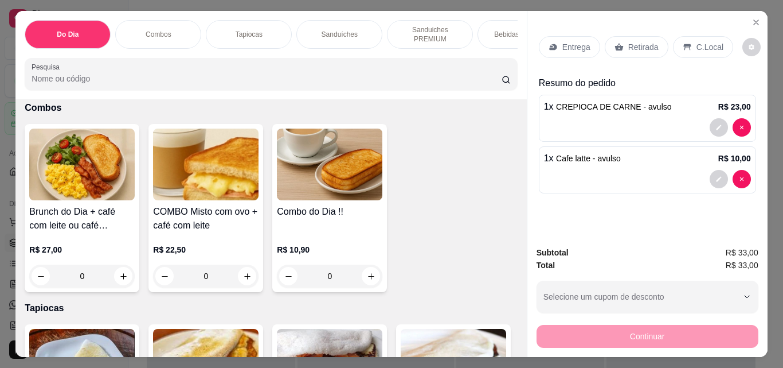
drag, startPoint x: 513, startPoint y: 126, endPoint x: 516, endPoint y: 117, distance: 9.6
click at [516, 117] on div "Item avulso Do Dia Guaraná da Amazônia R$ 15,00 0 Açaí puro de Anorí 350ml R$ 2…" at bounding box center [270, 227] width 511 height 257
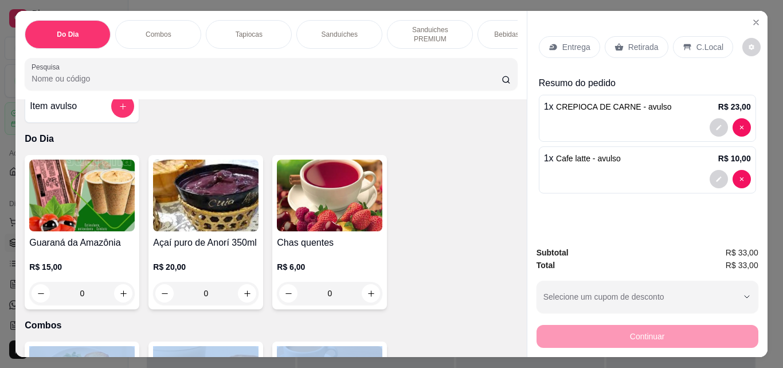
scroll to position [0, 0]
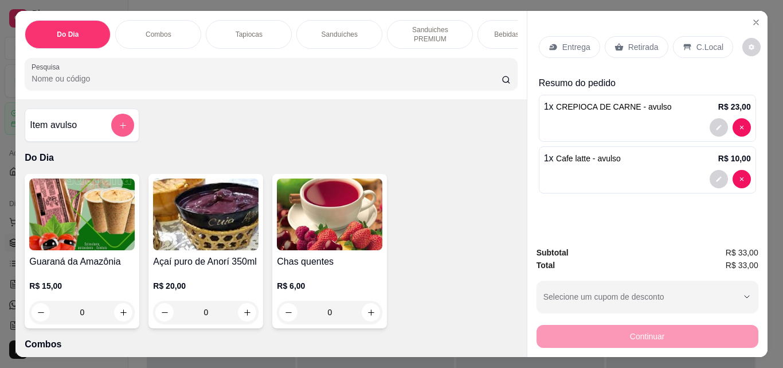
click at [126, 131] on button "add-separate-item" at bounding box center [122, 125] width 23 height 23
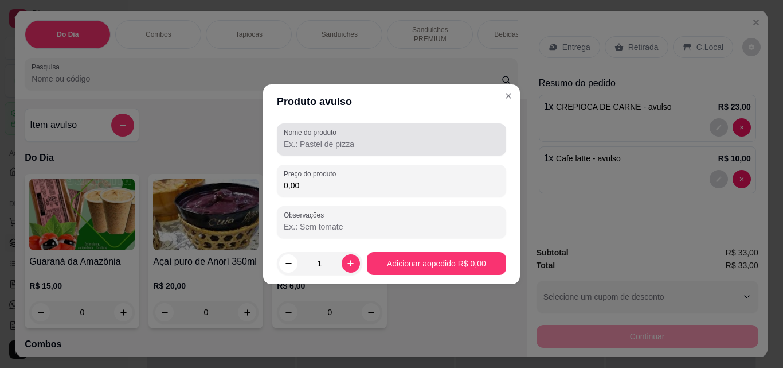
click at [387, 151] on div "Nome do produto" at bounding box center [391, 139] width 229 height 32
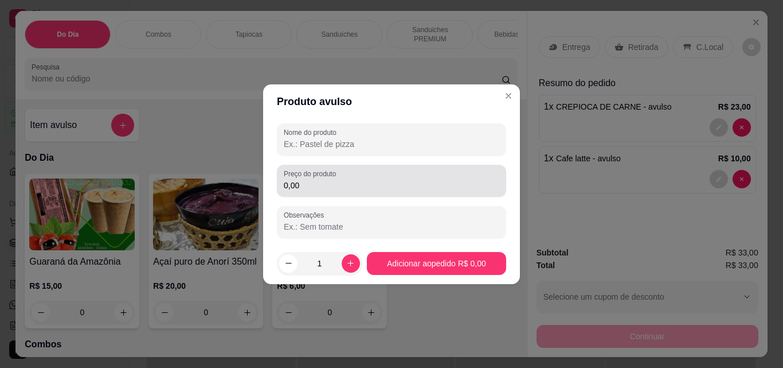
click at [348, 194] on div "Preço do produto 0,00" at bounding box center [391, 181] width 229 height 32
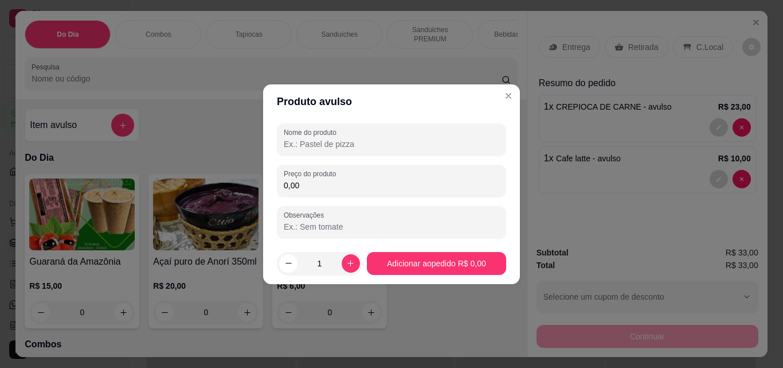
click at [346, 185] on input "0,00" at bounding box center [392, 184] width 216 height 11
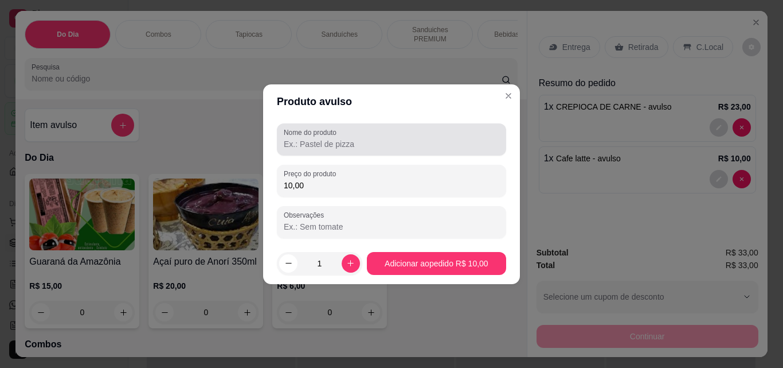
type input "10,00"
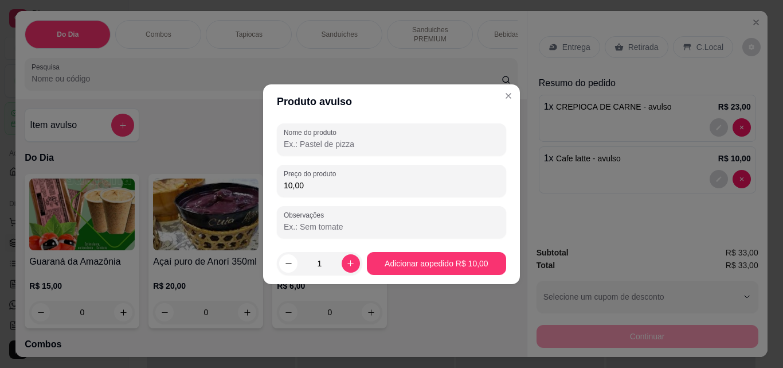
click at [346, 143] on input "Nome do produto" at bounding box center [392, 143] width 216 height 11
type input "c"
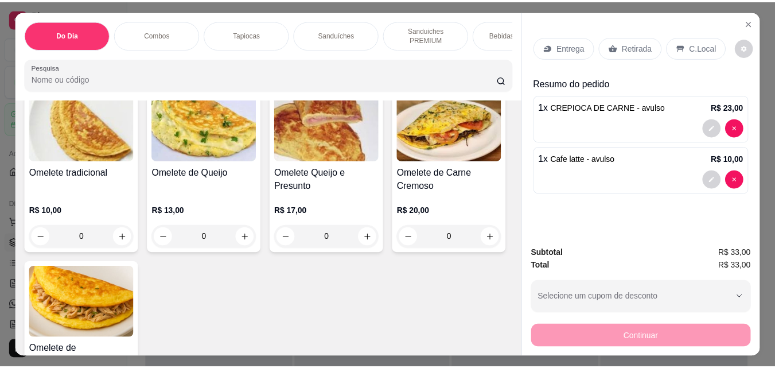
scroll to position [2772, 0]
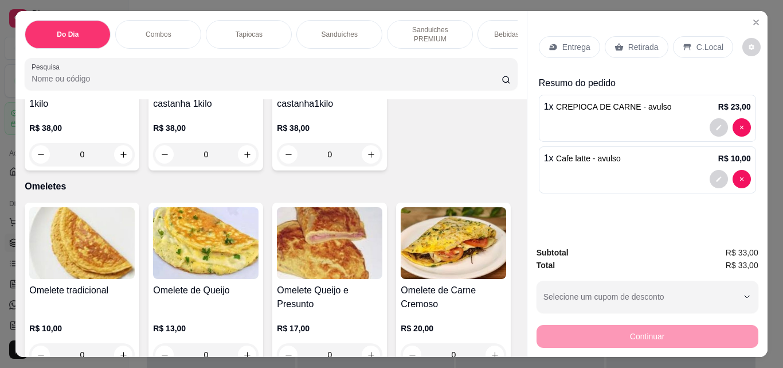
type input "1"
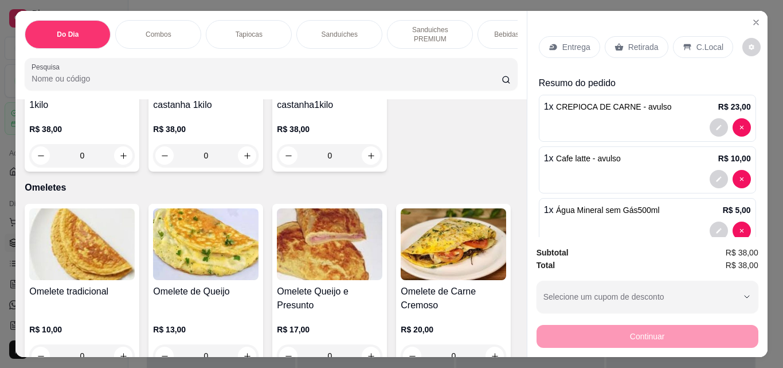
click at [647, 36] on div "Retirada" at bounding box center [637, 47] width 64 height 22
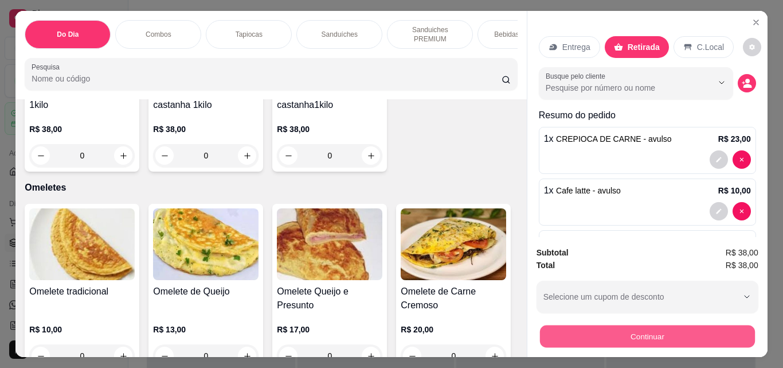
click at [658, 327] on button "Continuar" at bounding box center [647, 336] width 215 height 22
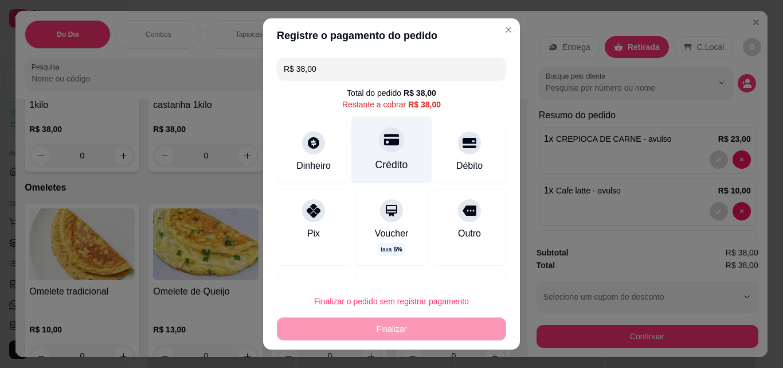
click at [394, 164] on div "Crédito" at bounding box center [392, 164] width 33 height 15
type input "R$ 0,00"
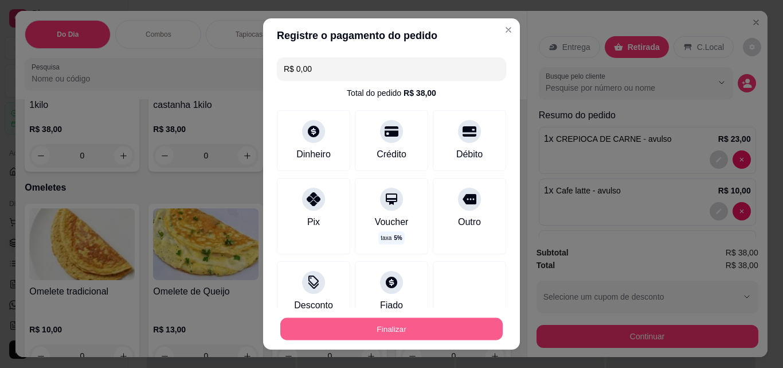
click at [397, 323] on button "Finalizar" at bounding box center [391, 329] width 223 height 22
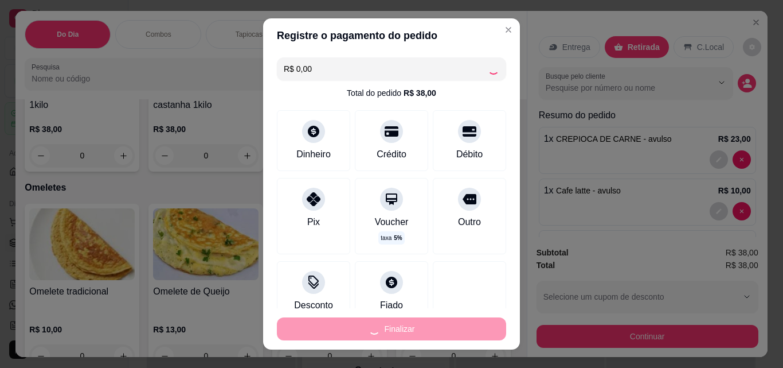
type input "0"
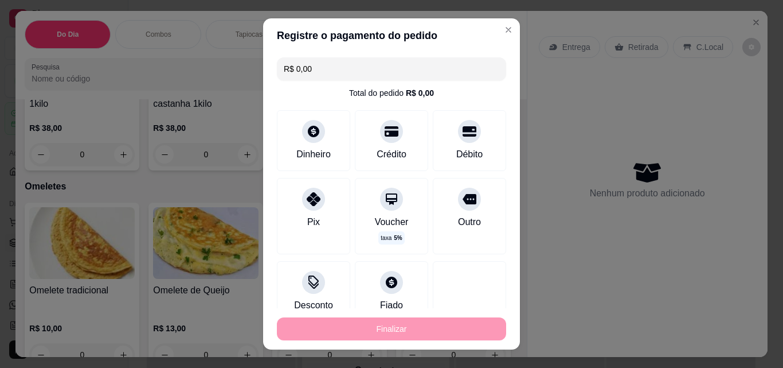
type input "-R$ 38,00"
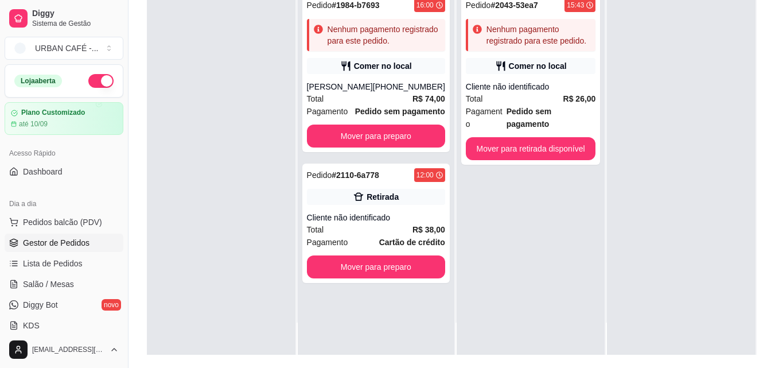
scroll to position [175, 0]
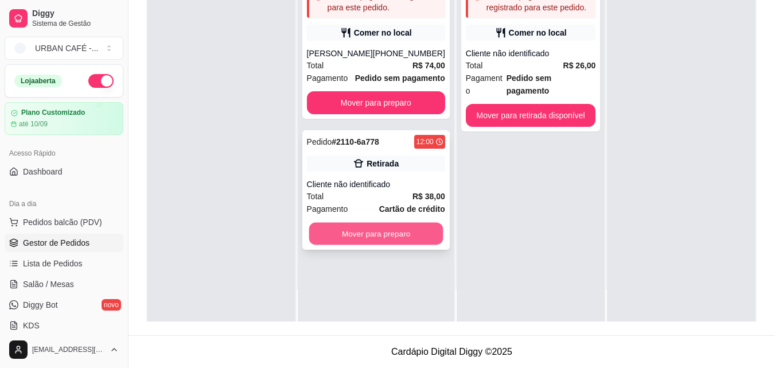
click at [427, 233] on button "Mover para preparo" at bounding box center [376, 234] width 134 height 22
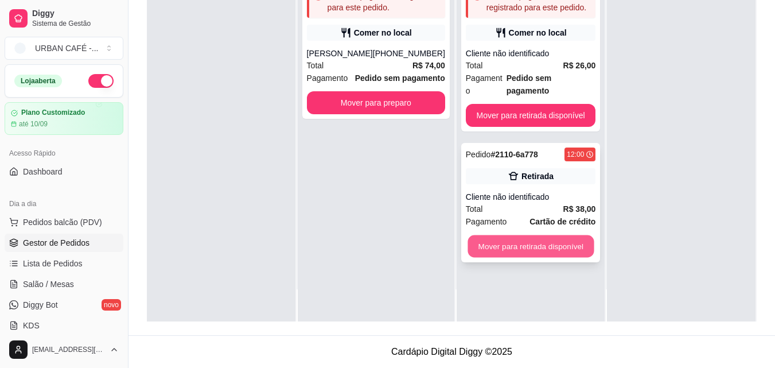
click at [529, 237] on button "Mover para retirada disponível" at bounding box center [530, 246] width 126 height 22
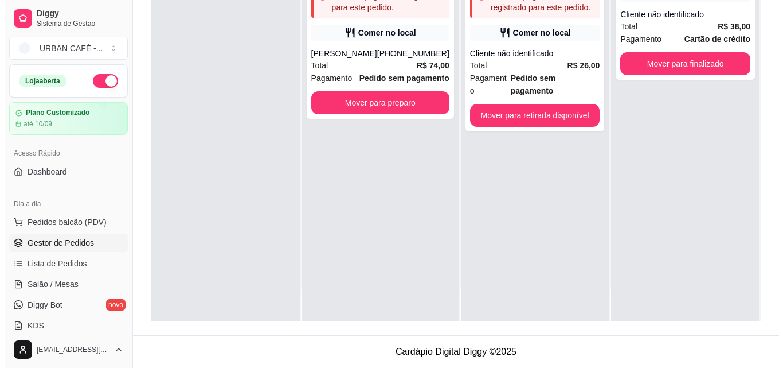
scroll to position [0, 0]
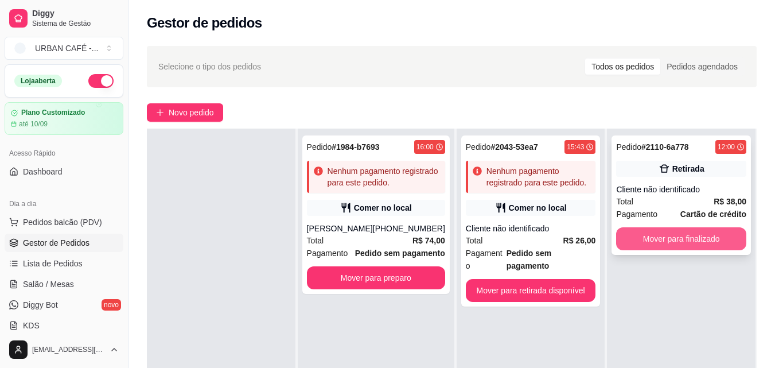
click at [716, 239] on button "Mover para finalizado" at bounding box center [681, 238] width 130 height 23
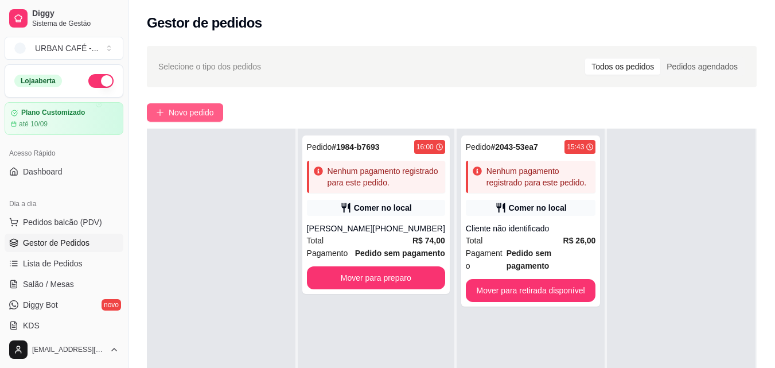
click at [178, 111] on span "Novo pedido" at bounding box center [191, 112] width 45 height 13
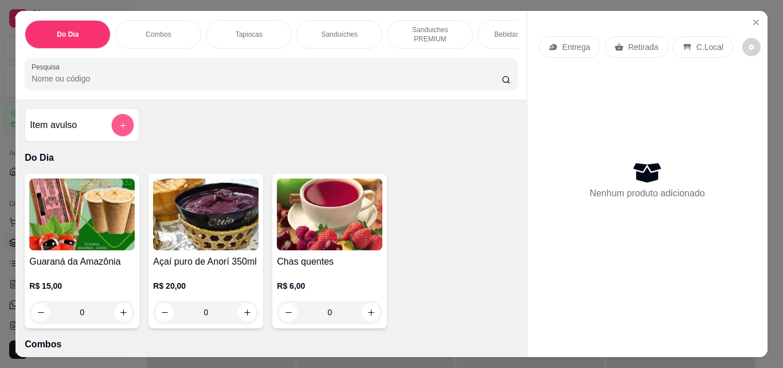
click at [119, 128] on icon "add-separate-item" at bounding box center [123, 125] width 9 height 9
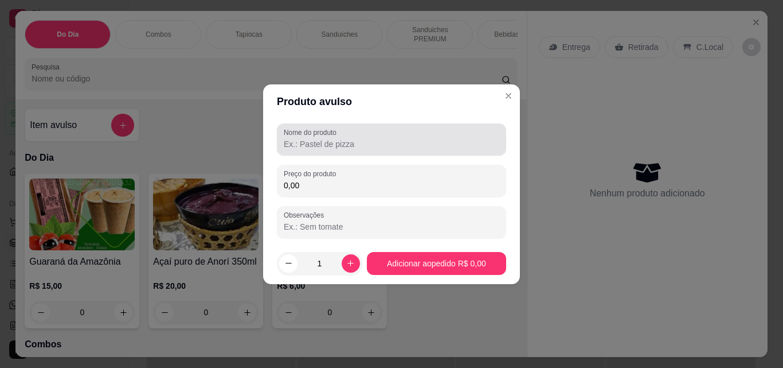
click at [318, 137] on div at bounding box center [392, 139] width 216 height 23
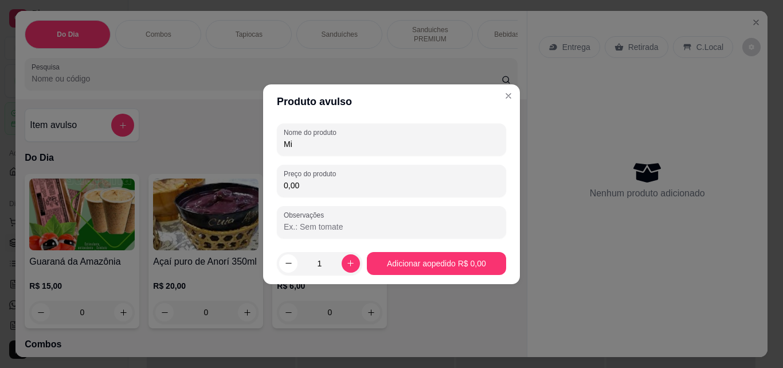
type input "M"
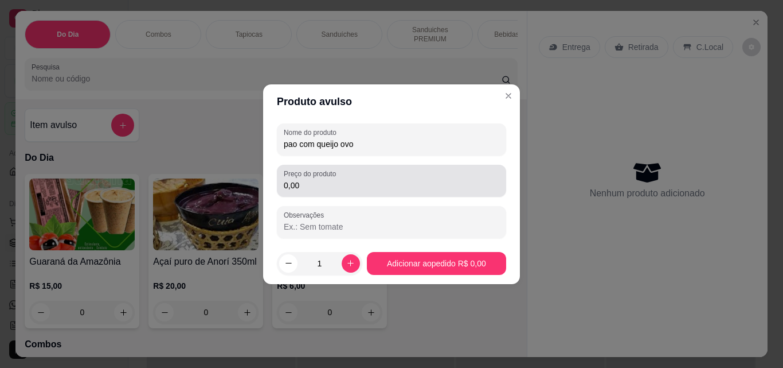
type input "pao com queijo ovo"
click at [337, 194] on div "Preço do produto 0,00" at bounding box center [391, 181] width 229 height 32
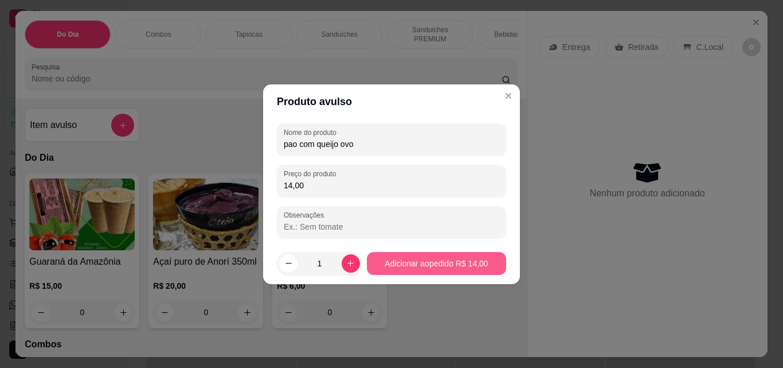
type input "14,00"
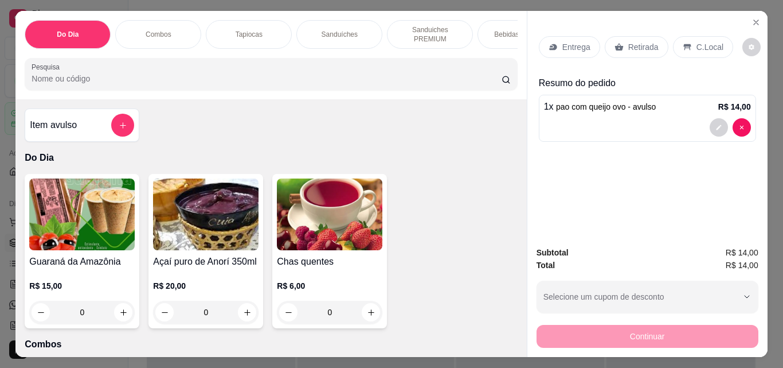
click at [631, 41] on p "Retirada" at bounding box center [644, 46] width 30 height 11
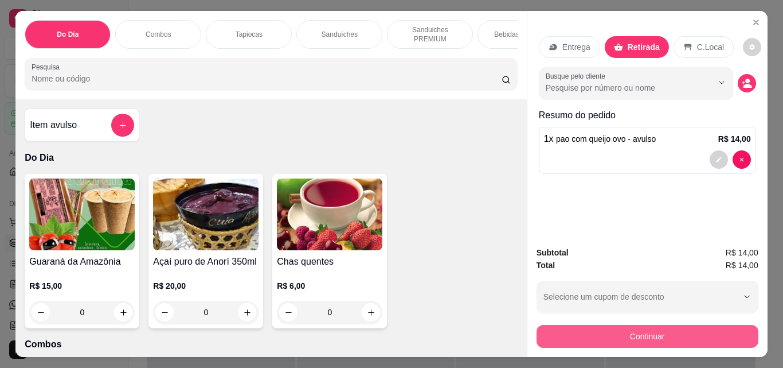
click at [628, 325] on button "Continuar" at bounding box center [648, 336] width 222 height 23
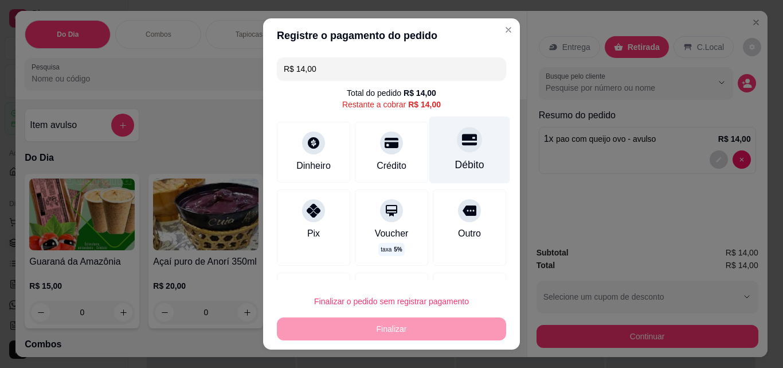
click at [457, 142] on div at bounding box center [469, 139] width 25 height 25
type input "R$ 0,00"
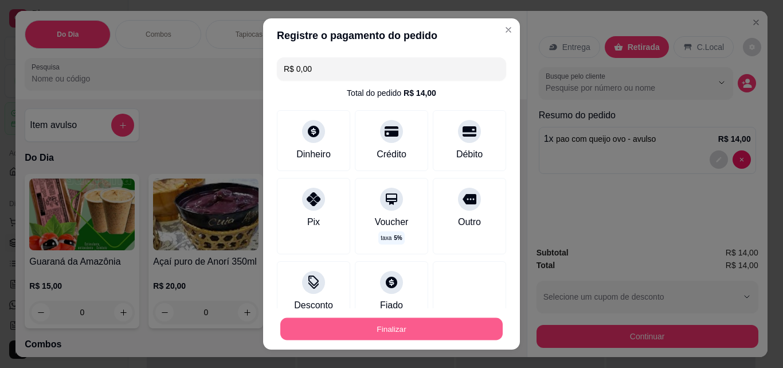
click at [382, 319] on button "Finalizar" at bounding box center [391, 329] width 223 height 22
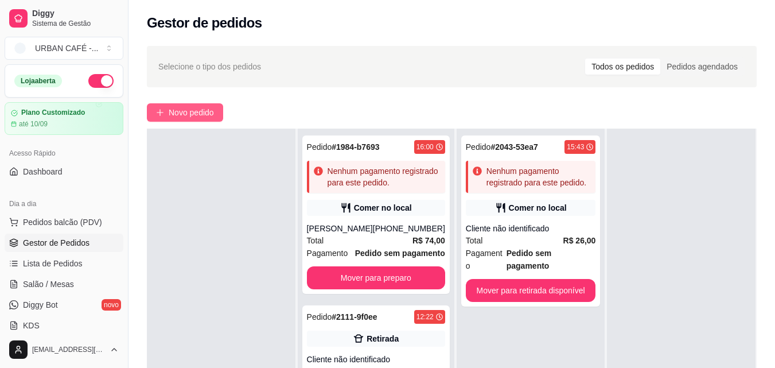
click at [206, 114] on span "Novo pedido" at bounding box center [191, 112] width 45 height 13
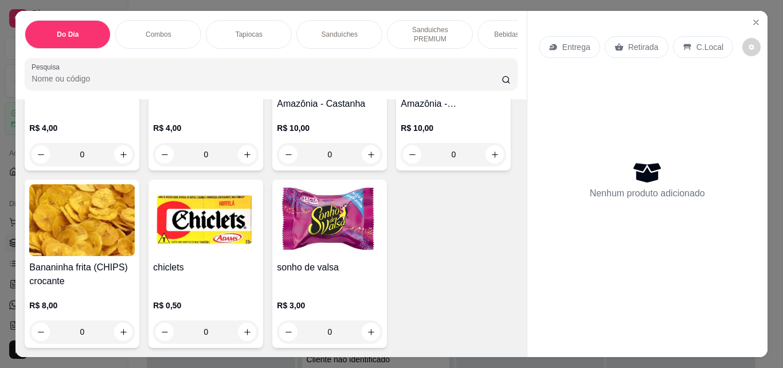
scroll to position [7470, 0]
click at [367, 327] on icon "increase-product-quantity" at bounding box center [371, 331] width 9 height 9
type input "1"
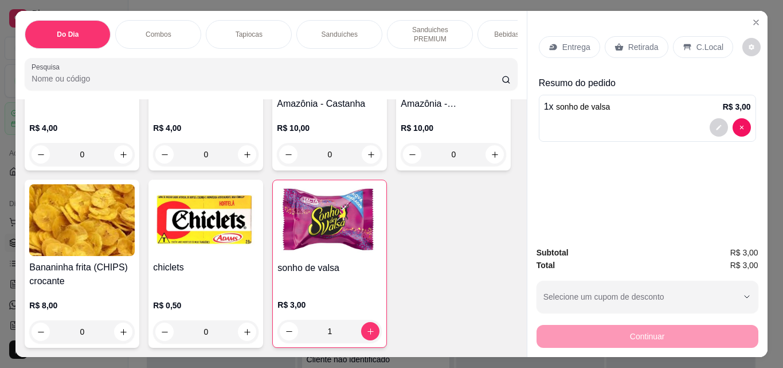
click at [642, 42] on p "Retirada" at bounding box center [644, 46] width 30 height 11
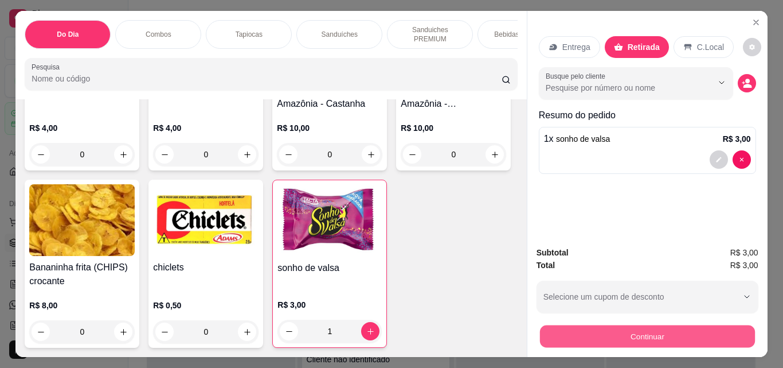
click at [637, 327] on button "Continuar" at bounding box center [647, 336] width 215 height 22
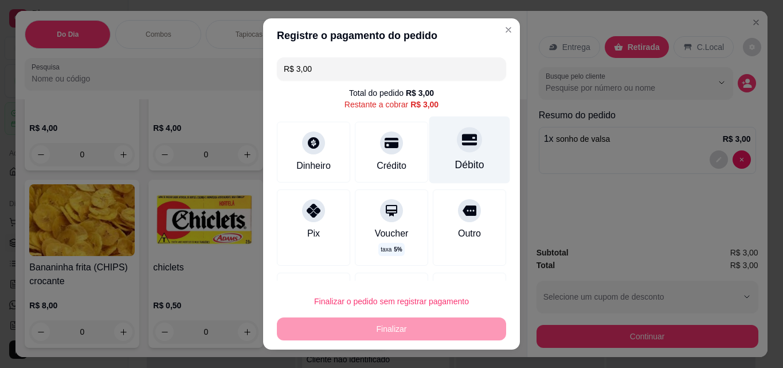
click at [462, 159] on div "Débito" at bounding box center [469, 164] width 29 height 15
type input "R$ 0,00"
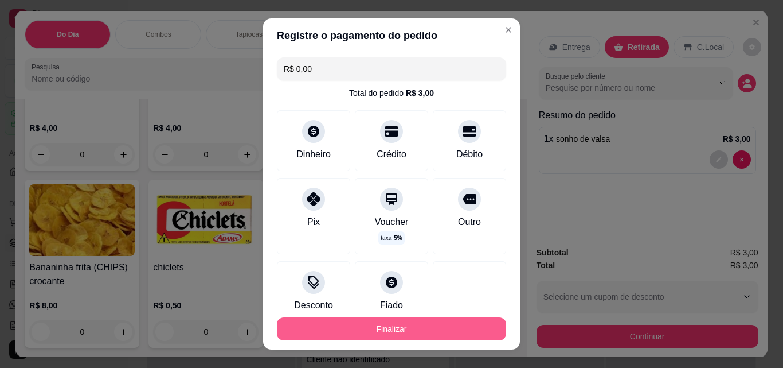
click at [423, 333] on button "Finalizar" at bounding box center [391, 328] width 229 height 23
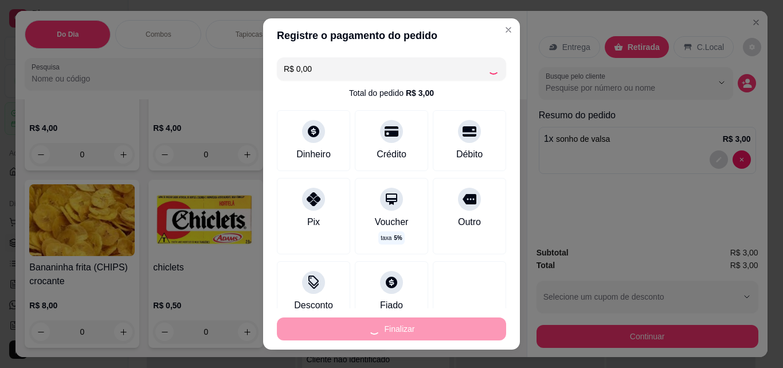
type input "0"
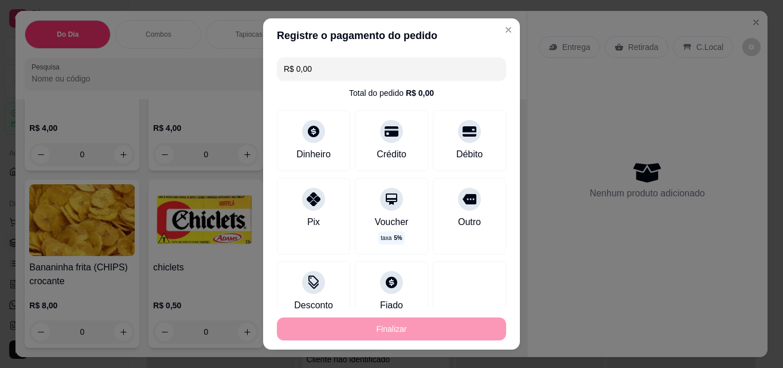
type input "-R$ 3,00"
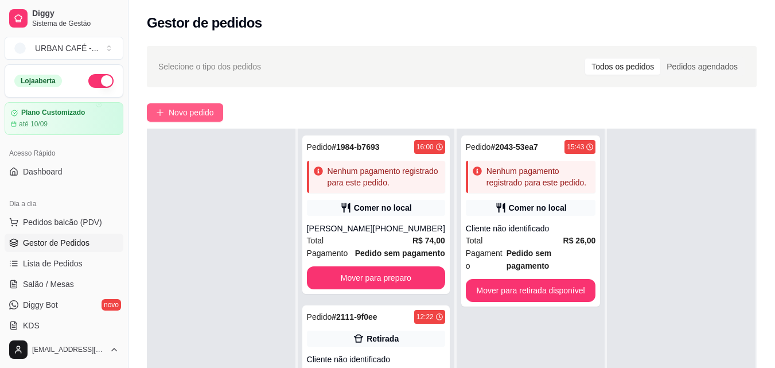
click at [182, 112] on span "Novo pedido" at bounding box center [191, 112] width 45 height 13
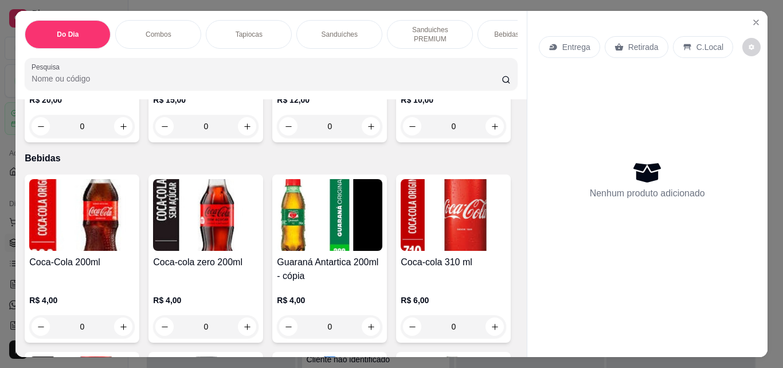
scroll to position [1907, 0]
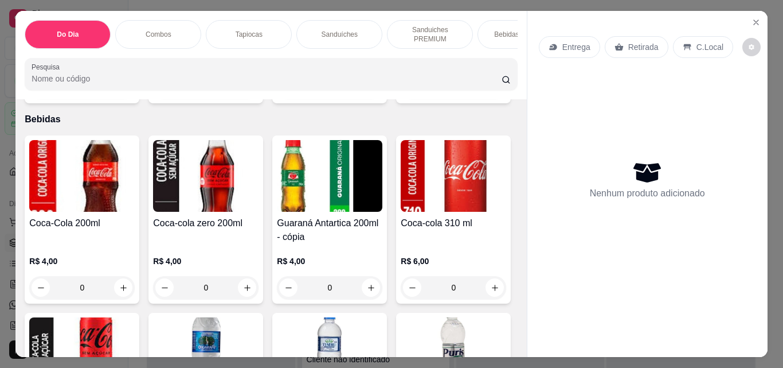
type input "1"
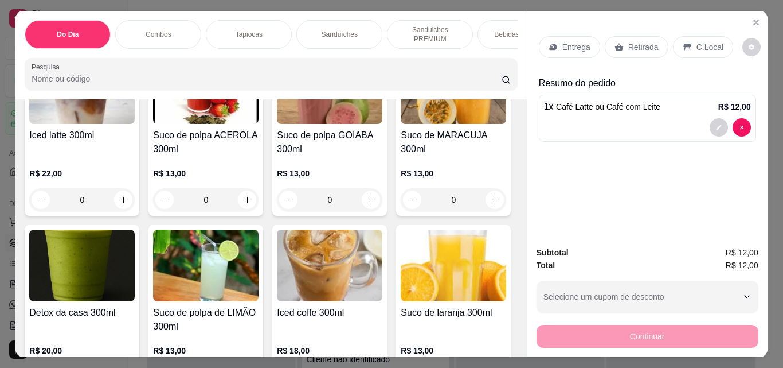
scroll to position [4817, 0]
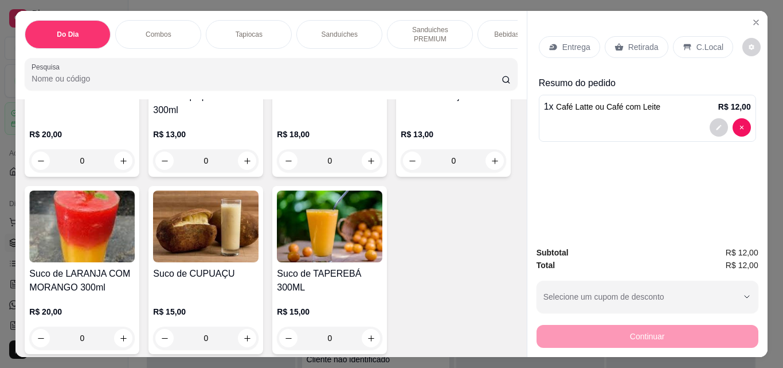
type input "1"
click at [697, 46] on p "C.Local" at bounding box center [710, 46] width 27 height 11
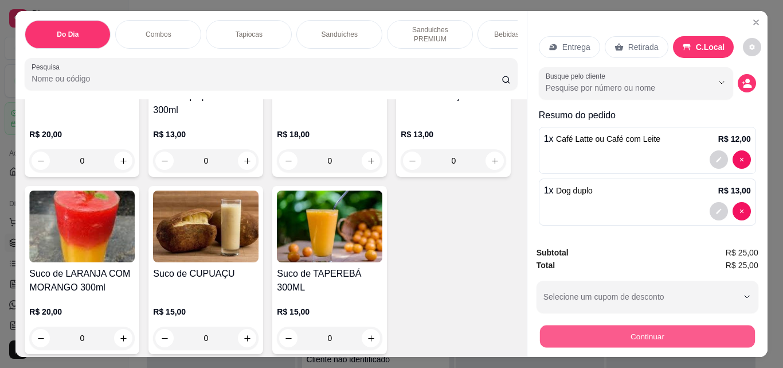
click at [652, 331] on button "Continuar" at bounding box center [647, 336] width 215 height 22
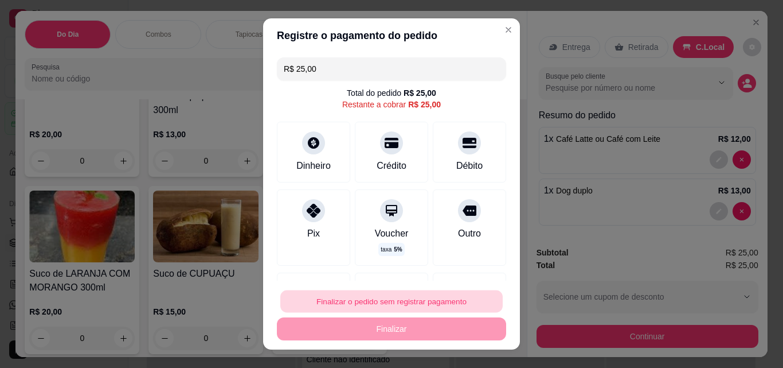
click at [387, 299] on button "Finalizar o pedido sem registrar pagamento" at bounding box center [391, 301] width 223 height 22
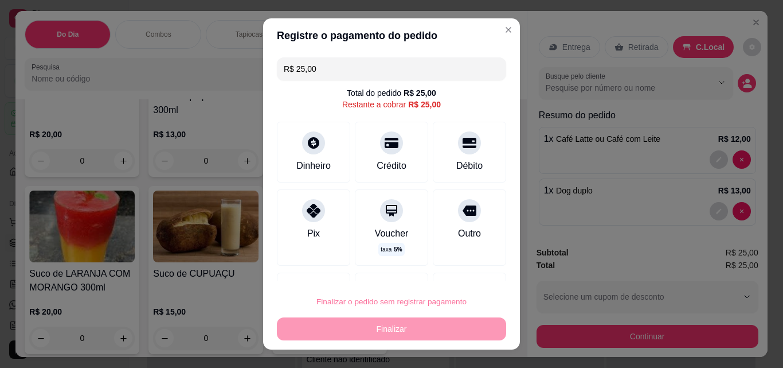
click at [463, 267] on button "Confirmar" at bounding box center [456, 268] width 41 height 17
type input "0"
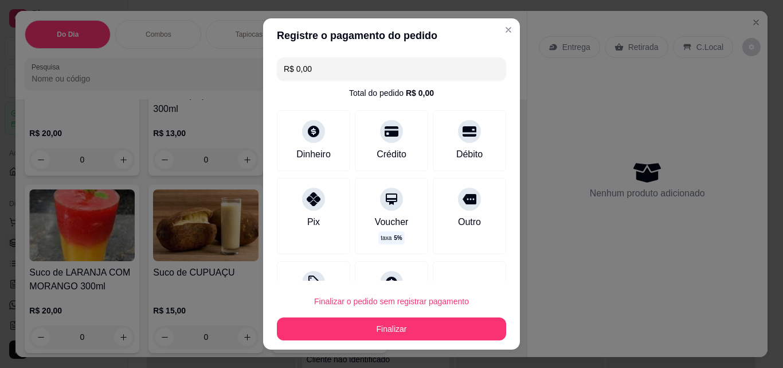
type input "R$ 0,00"
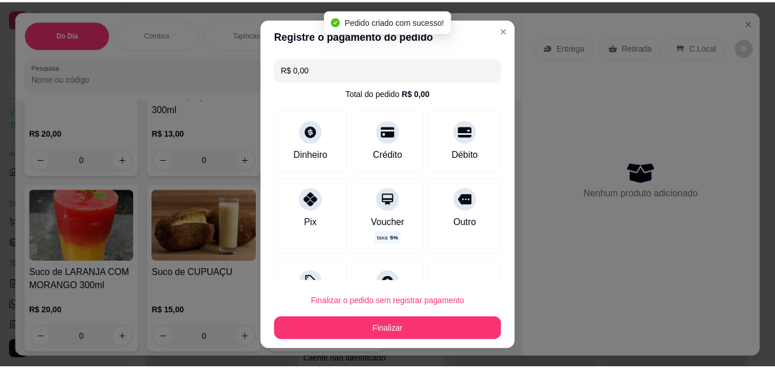
scroll to position [4816, 0]
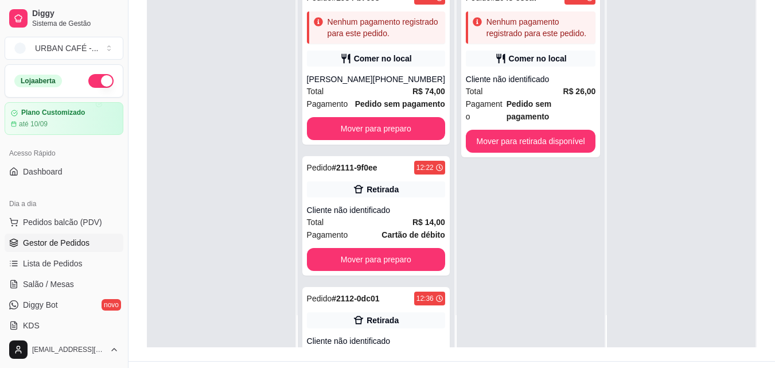
scroll to position [175, 0]
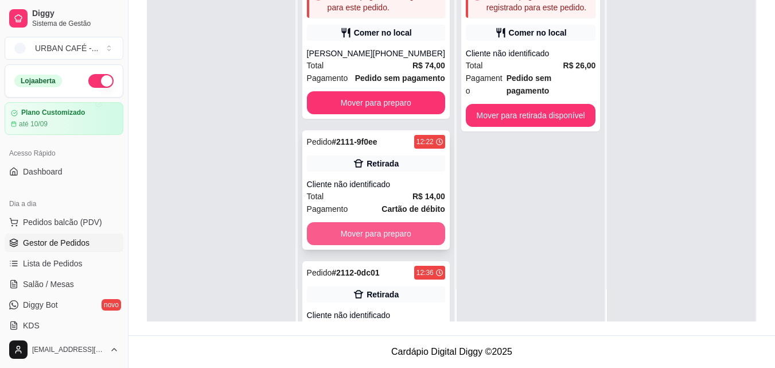
click at [395, 245] on button "Mover para preparo" at bounding box center [376, 233] width 138 height 23
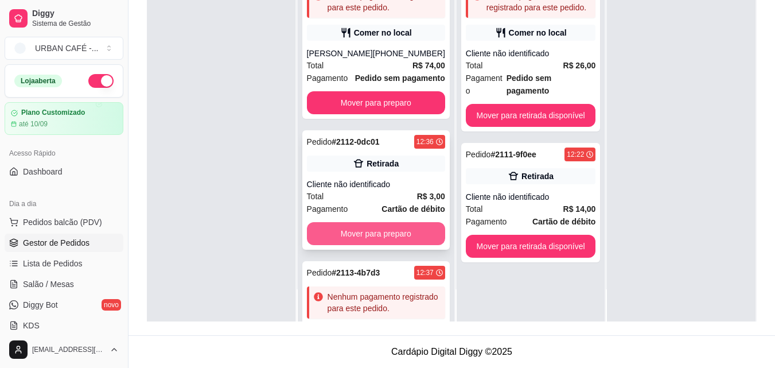
click at [396, 245] on button "Mover para preparo" at bounding box center [376, 233] width 138 height 23
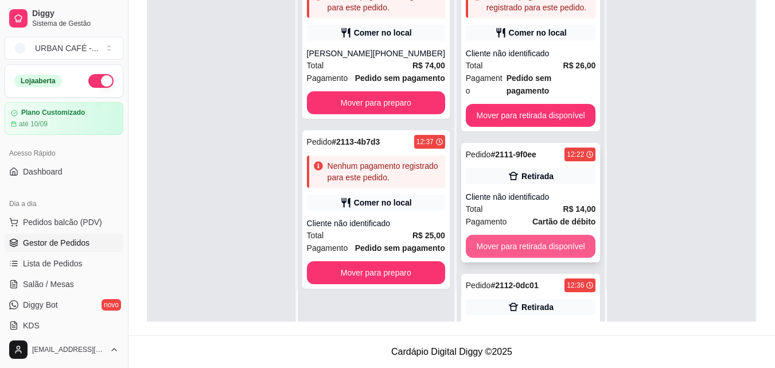
click at [502, 237] on button "Mover para retirada disponível" at bounding box center [531, 246] width 130 height 23
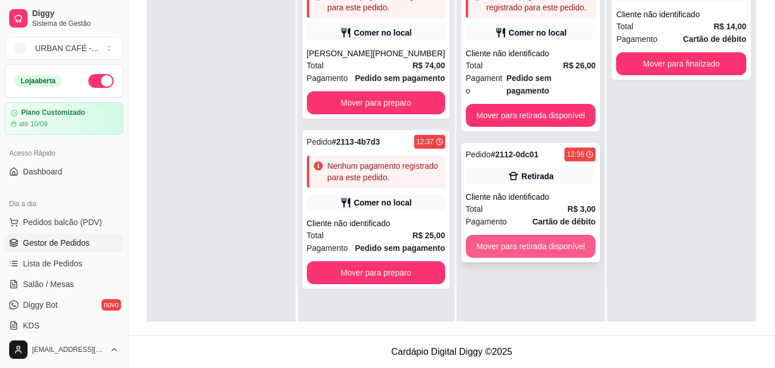
click at [518, 235] on button "Mover para retirada disponível" at bounding box center [531, 246] width 130 height 23
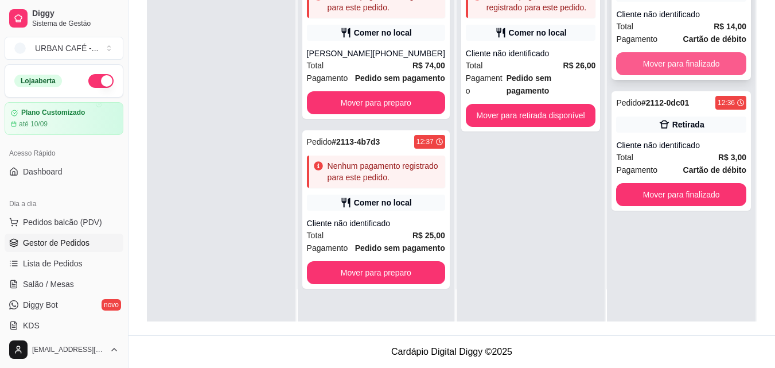
click at [690, 68] on button "Mover para finalizado" at bounding box center [681, 63] width 130 height 23
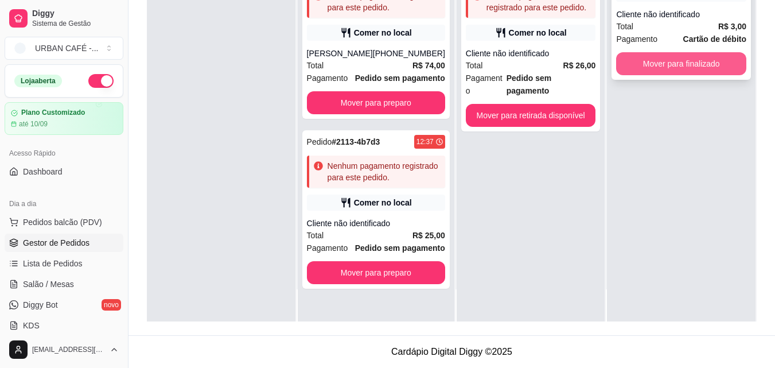
click at [685, 66] on button "Mover para finalizado" at bounding box center [681, 63] width 130 height 23
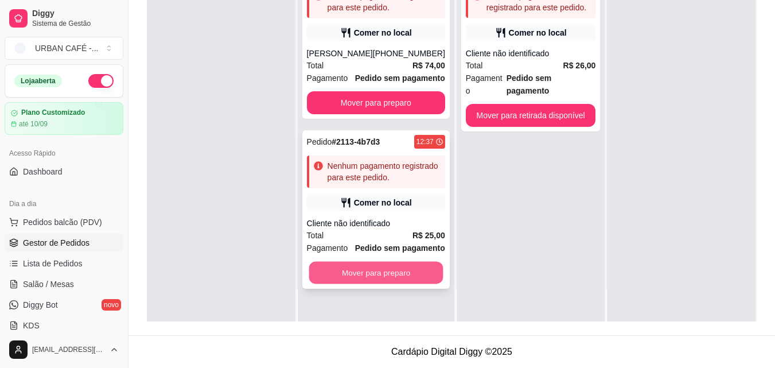
click at [399, 284] on button "Mover para preparo" at bounding box center [376, 273] width 134 height 22
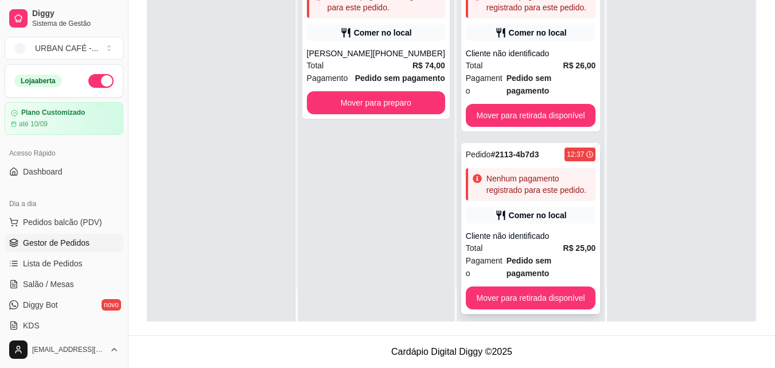
click at [563, 243] on strong "R$ 25,00" at bounding box center [579, 247] width 33 height 9
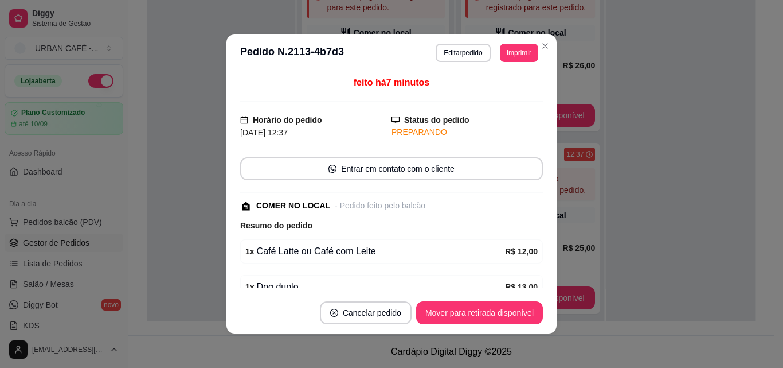
scroll to position [96, 0]
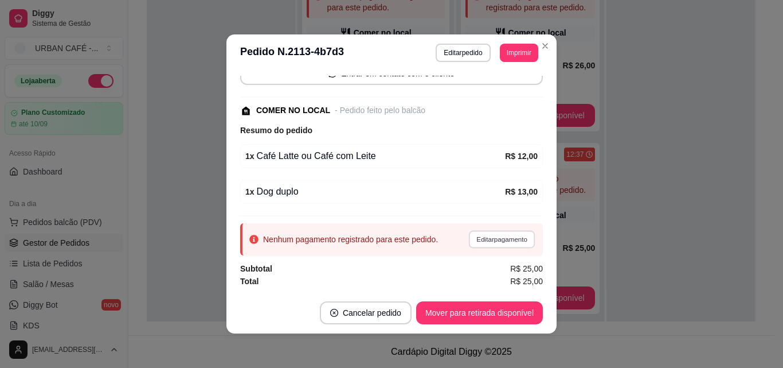
click at [477, 241] on button "Editar pagamento" at bounding box center [502, 239] width 67 height 18
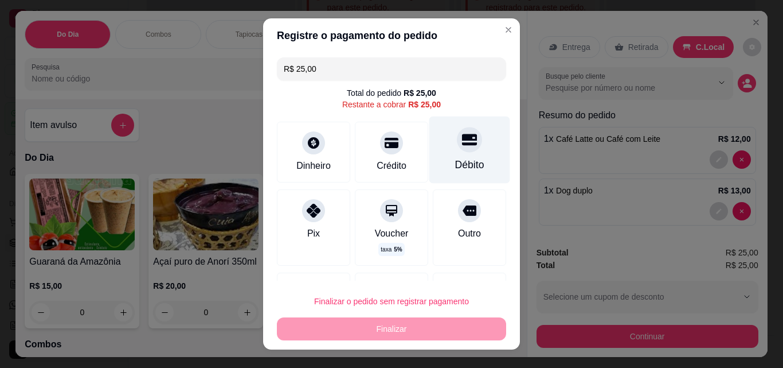
click at [456, 153] on div "Débito" at bounding box center [470, 149] width 81 height 67
type input "R$ 0,00"
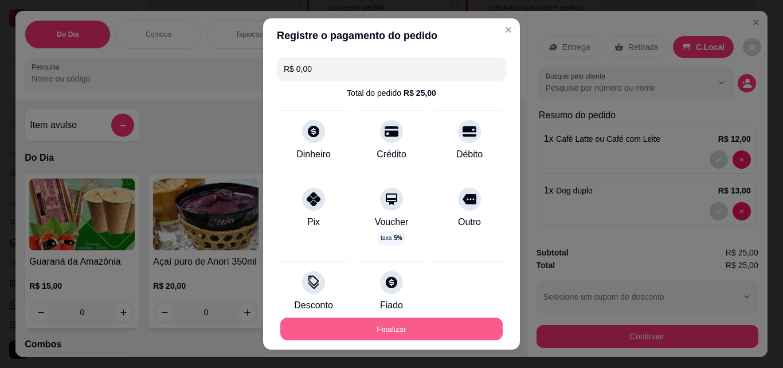
click at [426, 330] on button "Finalizar" at bounding box center [391, 329] width 223 height 22
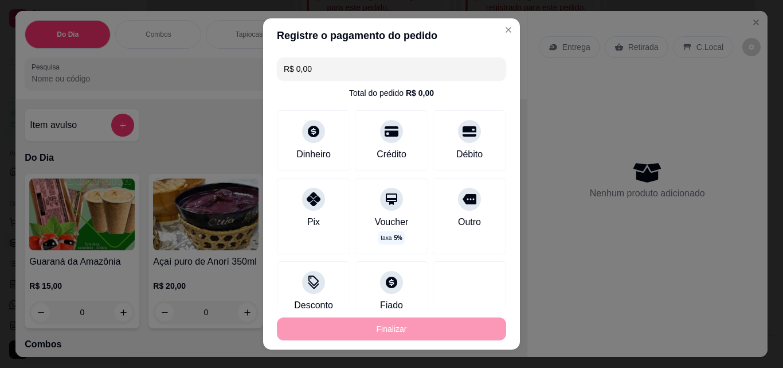
type input "0"
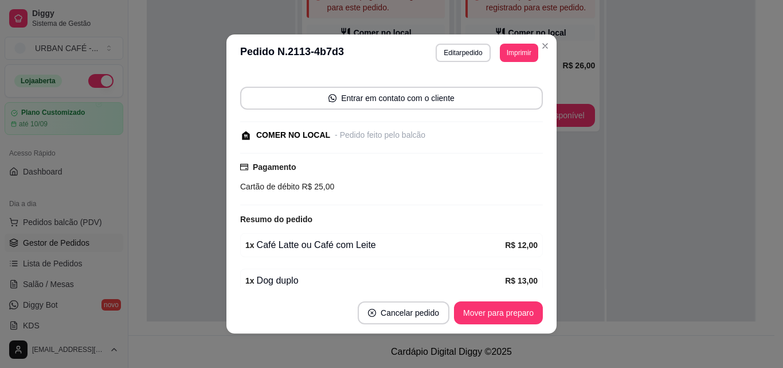
scroll to position [121, 0]
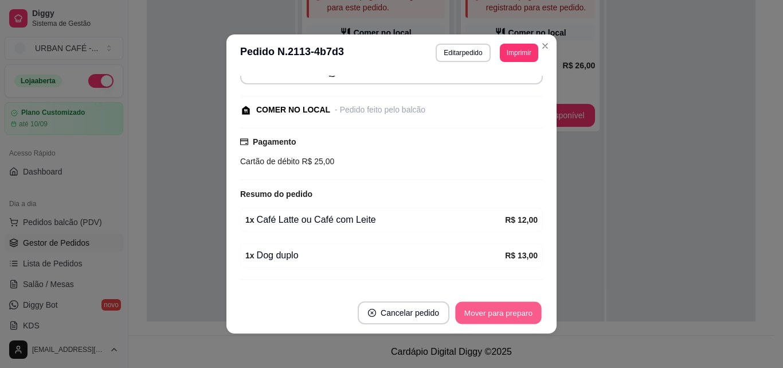
click at [503, 318] on button "Mover para preparo" at bounding box center [498, 313] width 86 height 22
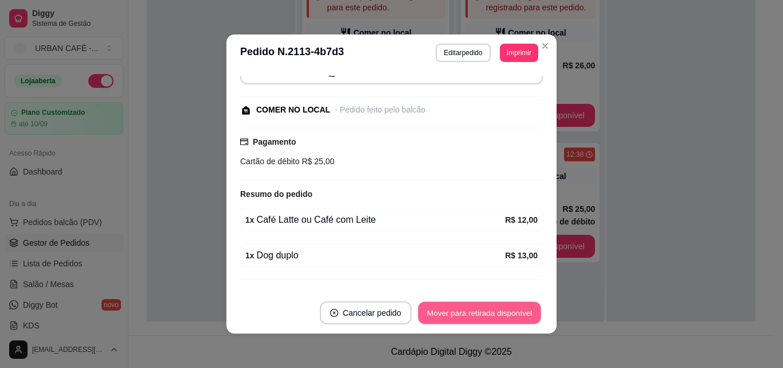
click at [503, 318] on button "Mover para retirada disponível" at bounding box center [479, 313] width 123 height 22
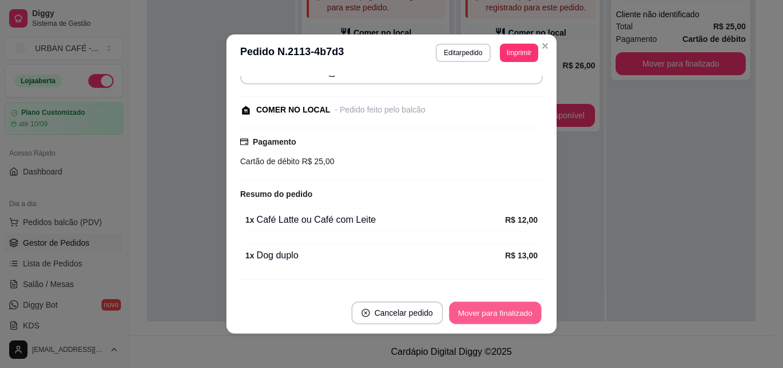
click at [510, 313] on button "Mover para finalizado" at bounding box center [496, 313] width 92 height 22
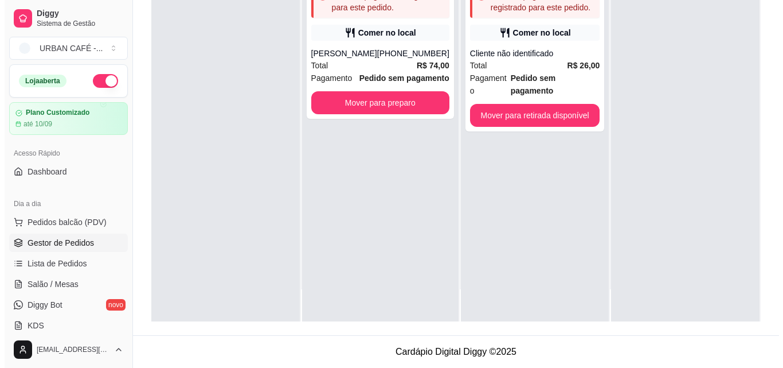
scroll to position [0, 0]
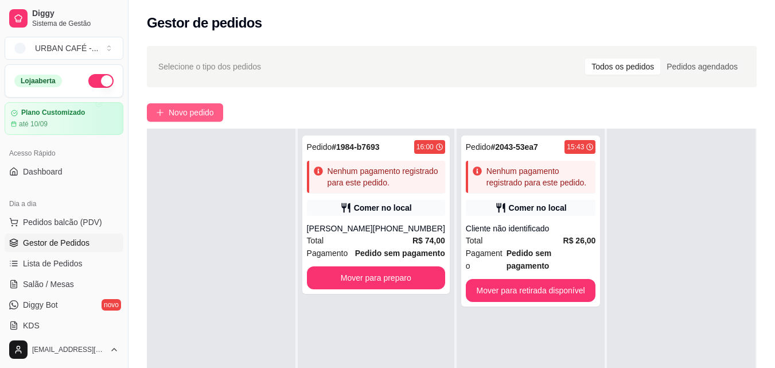
click at [191, 111] on span "Novo pedido" at bounding box center [191, 112] width 45 height 13
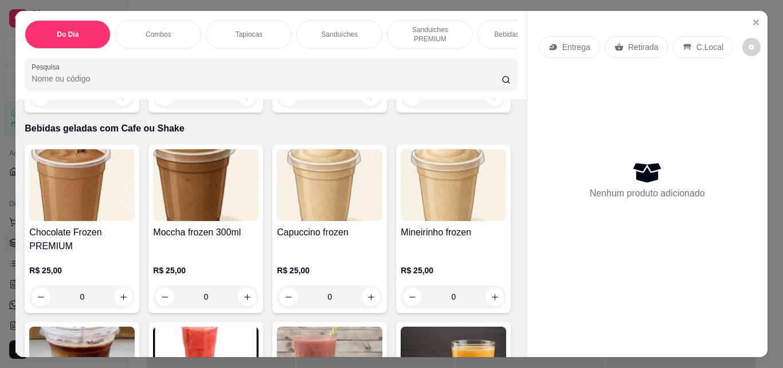
scroll to position [4404, 0]
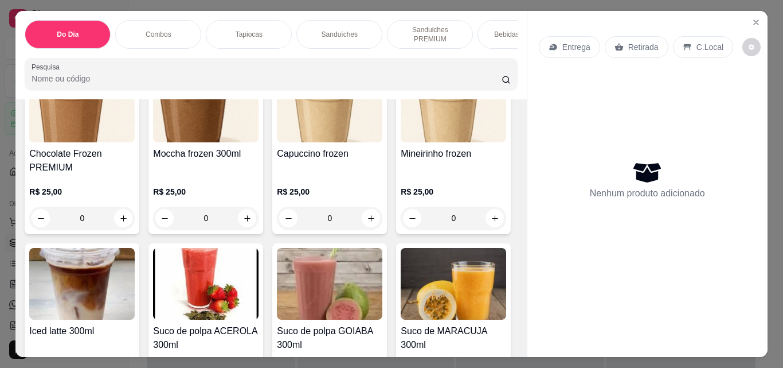
type input "1"
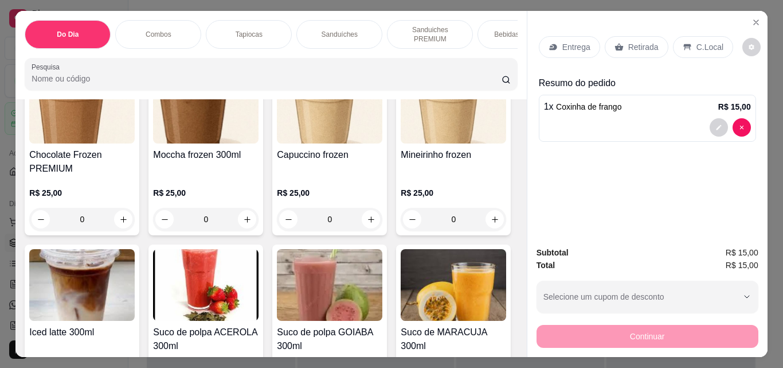
click at [697, 44] on p "C.Local" at bounding box center [710, 46] width 27 height 11
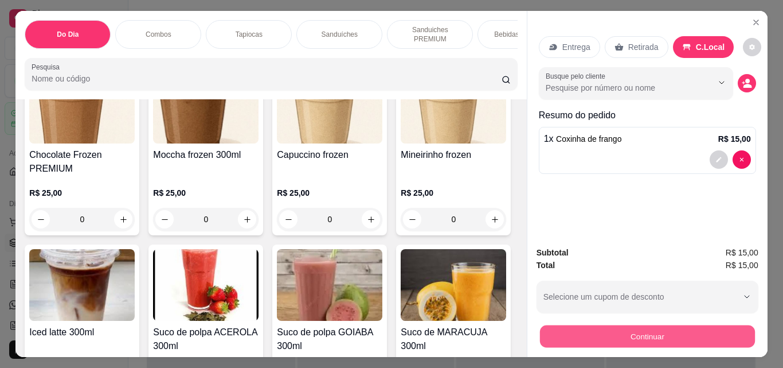
click at [645, 326] on button "Continuar" at bounding box center [647, 336] width 215 height 22
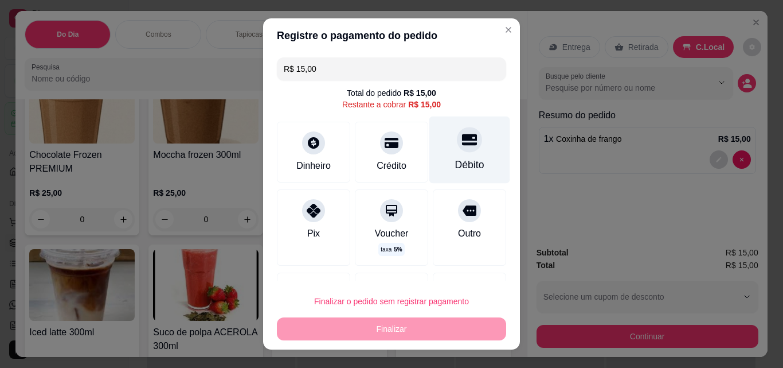
click at [455, 163] on div "Débito" at bounding box center [469, 164] width 29 height 15
type input "R$ 0,00"
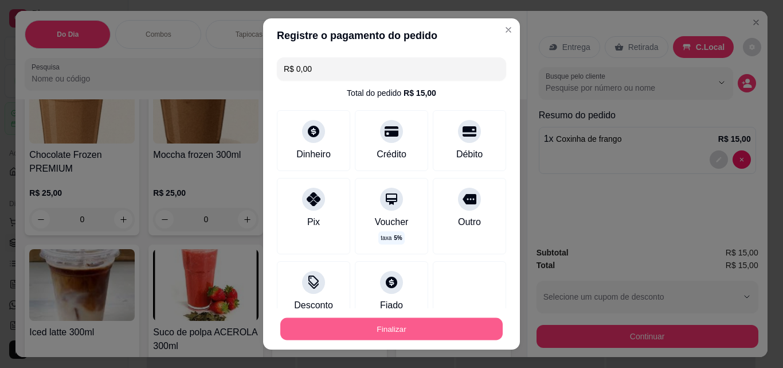
click at [413, 327] on button "Finalizar" at bounding box center [391, 329] width 223 height 22
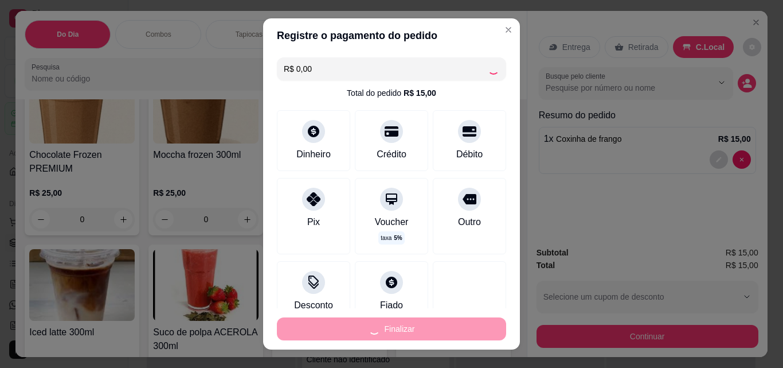
type input "0"
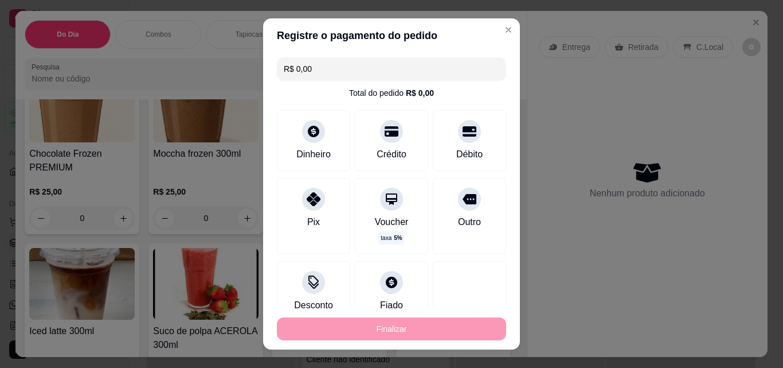
type input "-R$ 15,00"
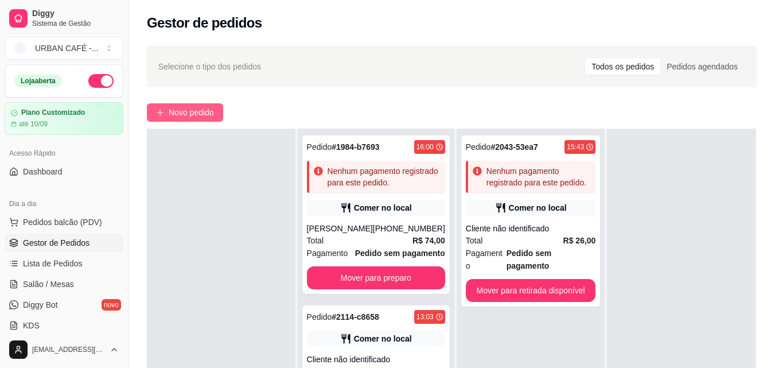
click at [202, 114] on span "Novo pedido" at bounding box center [191, 112] width 45 height 13
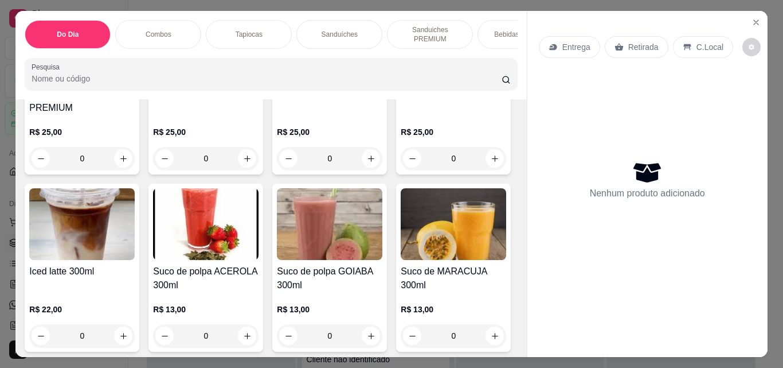
scroll to position [4246, 0]
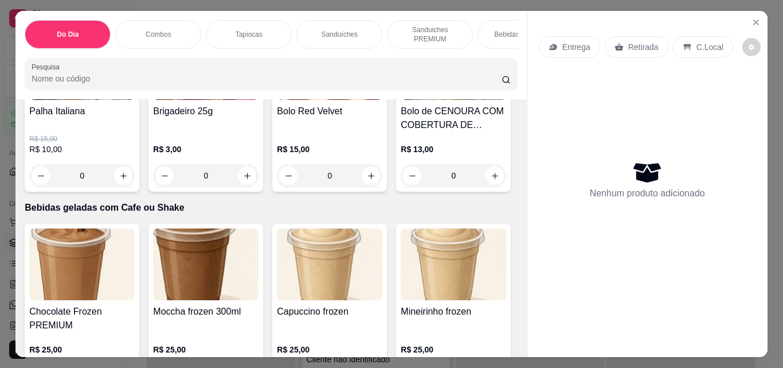
type input "1"
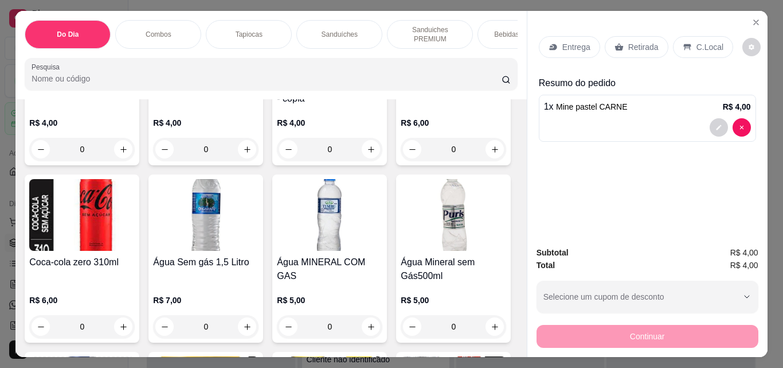
scroll to position [0, 0]
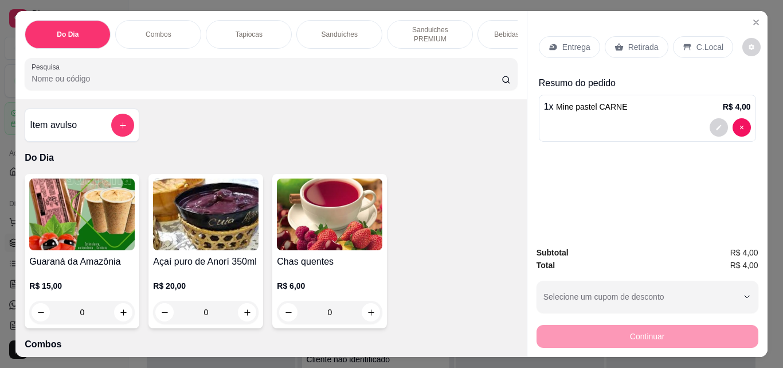
drag, startPoint x: 160, startPoint y: 181, endPoint x: 112, endPoint y: 143, distance: 60.5
click at [112, 143] on div "Item avulso Do Dia Guaraná da Amazônia R$ 15,00 0 Açaí puro de Anorí 350ml R$ 2…" at bounding box center [270, 227] width 511 height 257
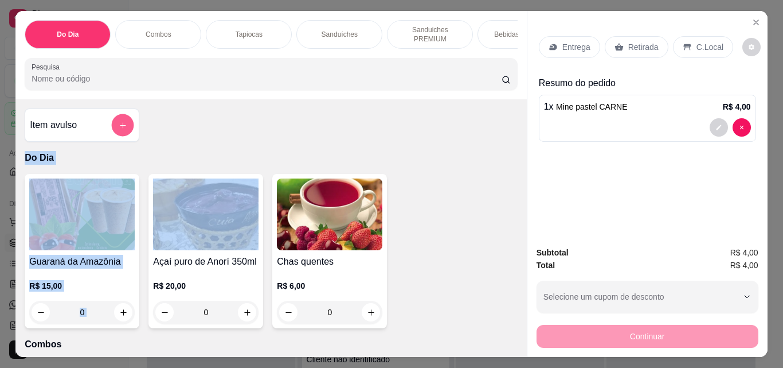
click at [120, 128] on icon "add-separate-item" at bounding box center [123, 125] width 6 height 6
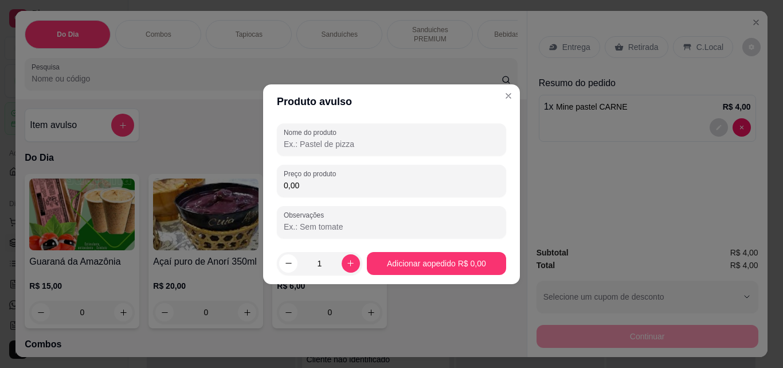
click at [308, 138] on input "Nome do produto" at bounding box center [392, 143] width 216 height 11
type input "espresso"
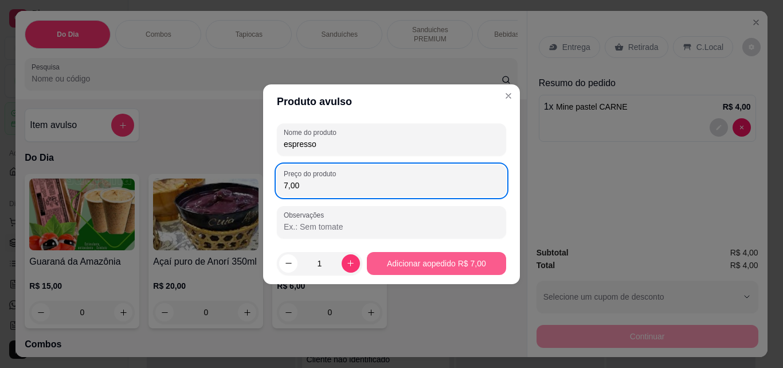
type input "7,00"
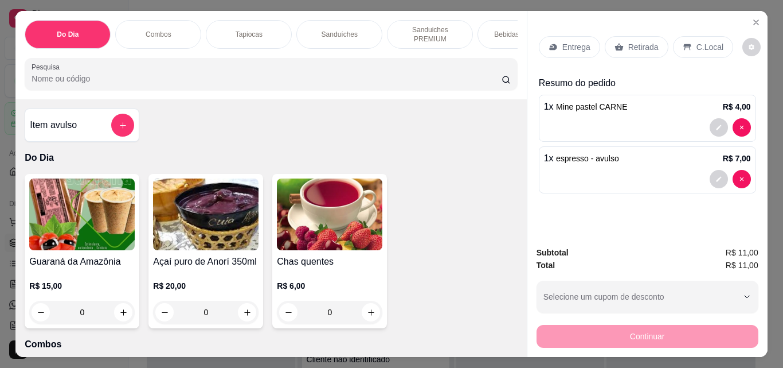
click at [698, 41] on p "C.Local" at bounding box center [710, 46] width 27 height 11
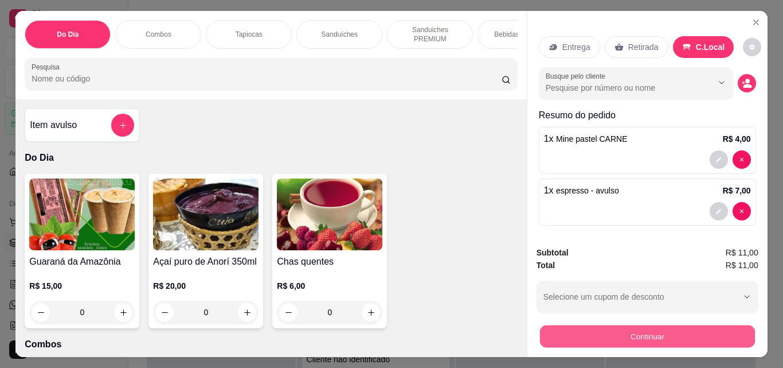
click at [629, 333] on button "Continuar" at bounding box center [647, 336] width 215 height 22
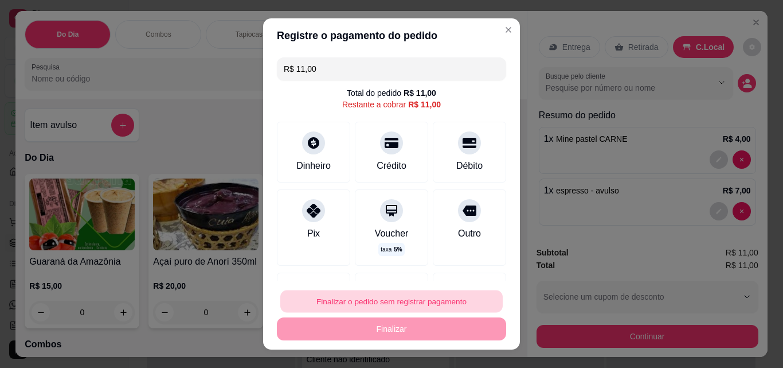
click at [389, 298] on button "Finalizar o pedido sem registrar pagamento" at bounding box center [391, 301] width 223 height 22
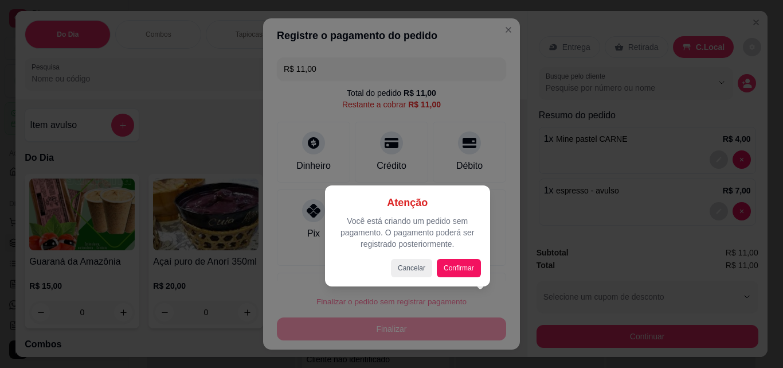
click at [447, 256] on div "Atenção Você está criando um pedido sem pagamento. O pagamento poderá ser regis…" at bounding box center [407, 235] width 147 height 83
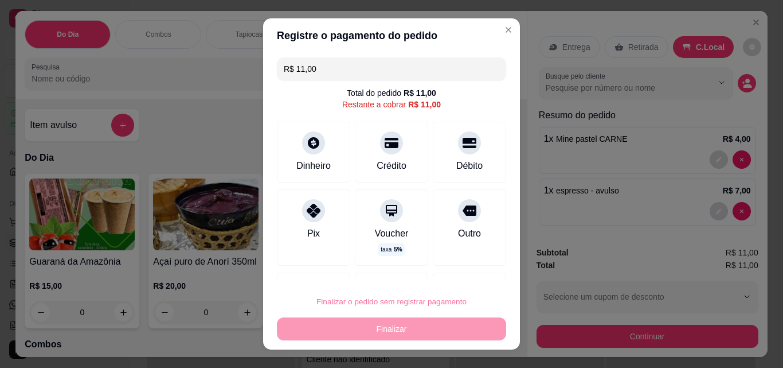
click at [454, 262] on button "Confirmar" at bounding box center [456, 268] width 41 height 17
type input "0"
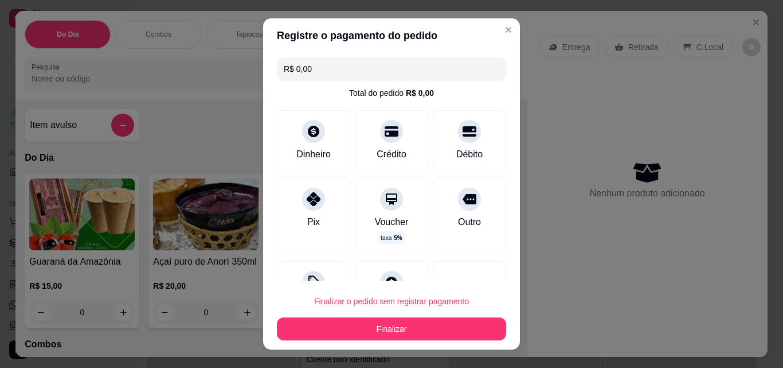
type input "R$ 0,00"
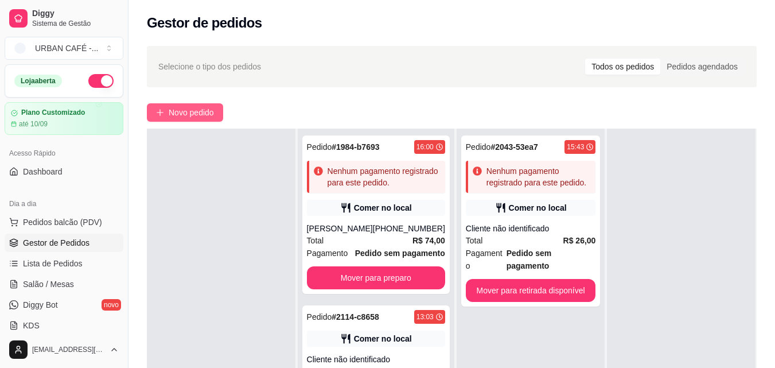
click at [201, 119] on button "Novo pedido" at bounding box center [185, 112] width 76 height 18
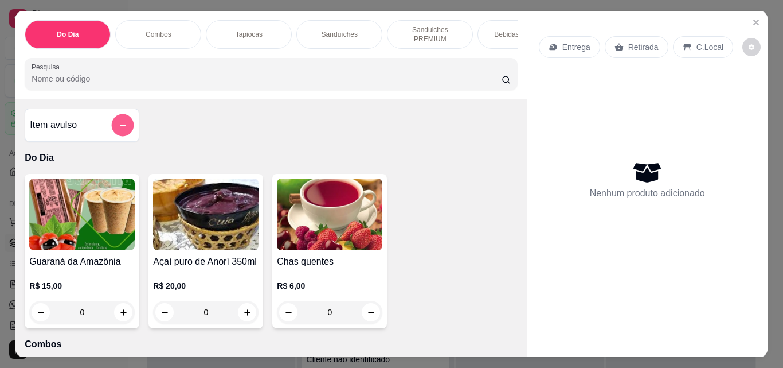
click at [119, 130] on icon "add-separate-item" at bounding box center [123, 125] width 9 height 9
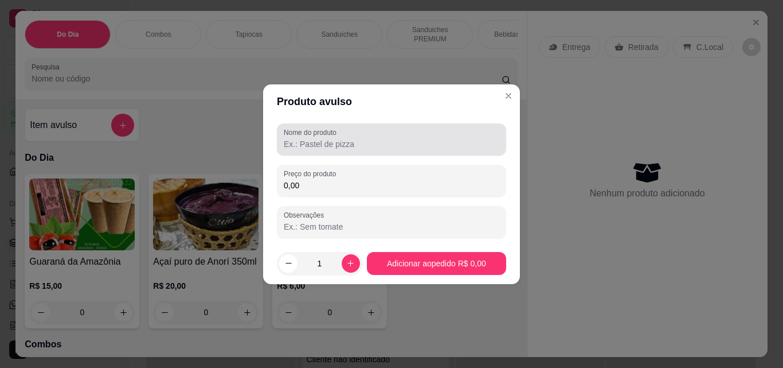
click at [368, 149] on input "Nome do produto" at bounding box center [392, 143] width 216 height 11
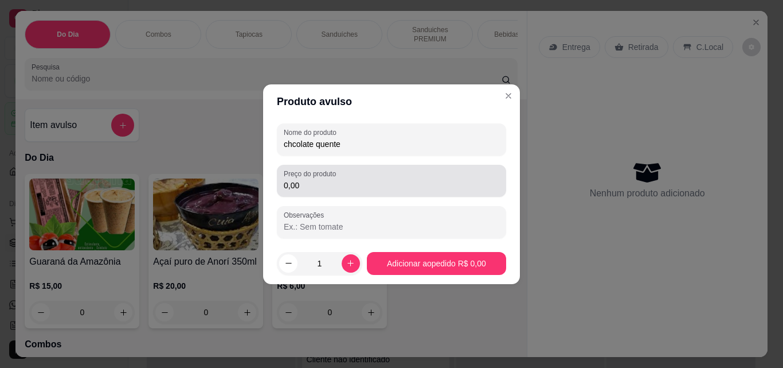
type input "chcolate quente"
click at [339, 192] on div "0,00" at bounding box center [392, 180] width 216 height 23
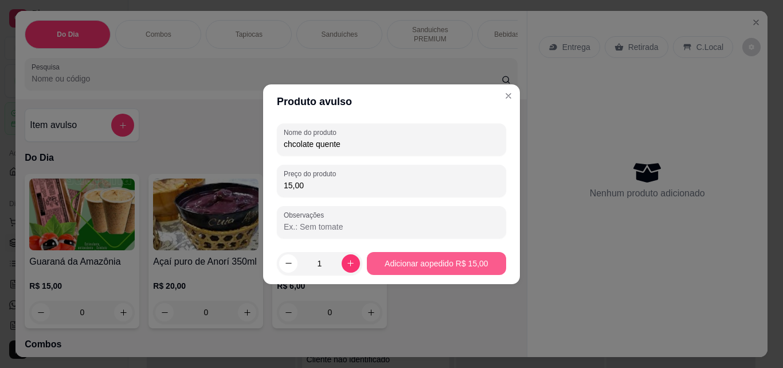
type input "15,00"
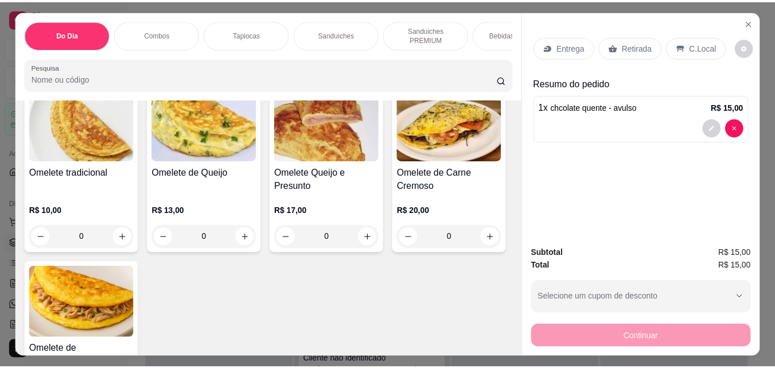
scroll to position [2772, 0]
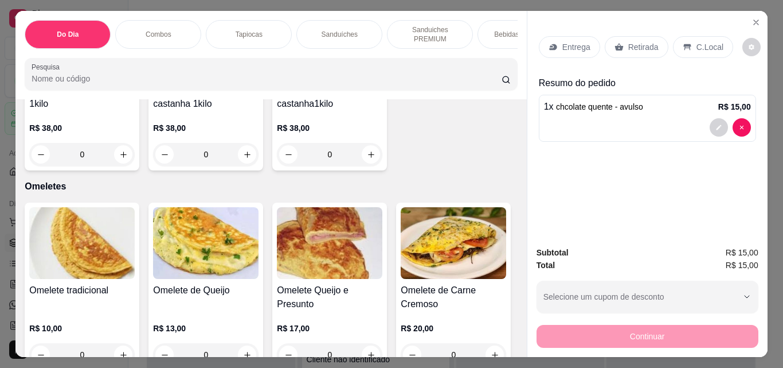
type input "1"
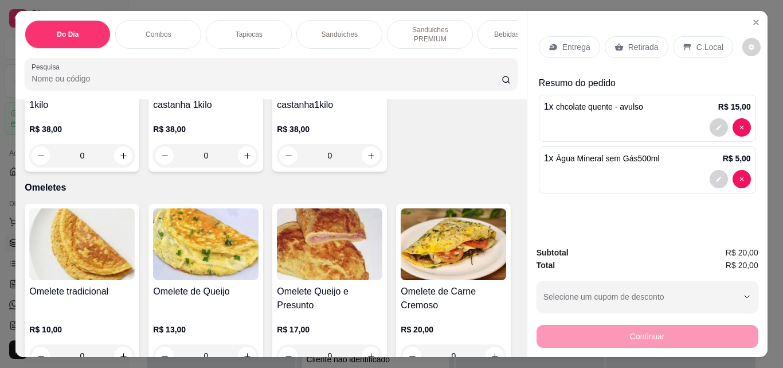
click at [643, 44] on p "Retirada" at bounding box center [644, 46] width 30 height 11
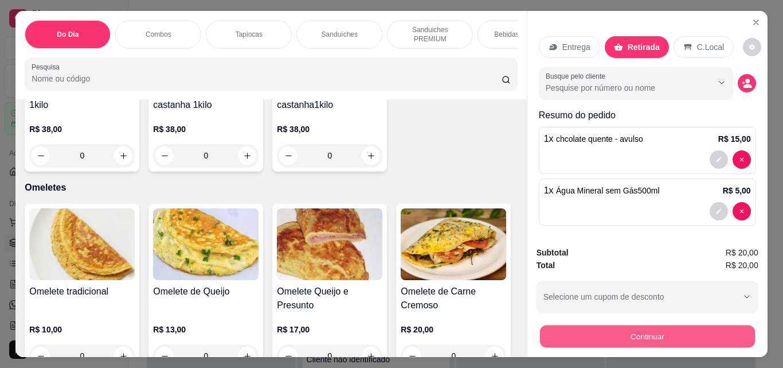
click at [624, 327] on button "Continuar" at bounding box center [647, 336] width 215 height 22
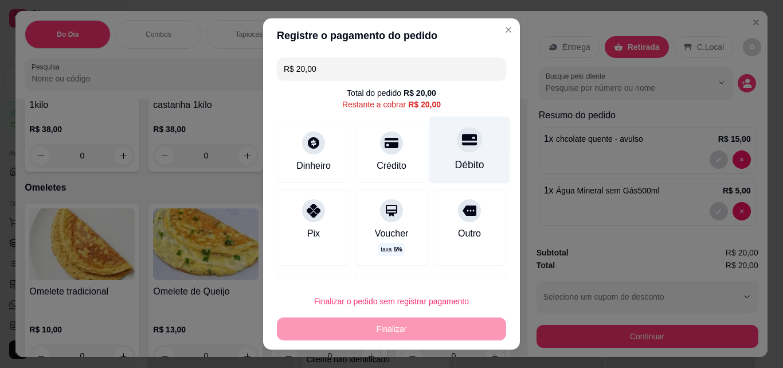
click at [462, 145] on icon at bounding box center [469, 139] width 15 height 11
type input "R$ 0,00"
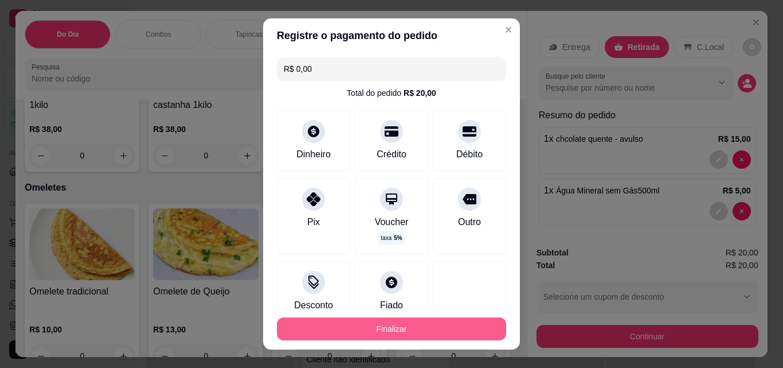
click at [394, 327] on button "Finalizar" at bounding box center [391, 328] width 229 height 23
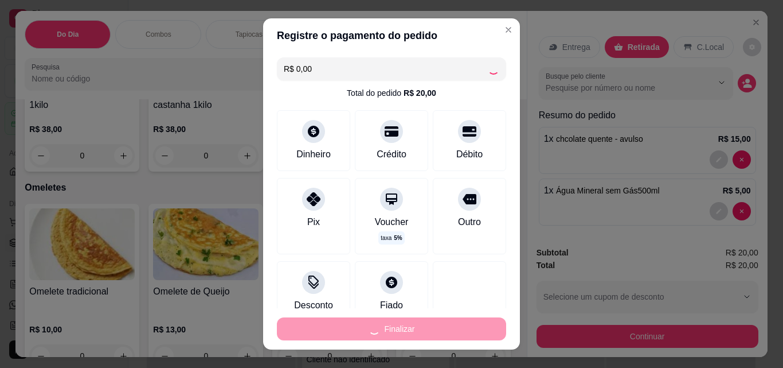
type input "0"
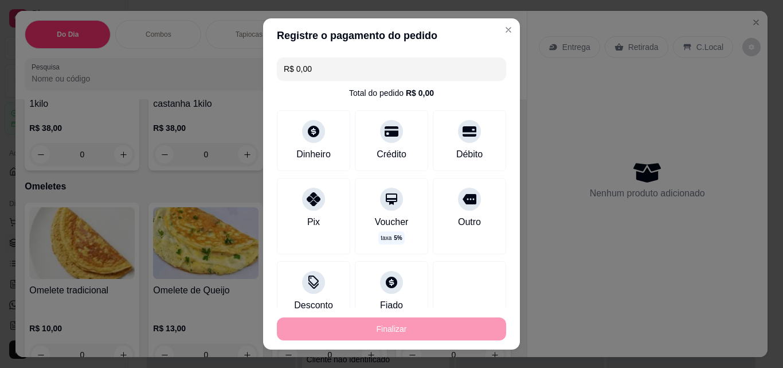
type input "-R$ 20,00"
